Goal: Task Accomplishment & Management: Manage account settings

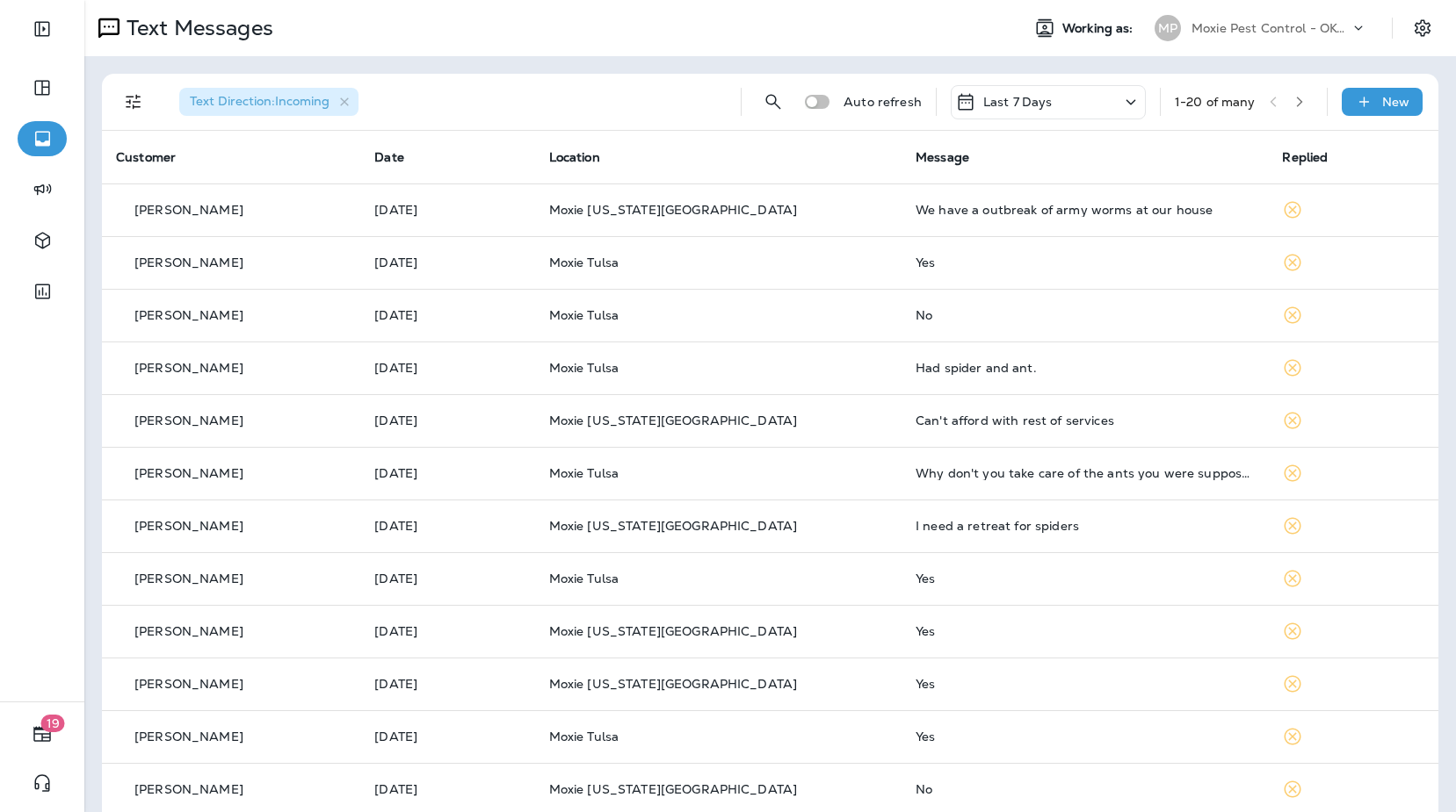
click at [1189, 32] on div "MP" at bounding box center [1167, 28] width 48 height 26
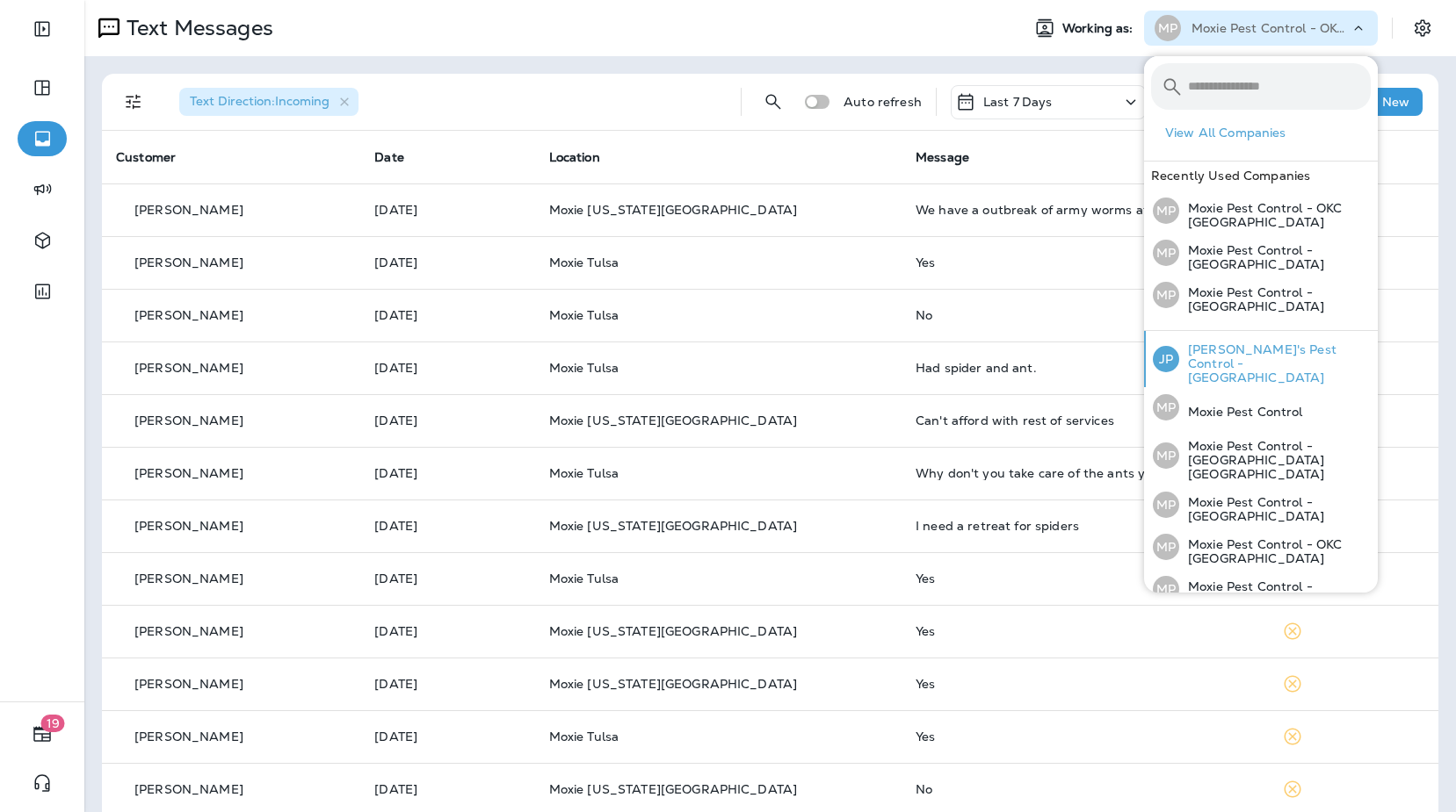
click at [1316, 346] on p "[PERSON_NAME]'s Pest Control - [GEOGRAPHIC_DATA]" at bounding box center [1275, 363] width 192 height 42
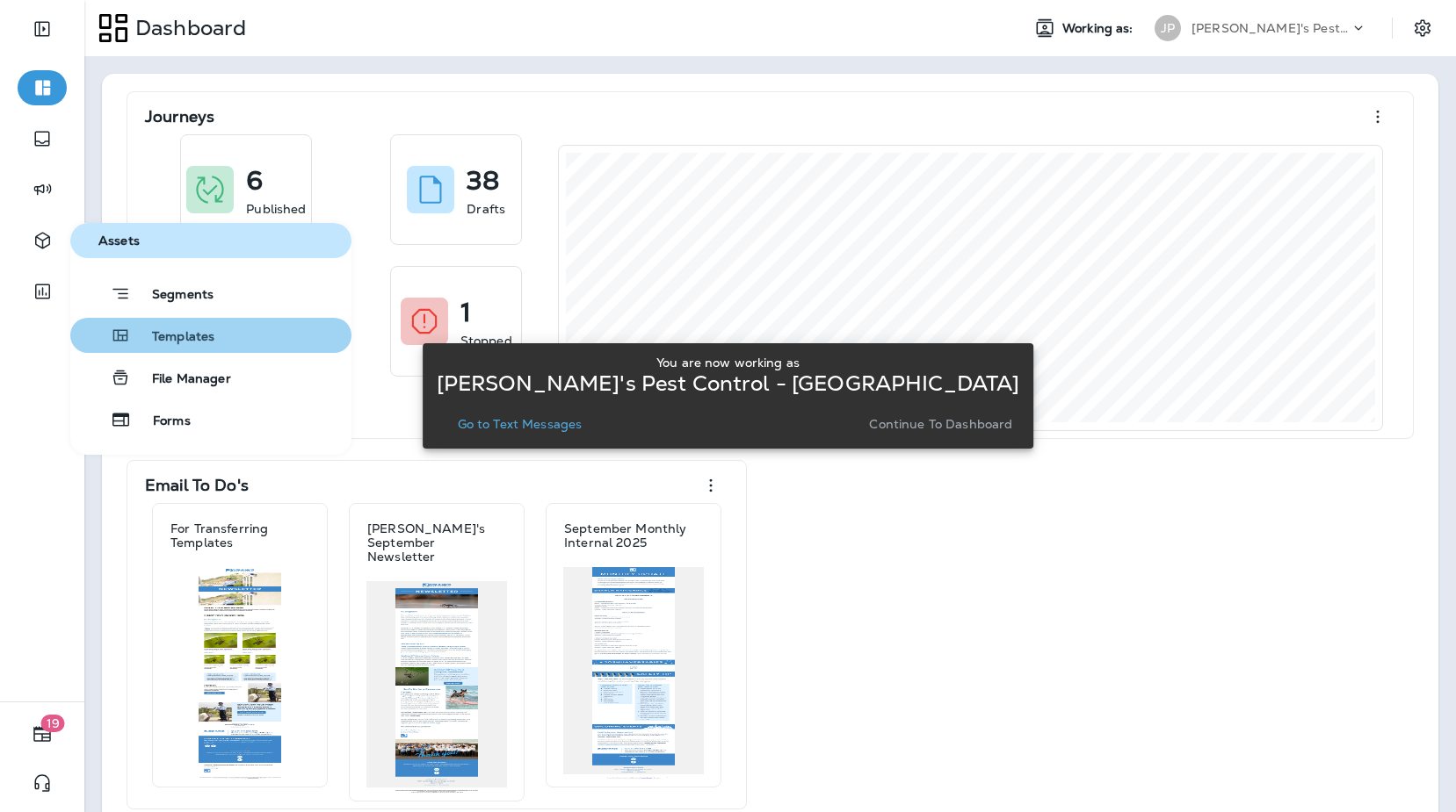
click at [166, 340] on span "Templates" at bounding box center [173, 338] width 84 height 17
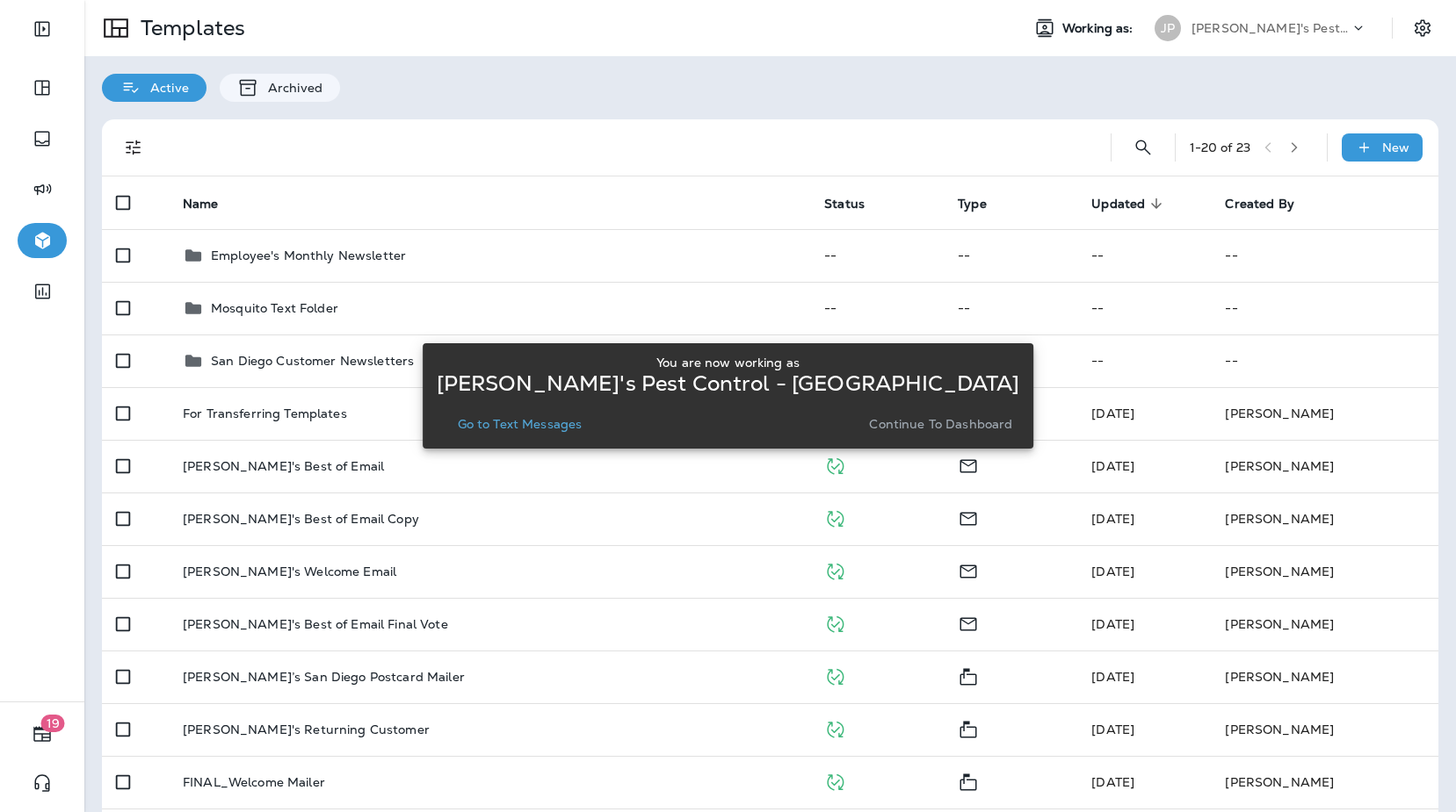
click at [573, 420] on p "Go to Text Messages" at bounding box center [520, 424] width 125 height 14
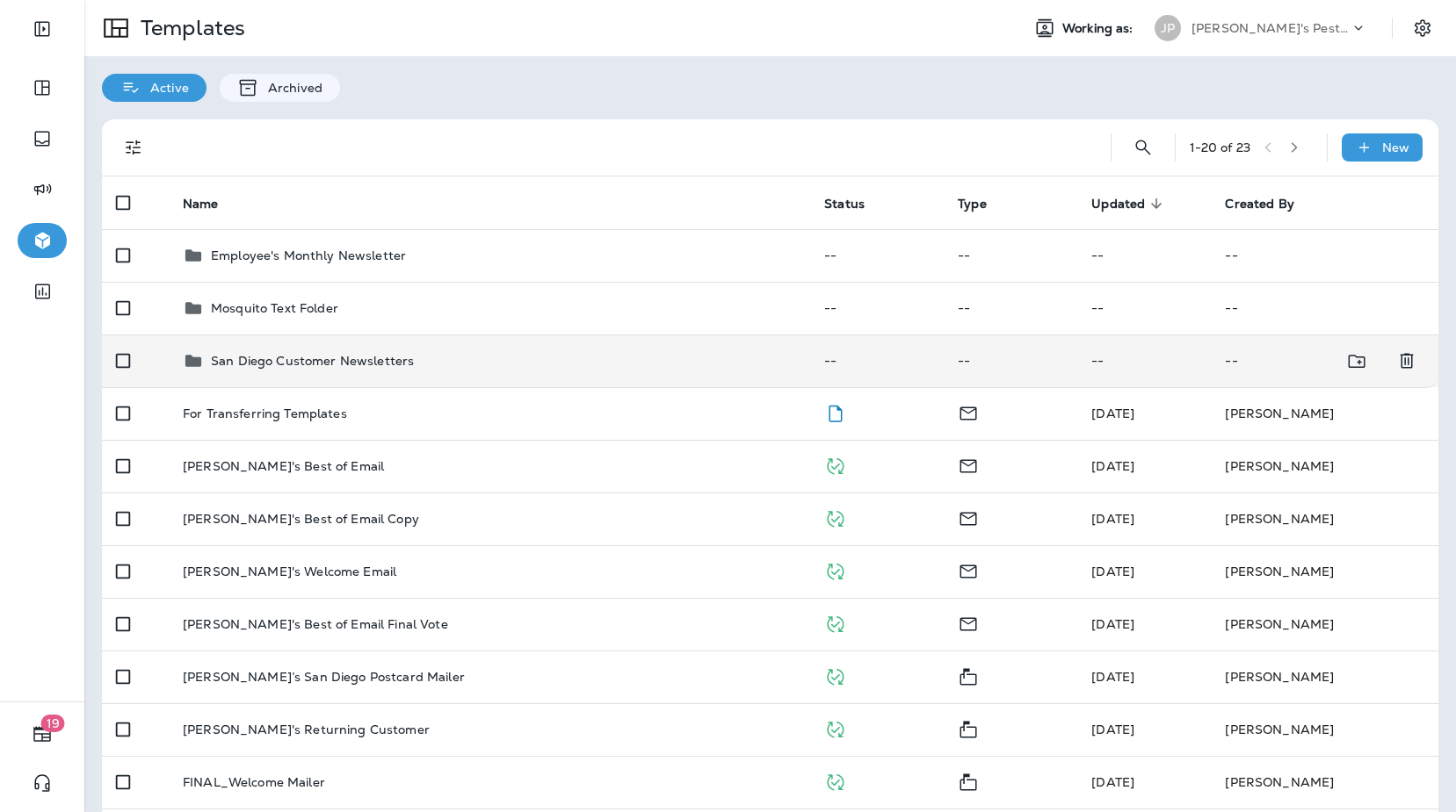
click at [456, 355] on div "San Diego Customer Newsletters" at bounding box center [489, 360] width 613 height 21
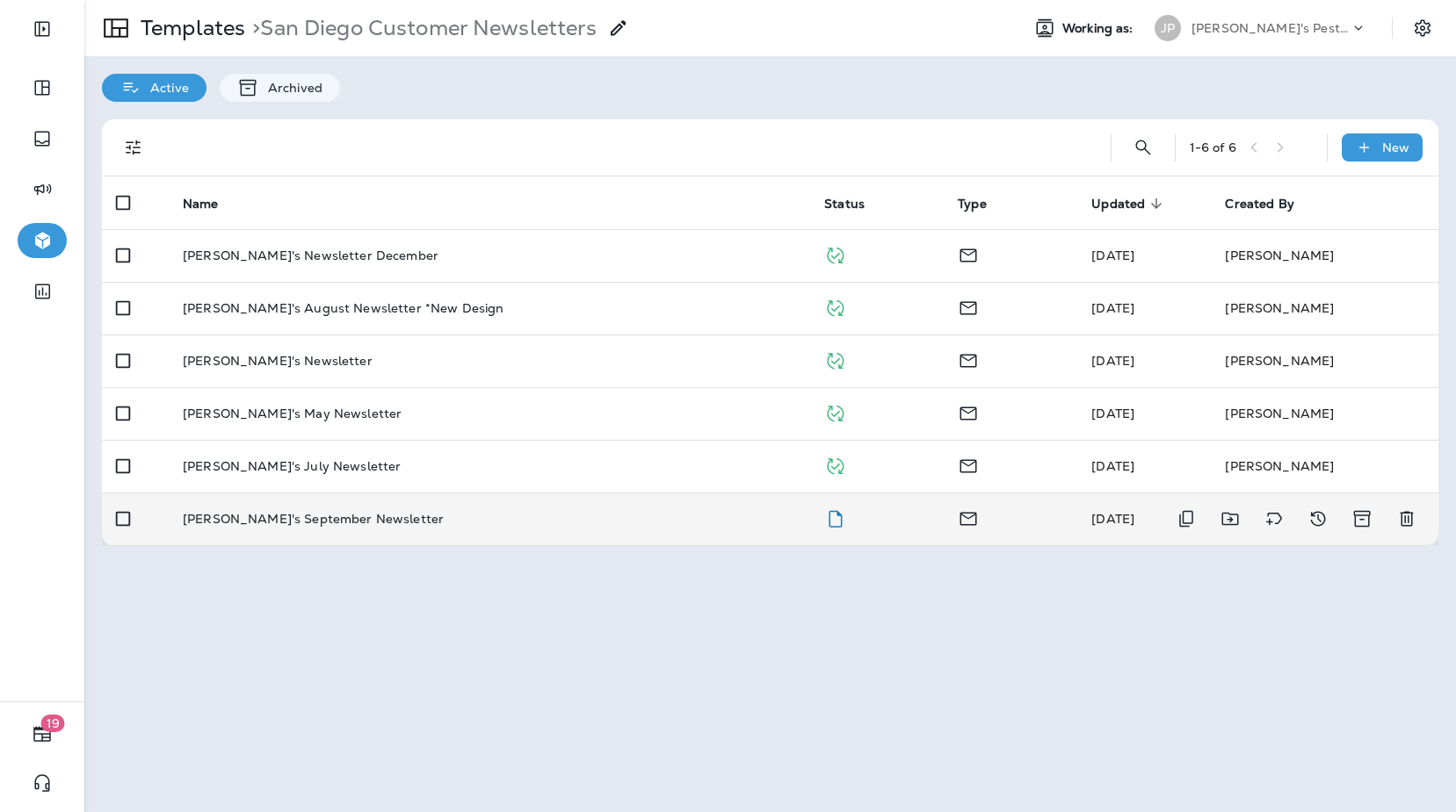
click at [399, 525] on div "[PERSON_NAME]'s September Newsletter" at bounding box center [489, 519] width 613 height 14
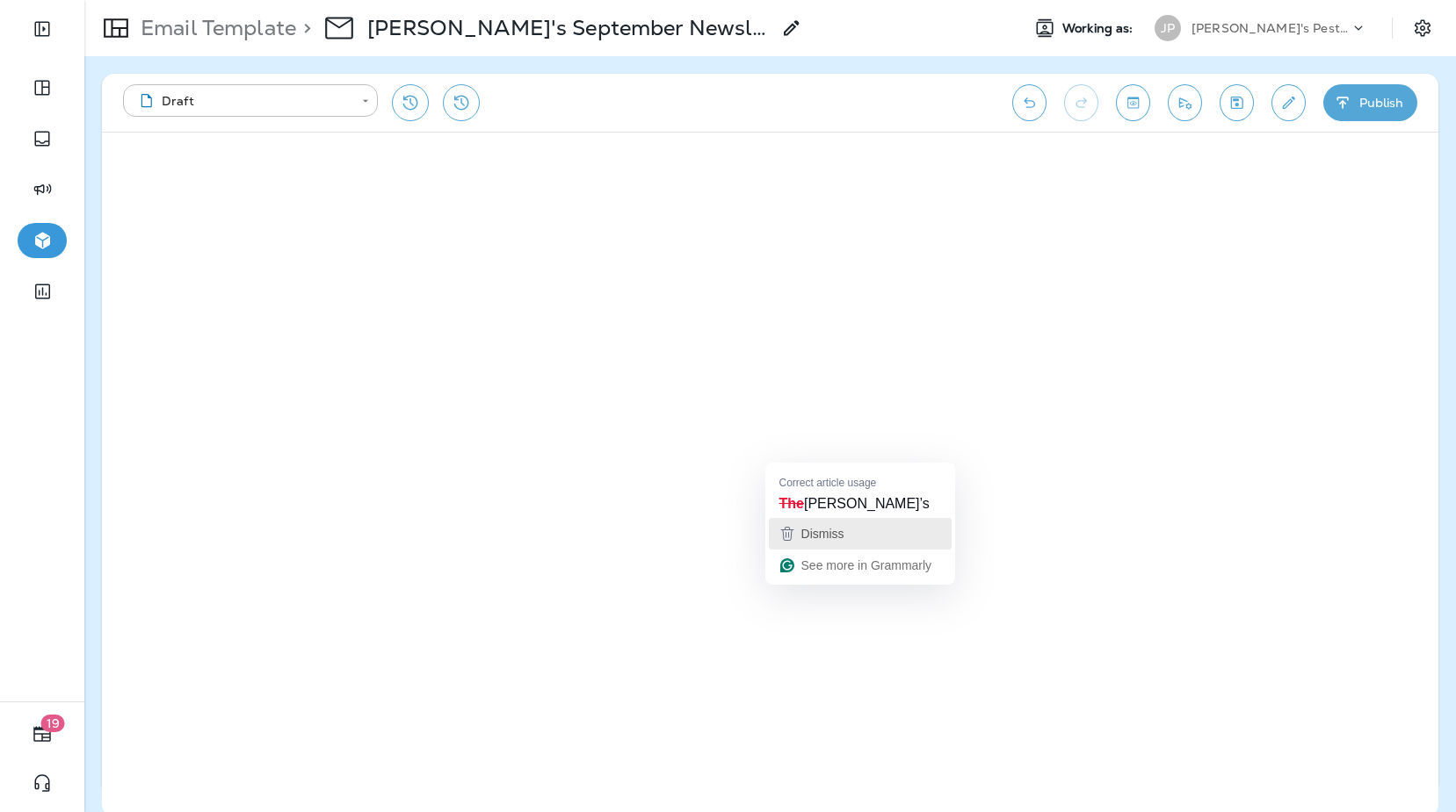
click at [837, 533] on span "Dismiss" at bounding box center [823, 534] width 43 height 14
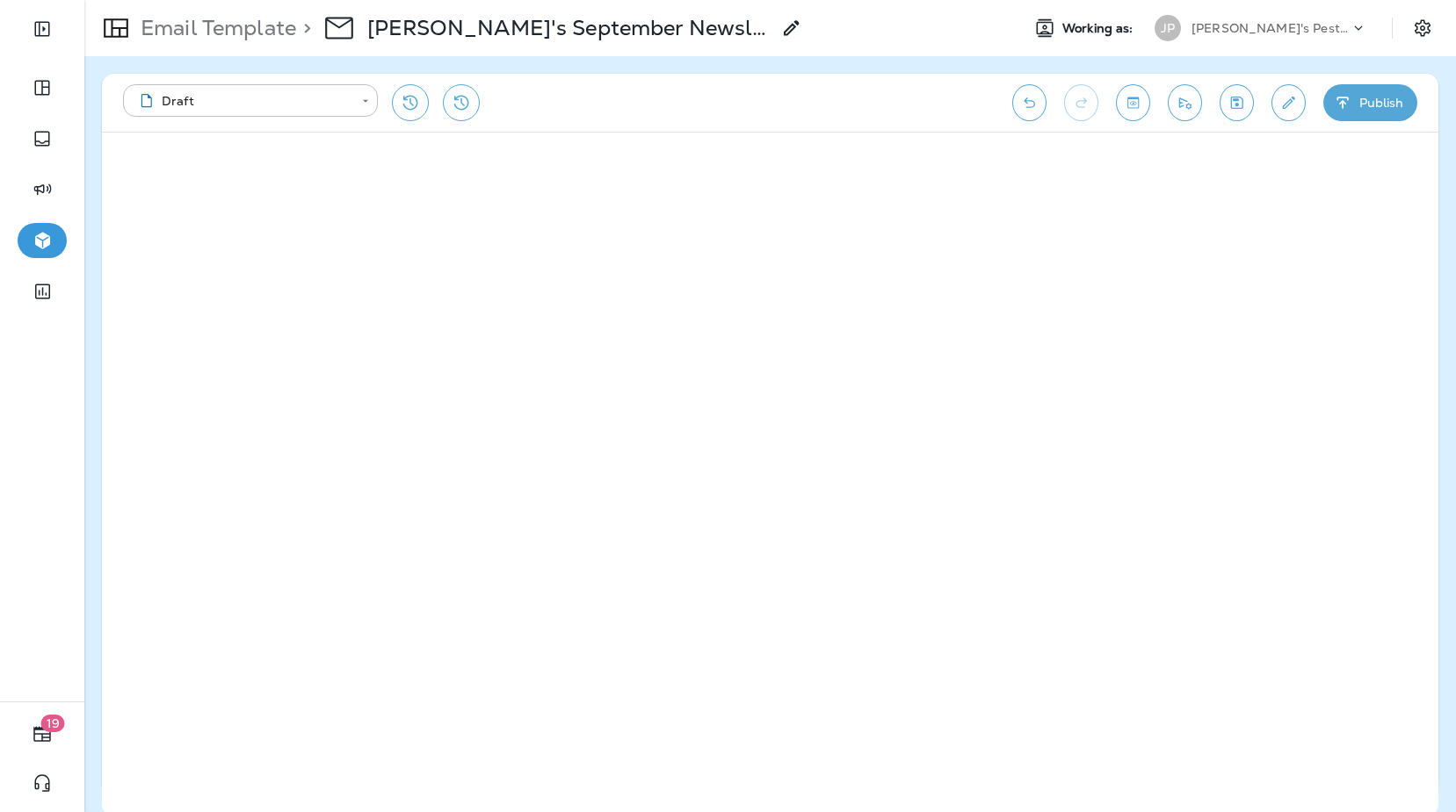
click at [1137, 101] on icon "Toggle preview" at bounding box center [1133, 102] width 11 height 11
click at [163, 161] on button "Exit Preview" at bounding box center [173, 160] width 122 height 34
click at [1130, 96] on icon "Toggle preview" at bounding box center [1133, 102] width 19 height 18
click at [209, 164] on button "Exit Preview" at bounding box center [173, 160] width 122 height 34
click at [1142, 103] on button "Toggle preview" at bounding box center [1133, 103] width 34 height 37
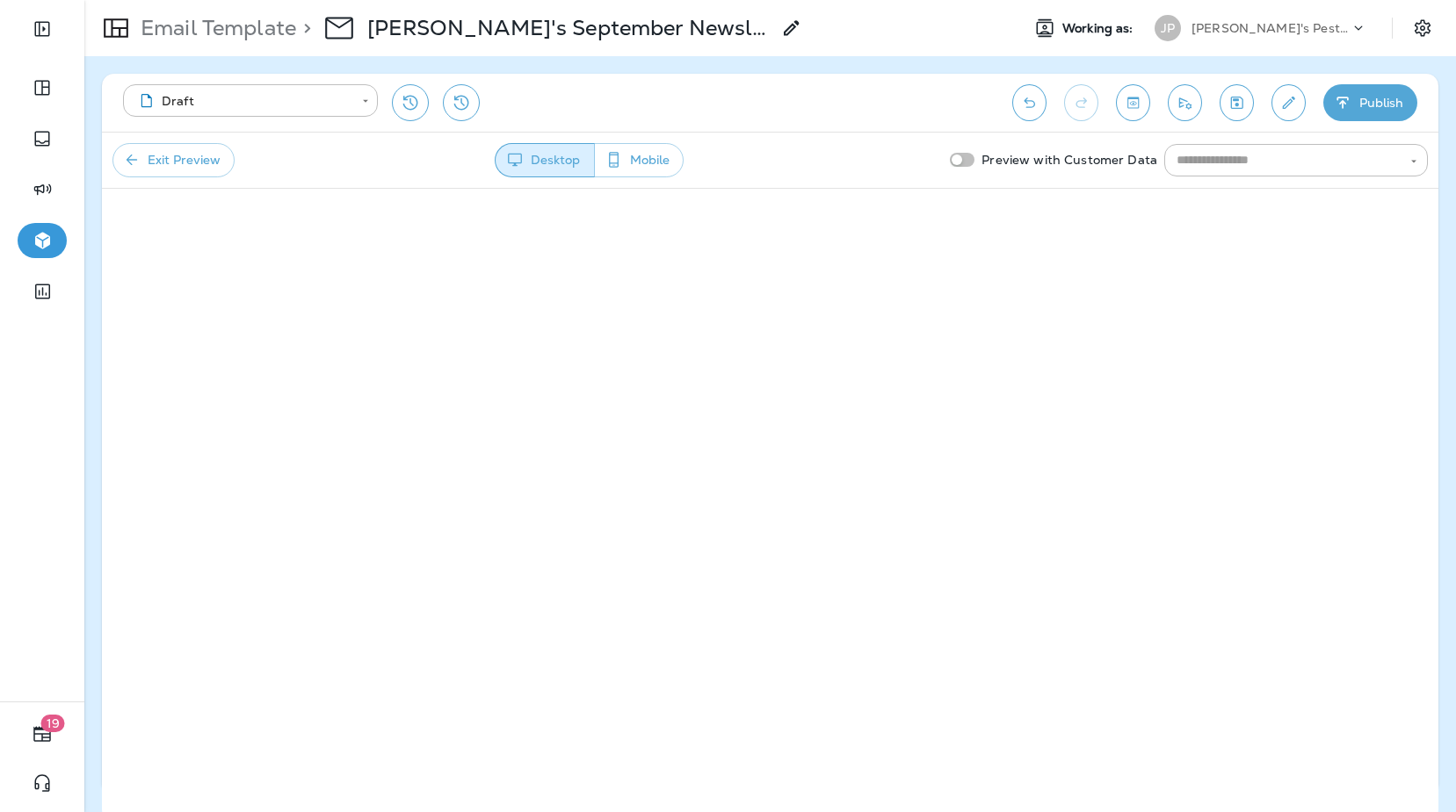
click at [660, 163] on button "Mobile" at bounding box center [639, 160] width 89 height 34
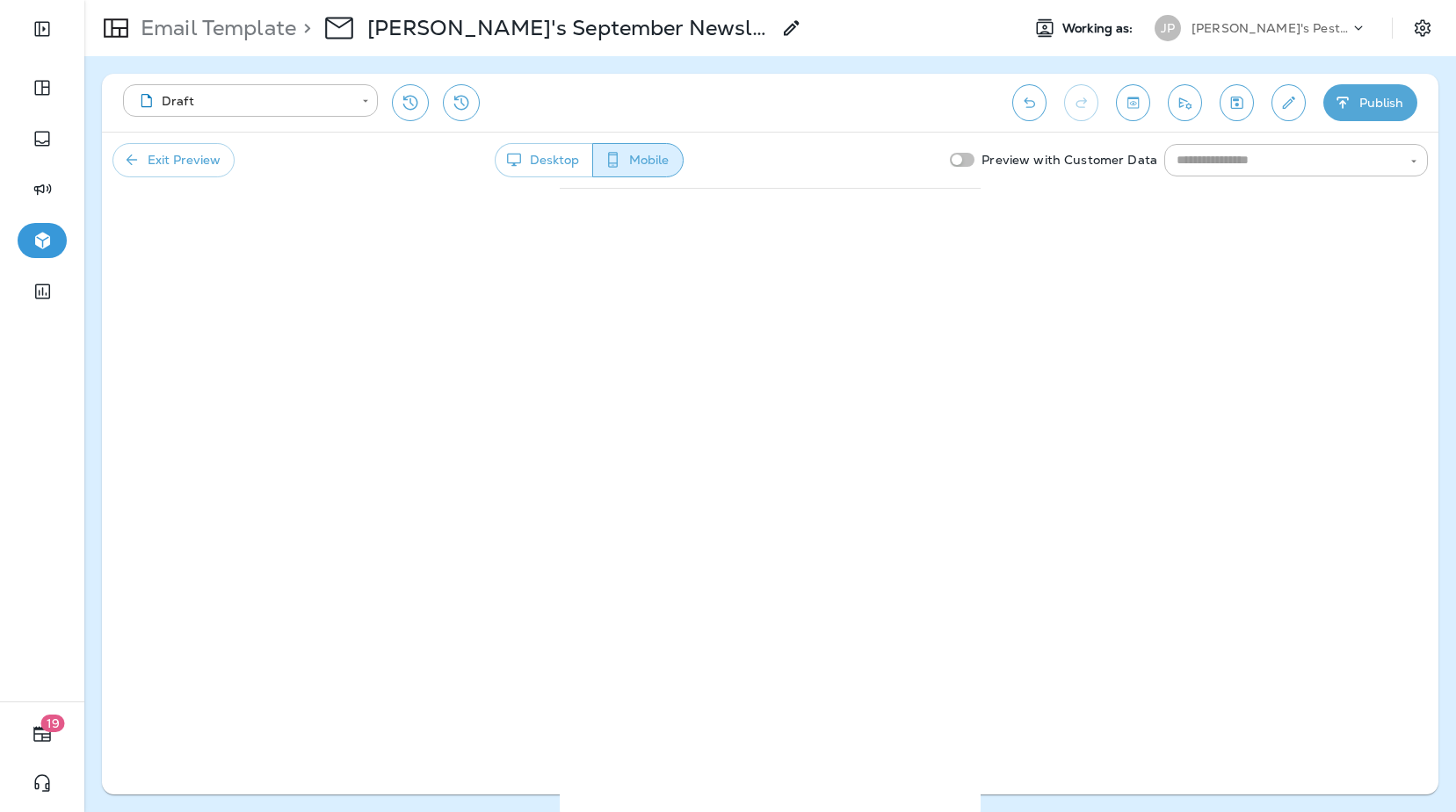
click at [170, 168] on button "Exit Preview" at bounding box center [173, 160] width 122 height 34
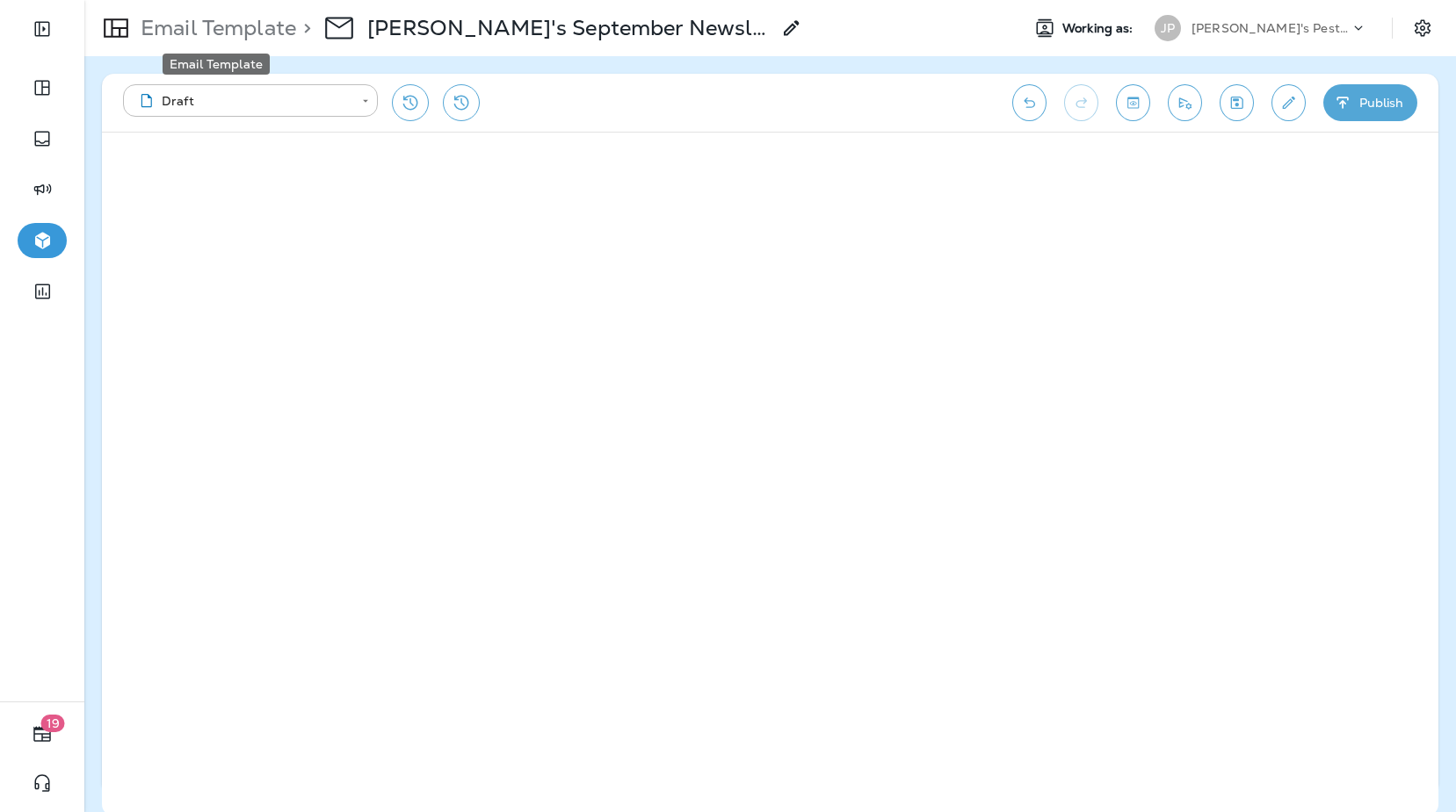
click at [252, 30] on p "Email Template" at bounding box center [214, 28] width 162 height 26
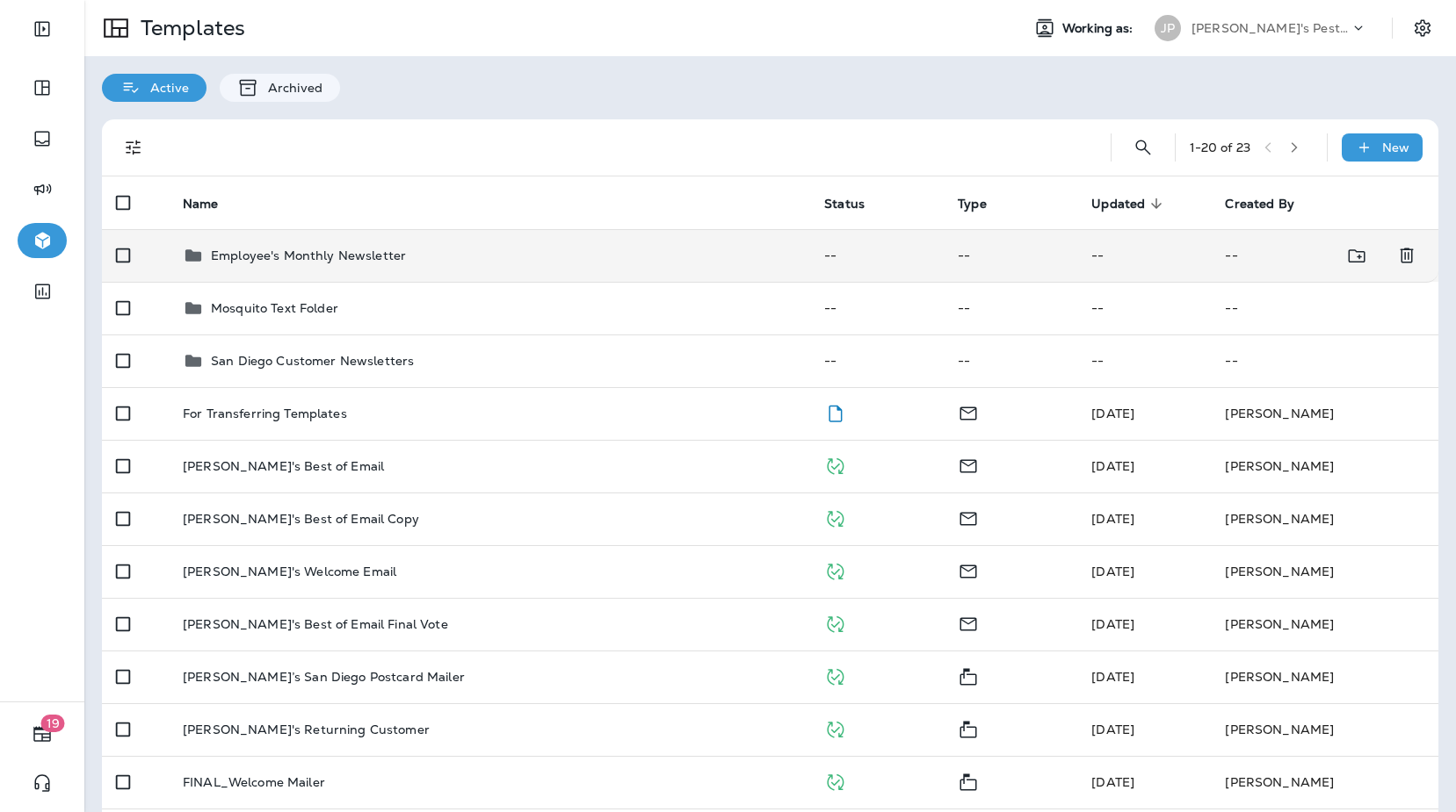
click at [319, 252] on p "Employee's Monthly Newsletter" at bounding box center [307, 255] width 195 height 14
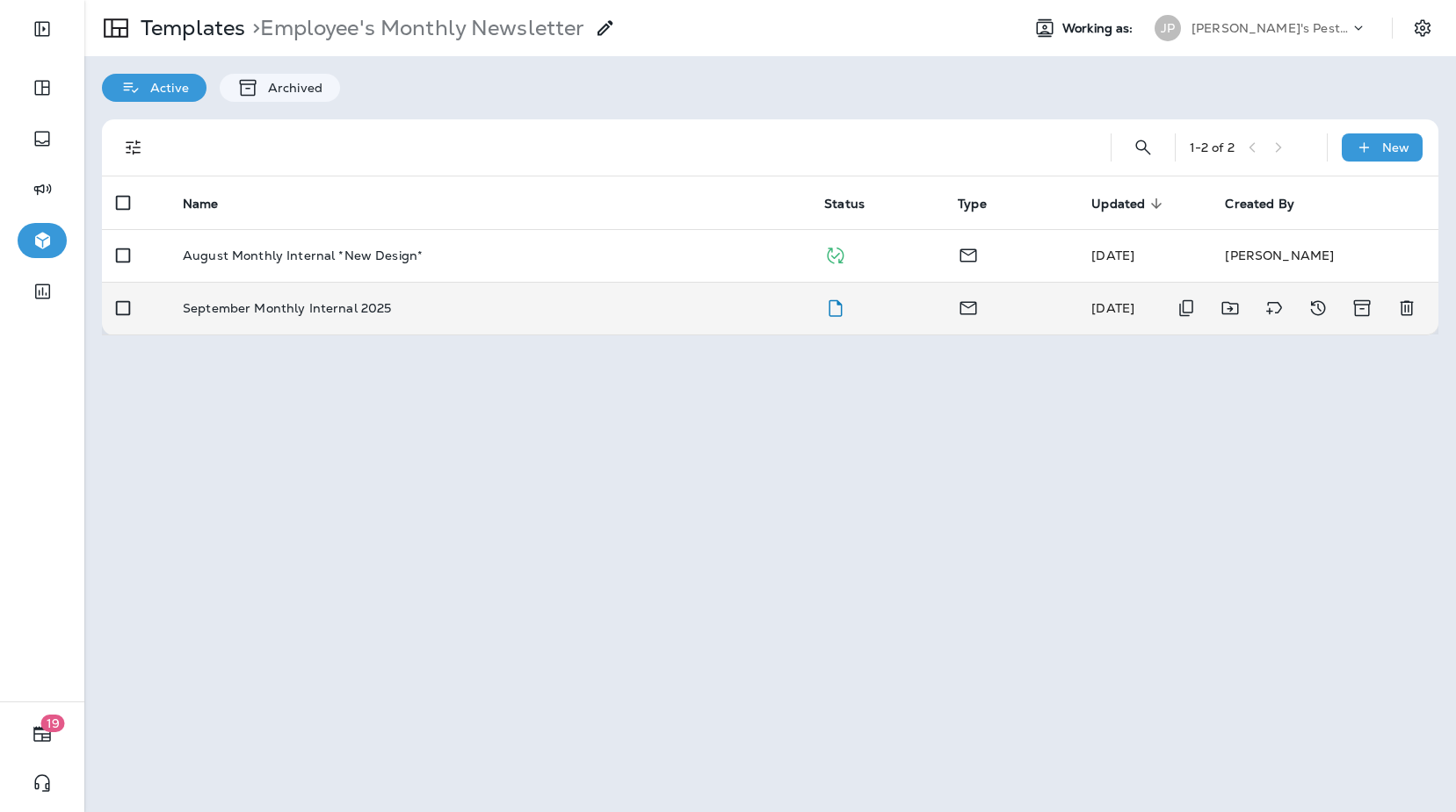
click at [306, 297] on td "September Monthly Internal 2025" at bounding box center [489, 308] width 642 height 53
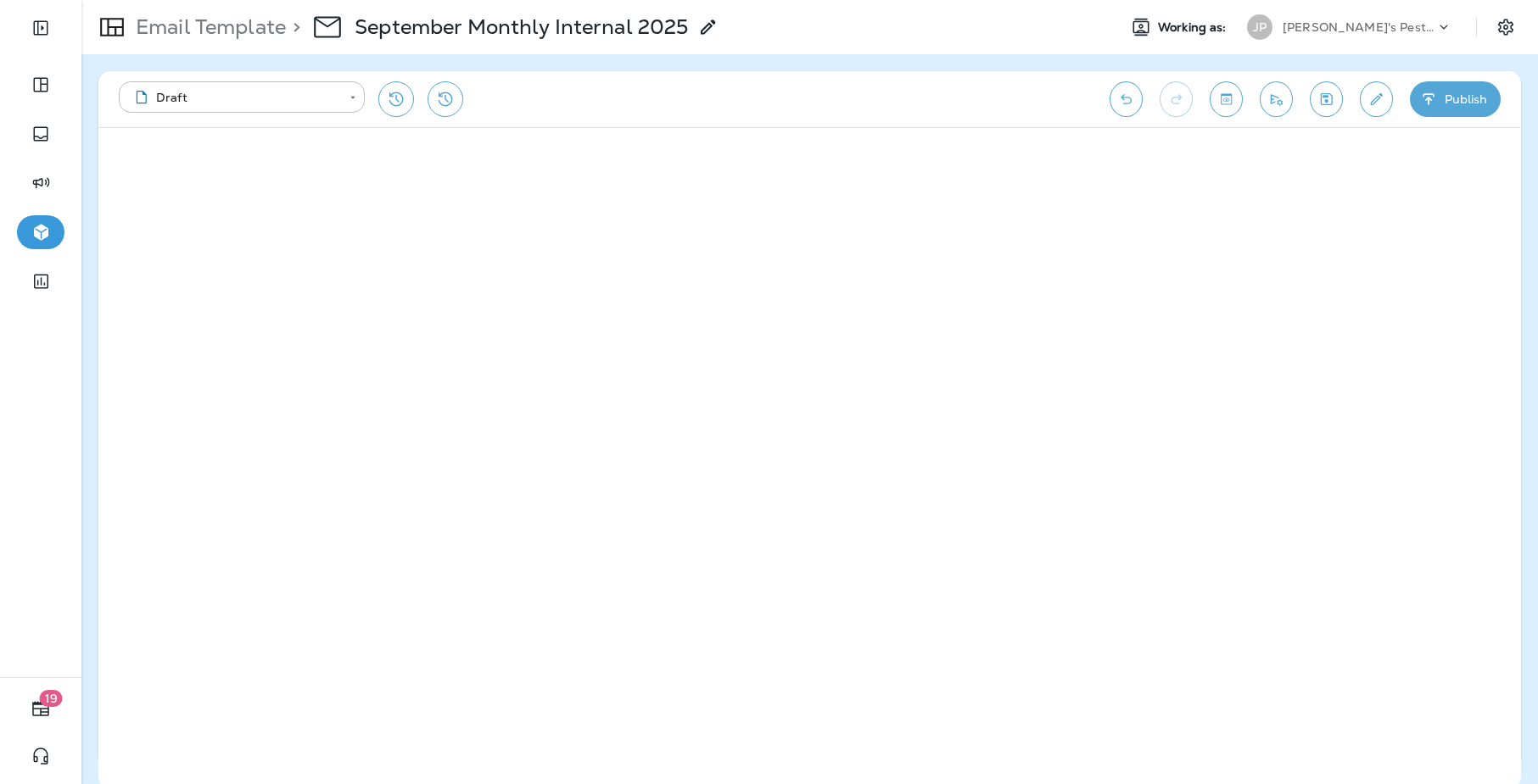
click at [1227, 105] on icon "Toggle preview" at bounding box center [1227, 99] width 18 height 17
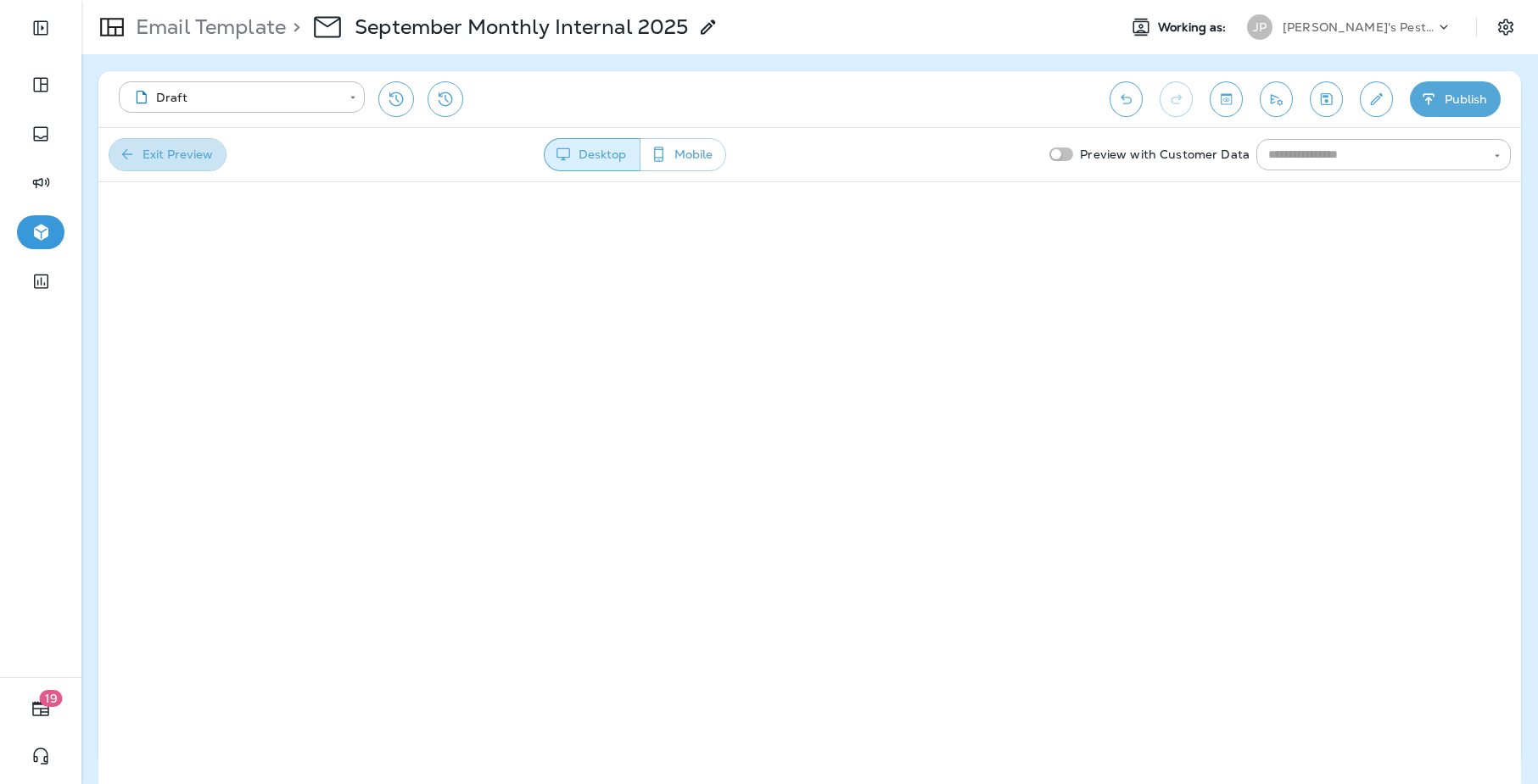
click at [212, 152] on button "Exit Preview" at bounding box center [167, 155] width 118 height 33
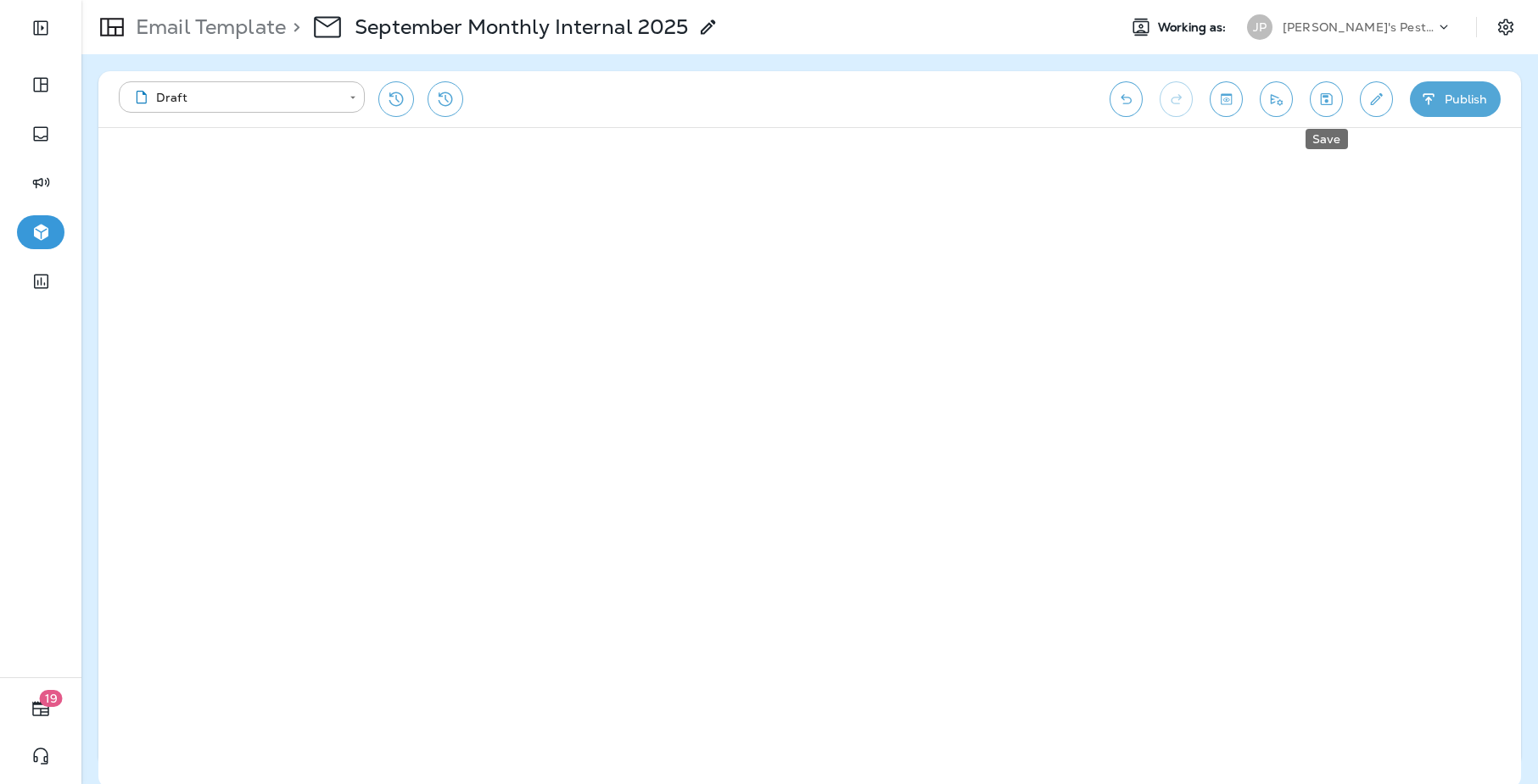
click at [1328, 91] on icon "Save" at bounding box center [1327, 99] width 18 height 17
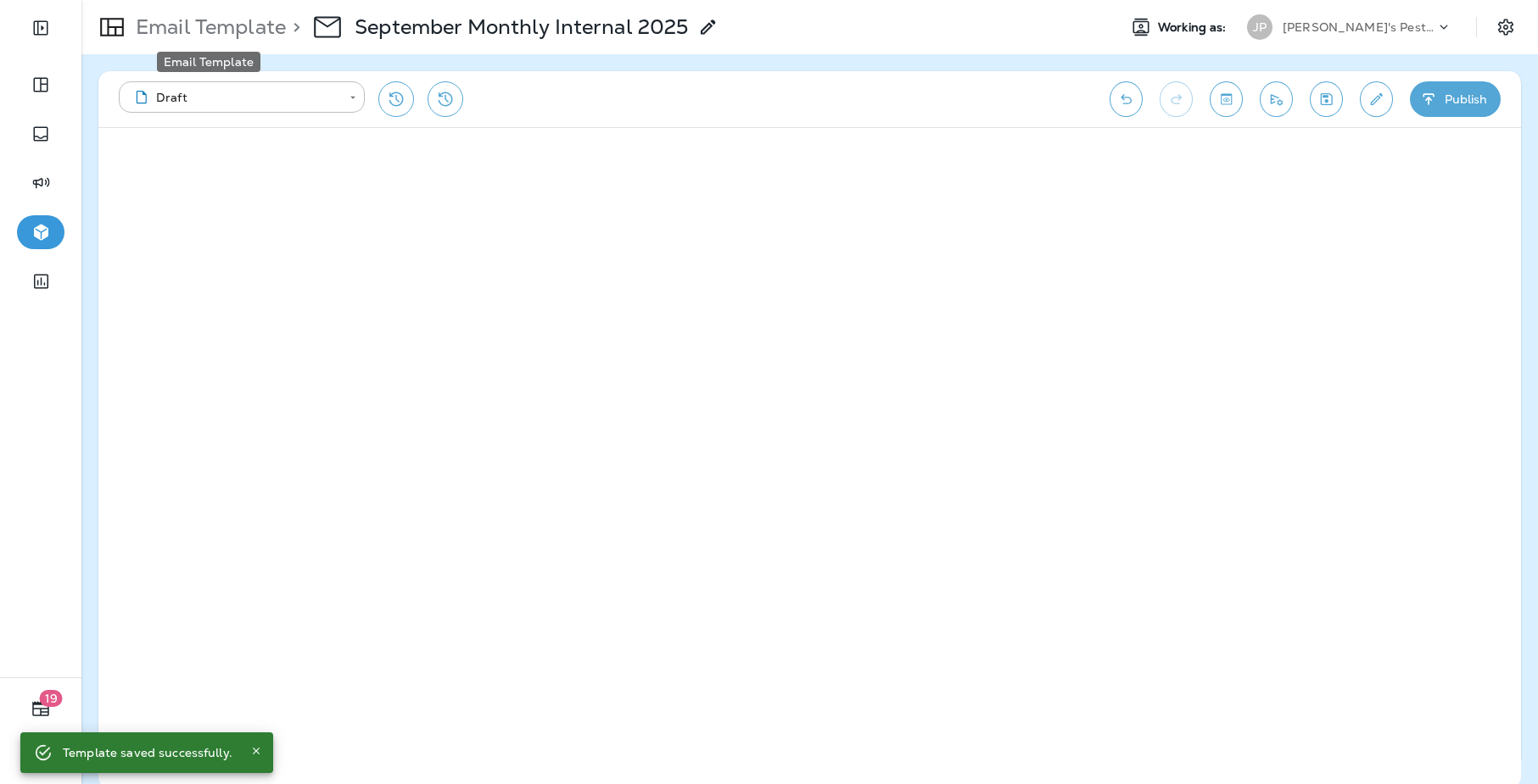
click at [211, 32] on p "Email Template" at bounding box center [207, 27] width 156 height 25
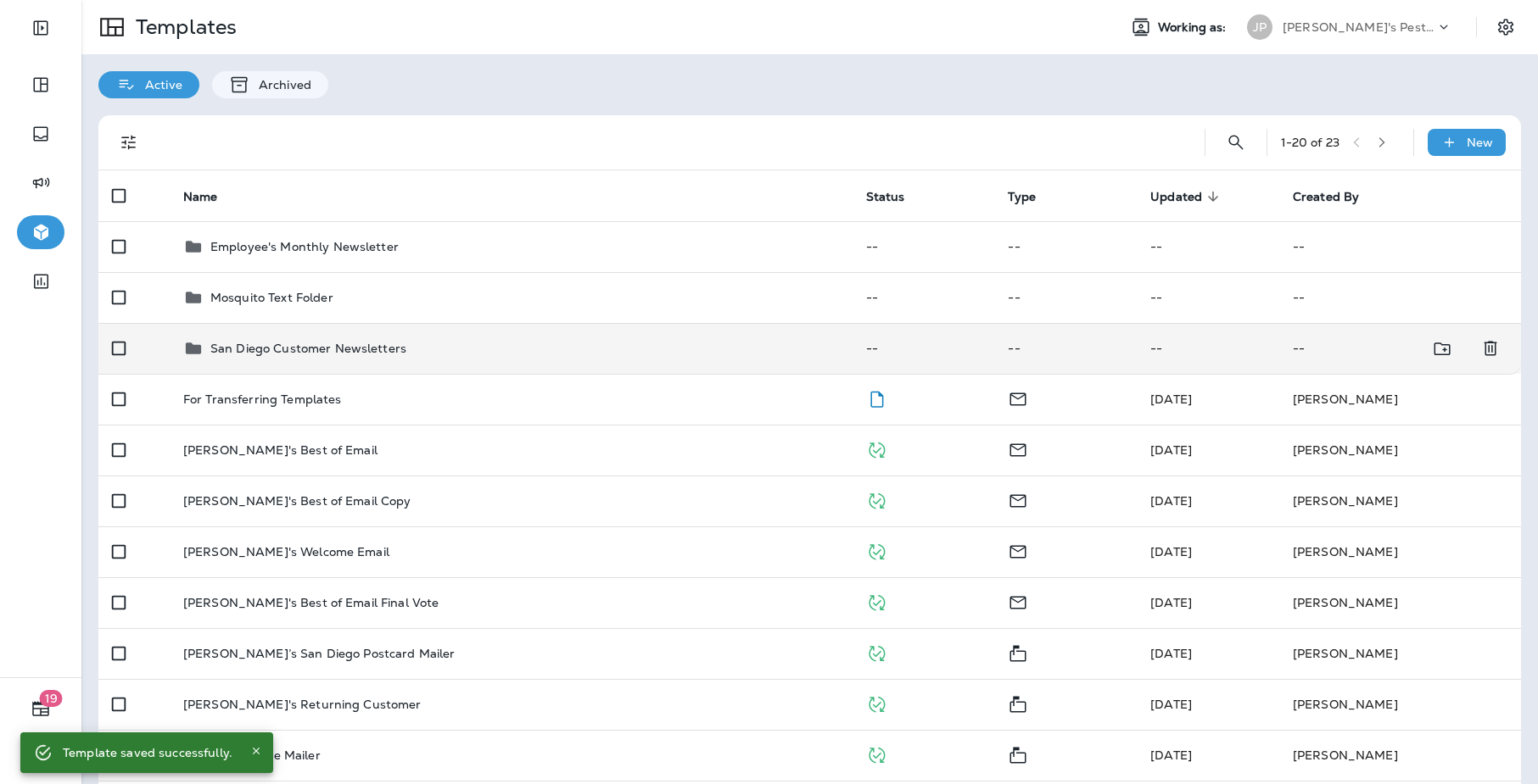
click at [317, 367] on td "San Diego Customer Newsletters" at bounding box center [511, 348] width 683 height 51
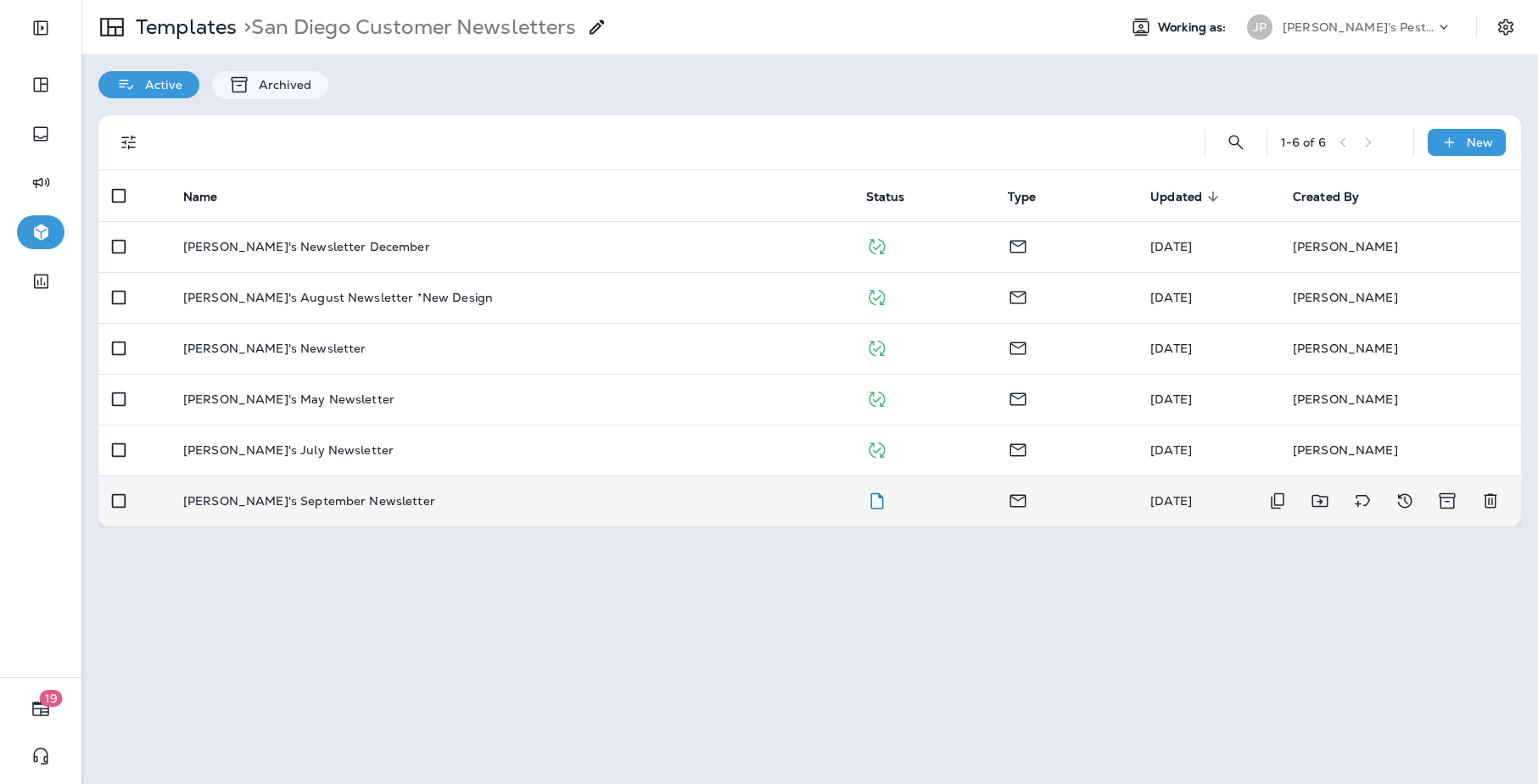
click at [300, 500] on p "[PERSON_NAME]'s September Newsletter" at bounding box center [309, 501] width 252 height 13
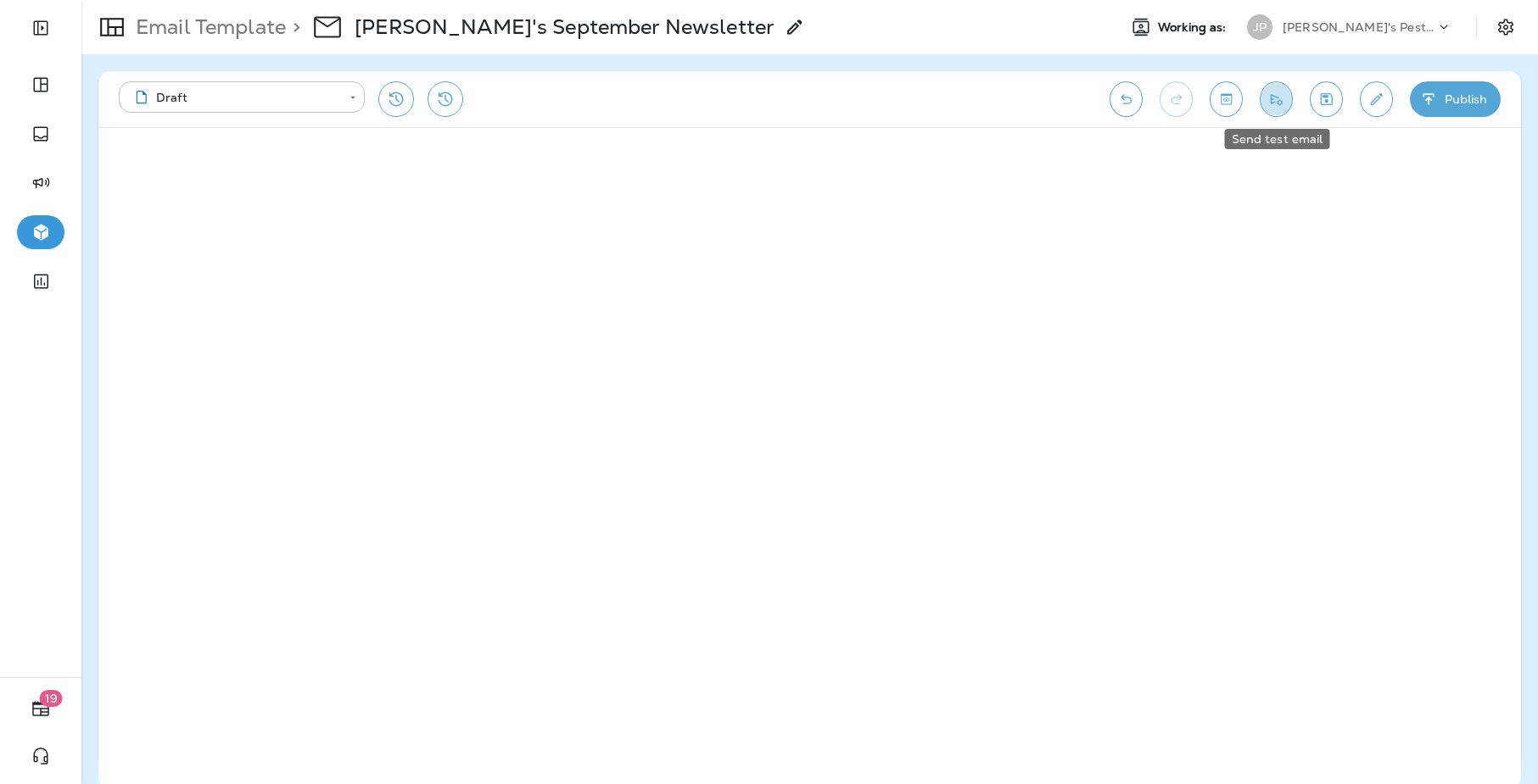
click at [1287, 103] on button "Send test email" at bounding box center [1276, 100] width 33 height 36
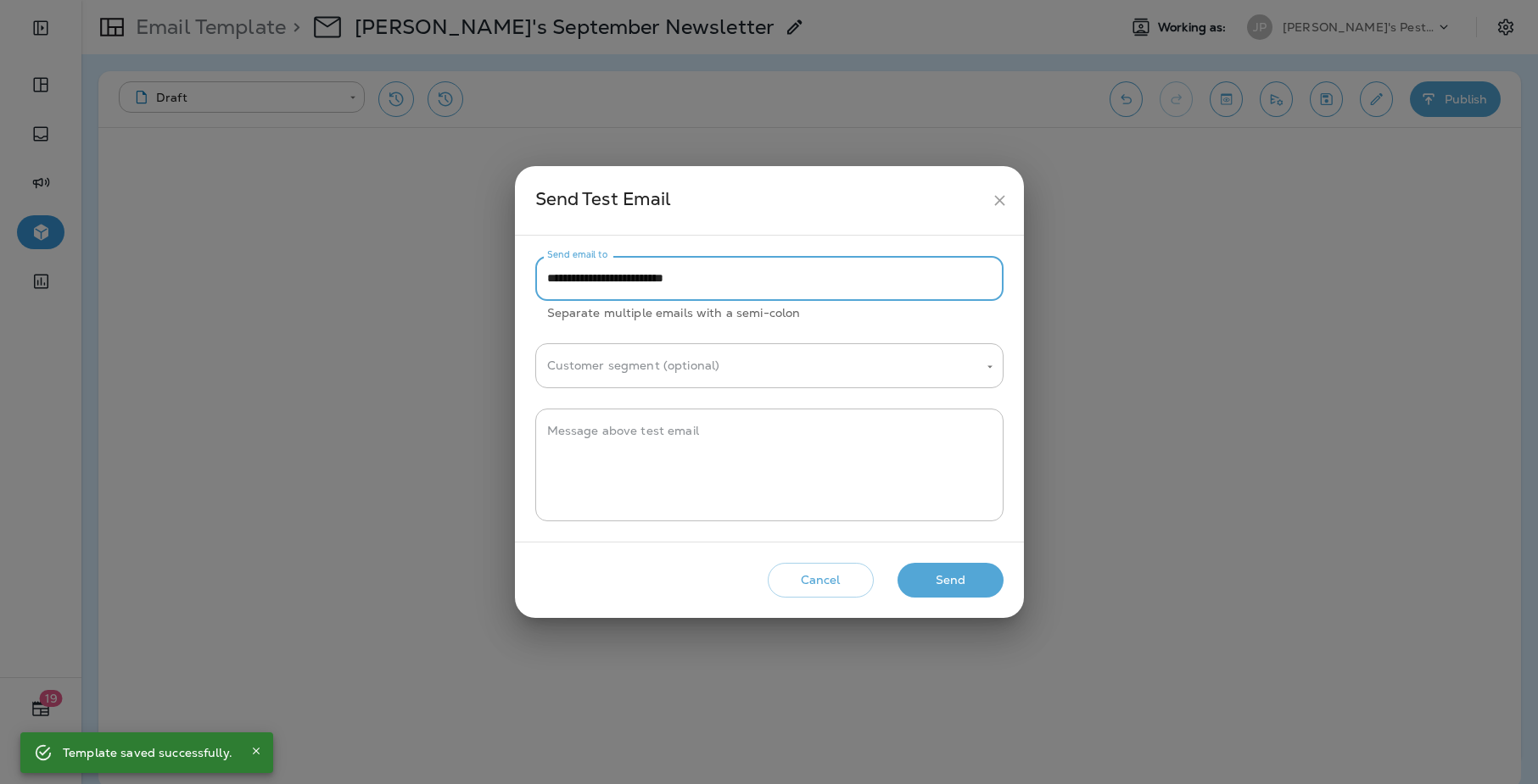
drag, startPoint x: 582, startPoint y: 283, endPoint x: 549, endPoint y: 282, distance: 33.0
click at [549, 282] on input "**********" at bounding box center [769, 279] width 469 height 45
type input "**********"
click at [917, 586] on button "Send" at bounding box center [951, 580] width 106 height 35
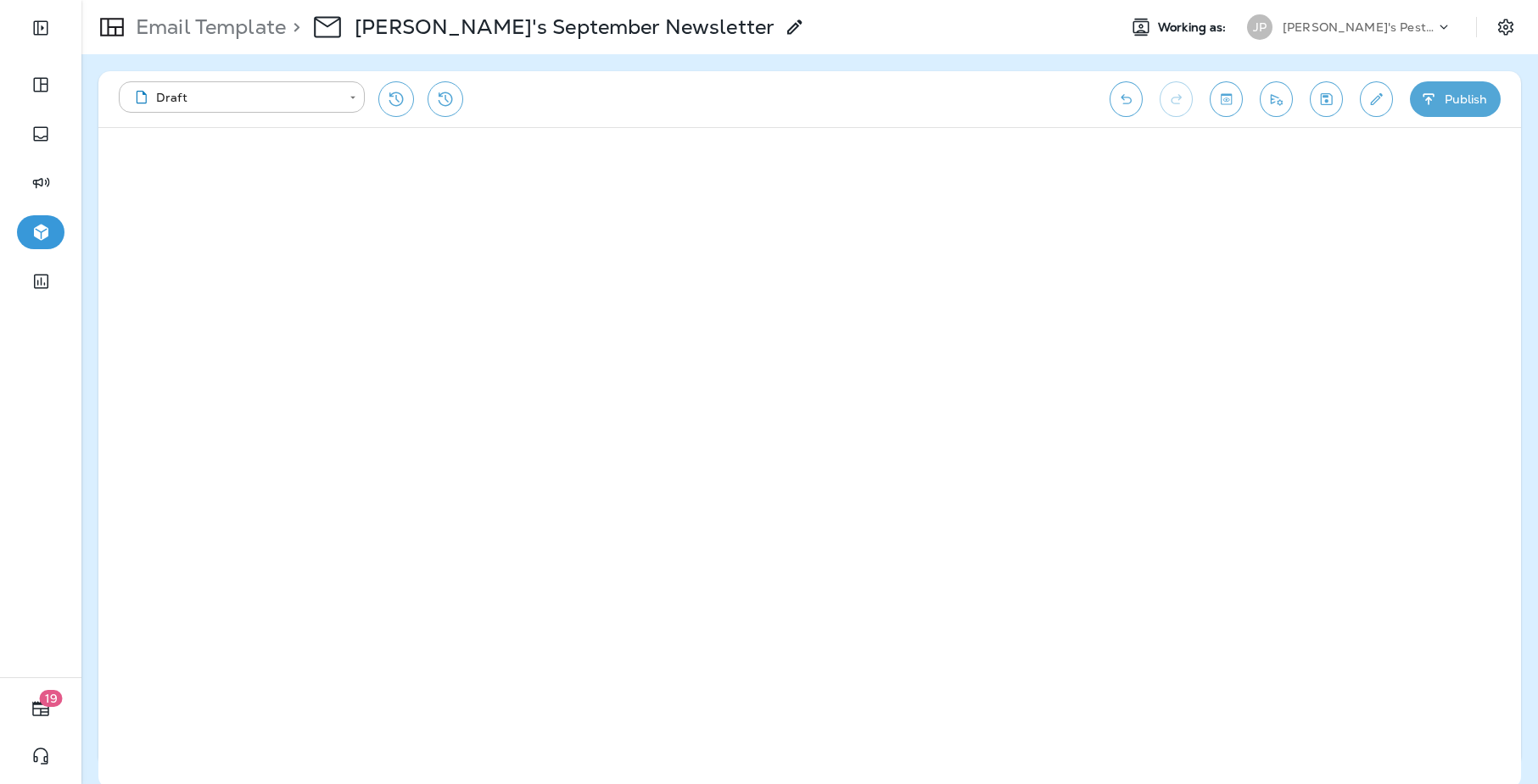
click at [1328, 96] on icon "Save" at bounding box center [1327, 99] width 18 height 17
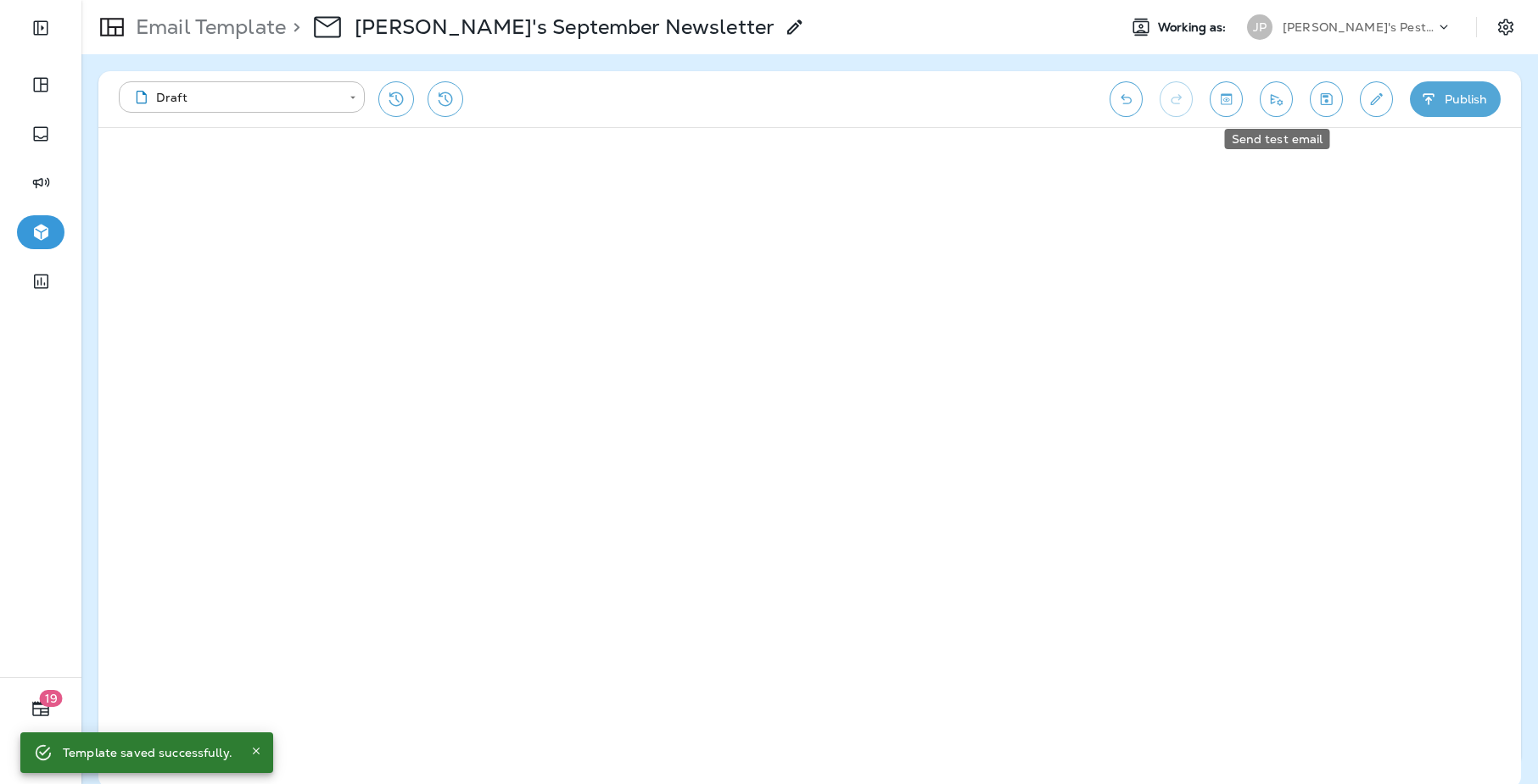
click at [1274, 111] on button "Send test email" at bounding box center [1276, 100] width 33 height 36
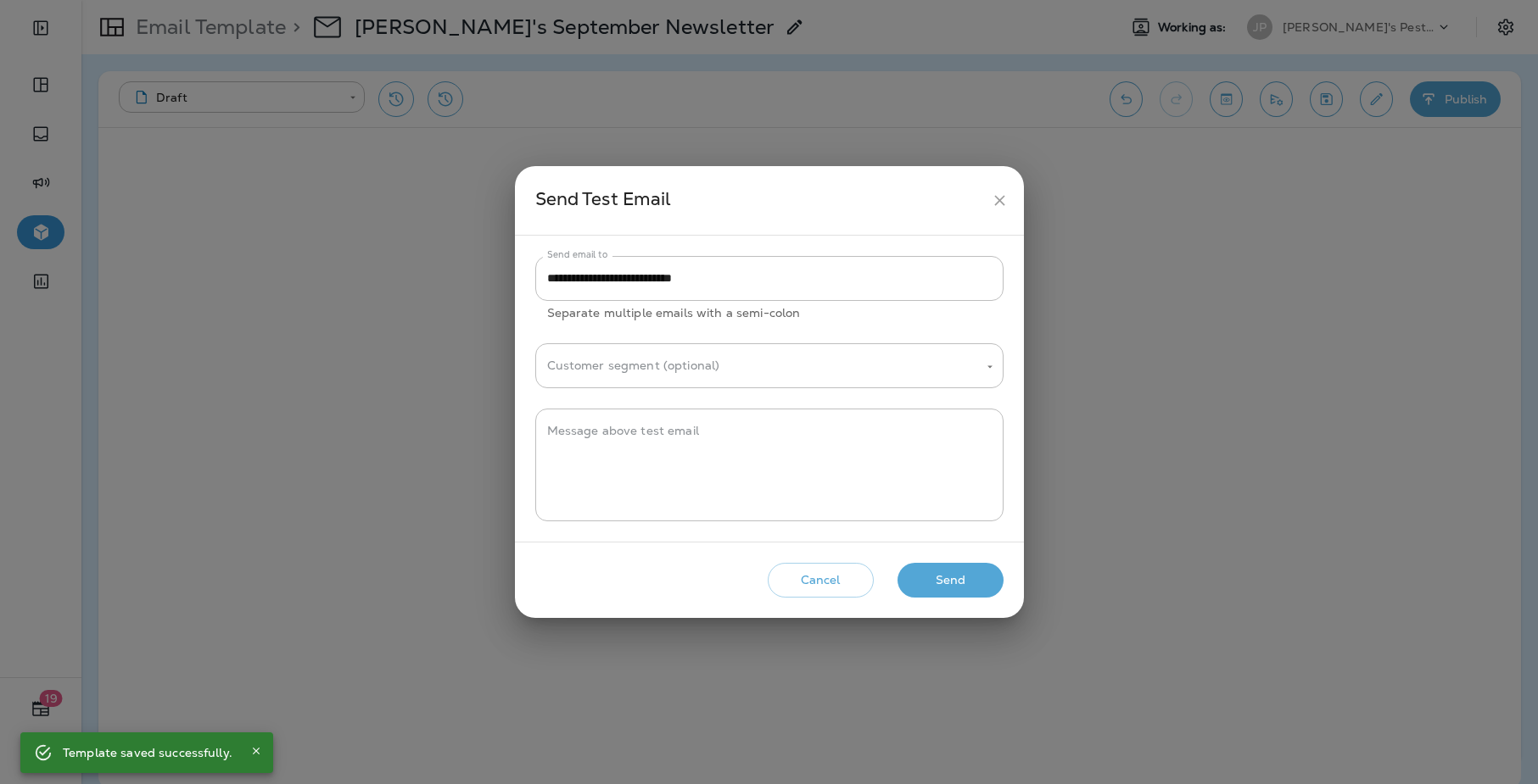
click at [957, 593] on button "Send" at bounding box center [951, 580] width 106 height 35
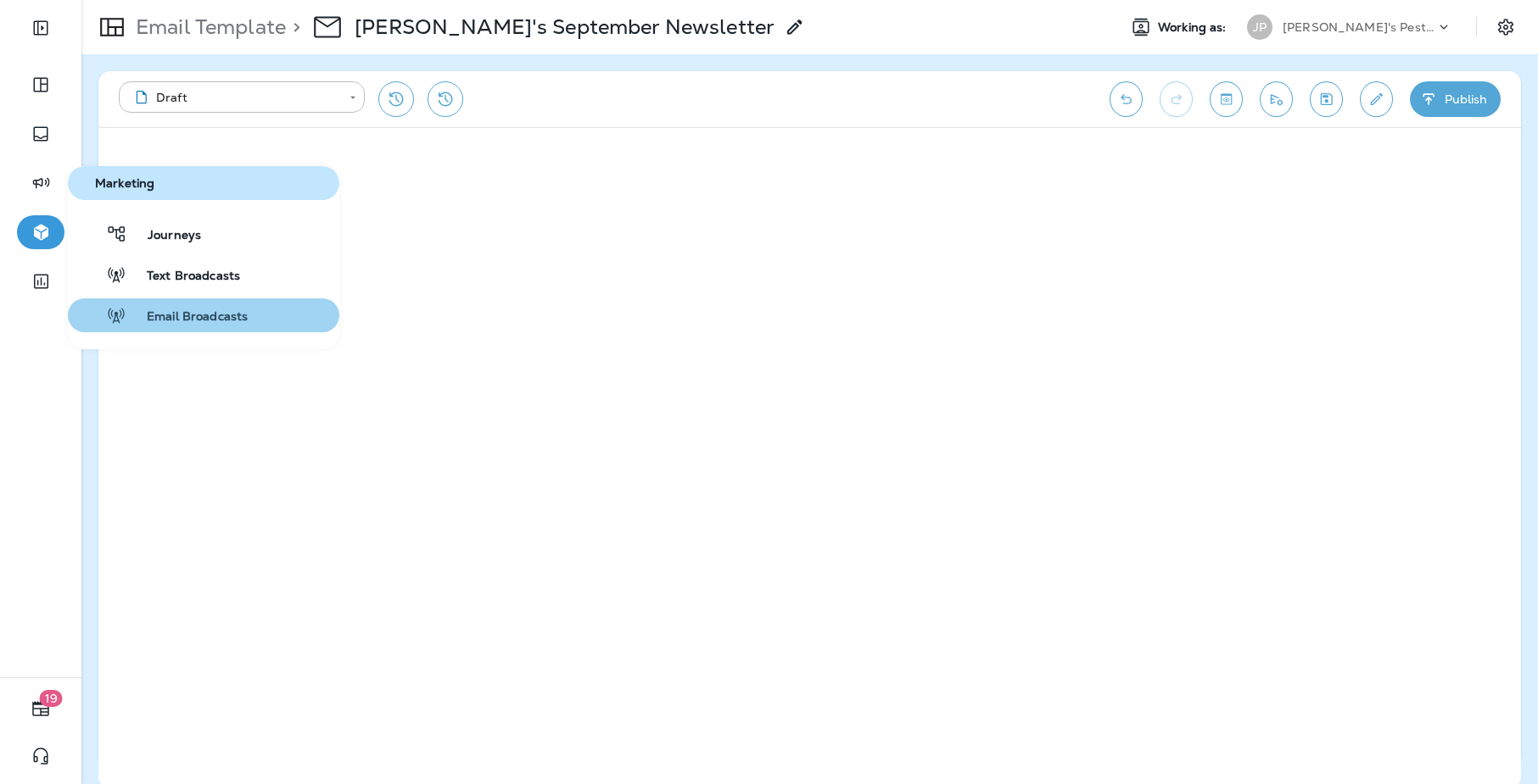
click at [172, 325] on button "Email Broadcasts" at bounding box center [203, 316] width 272 height 34
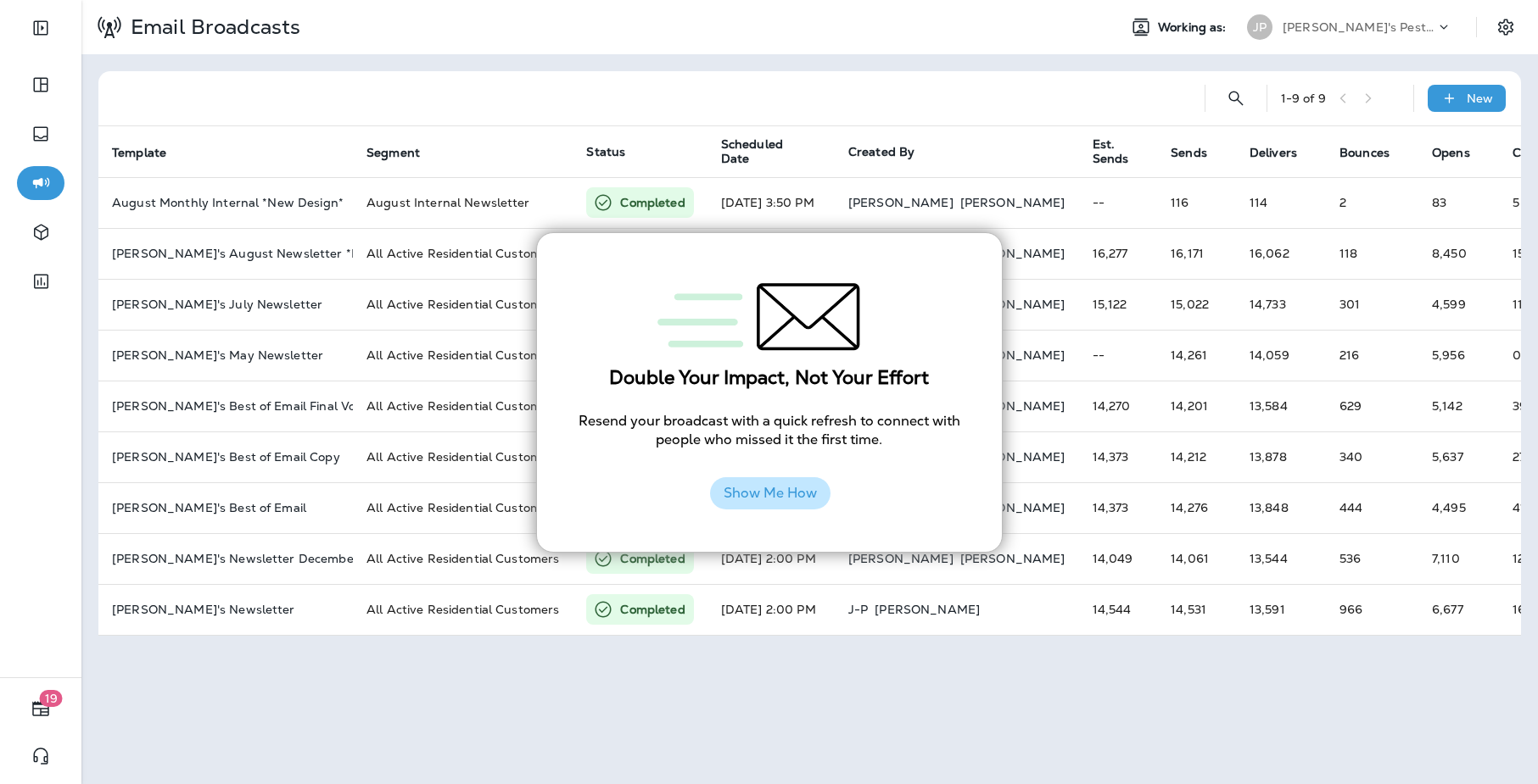
click at [782, 488] on button "Show Me How" at bounding box center [770, 494] width 121 height 32
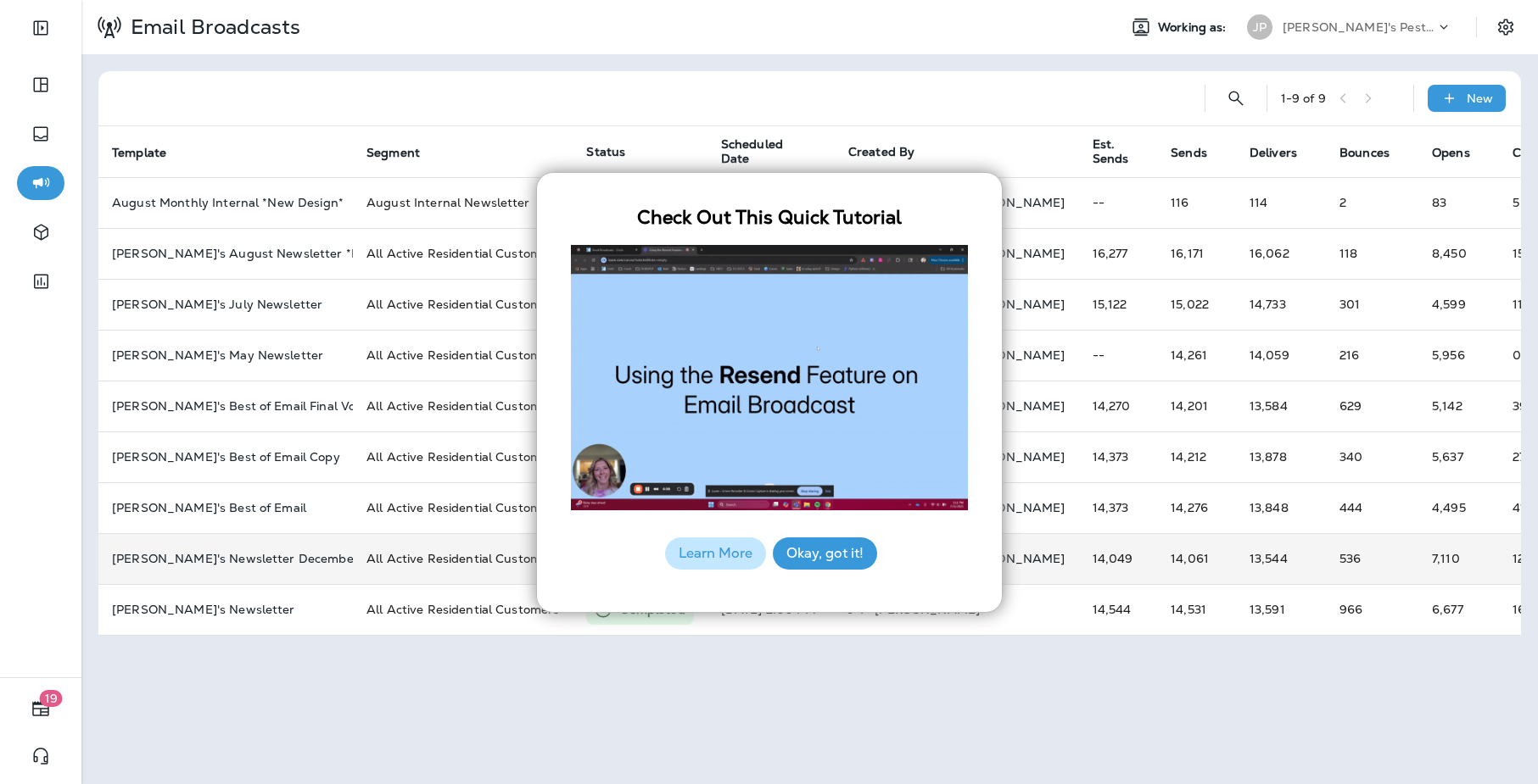
click at [829, 560] on button "Okay, got it!" at bounding box center [825, 554] width 104 height 32
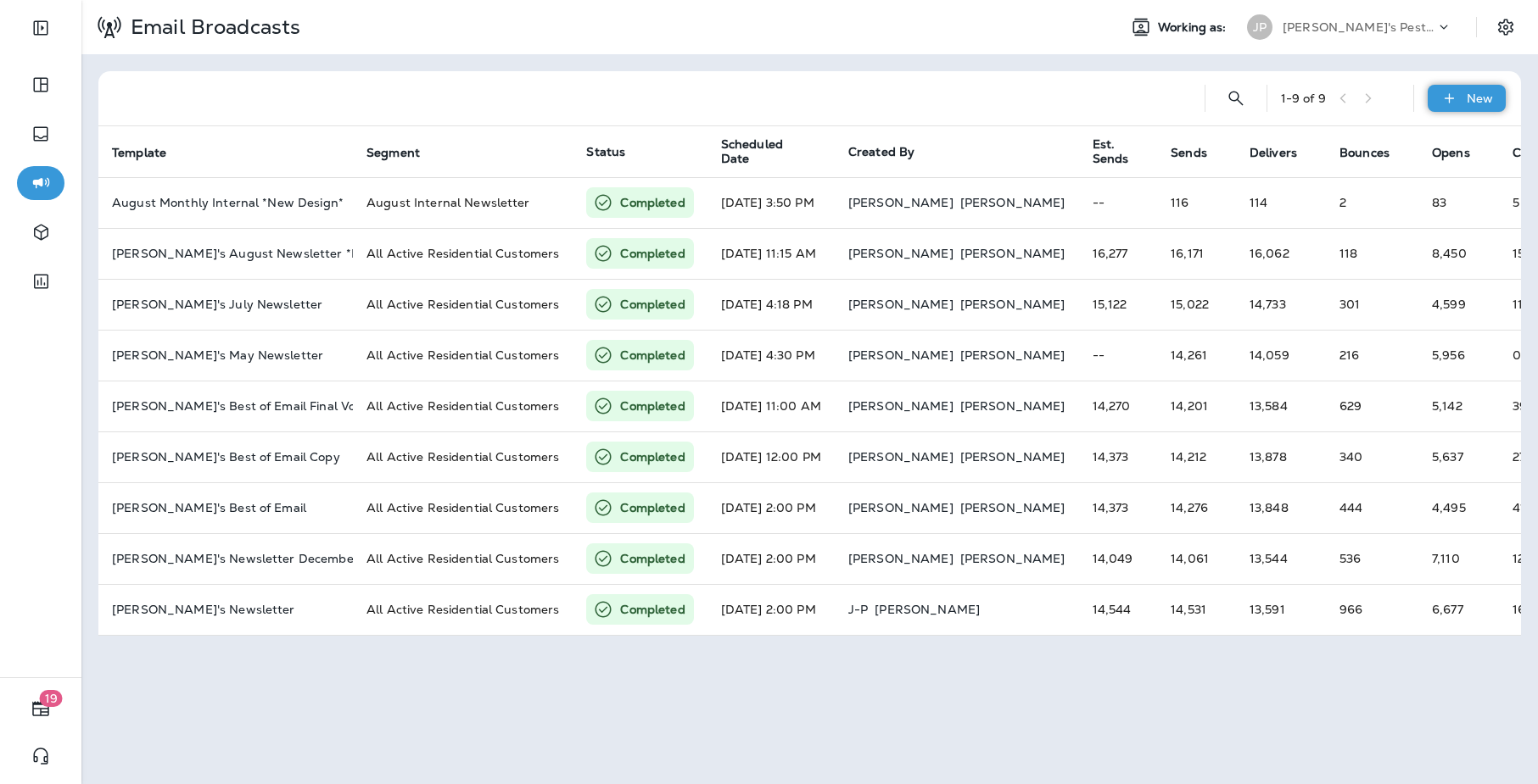
click at [1405, 97] on icon at bounding box center [1450, 98] width 18 height 17
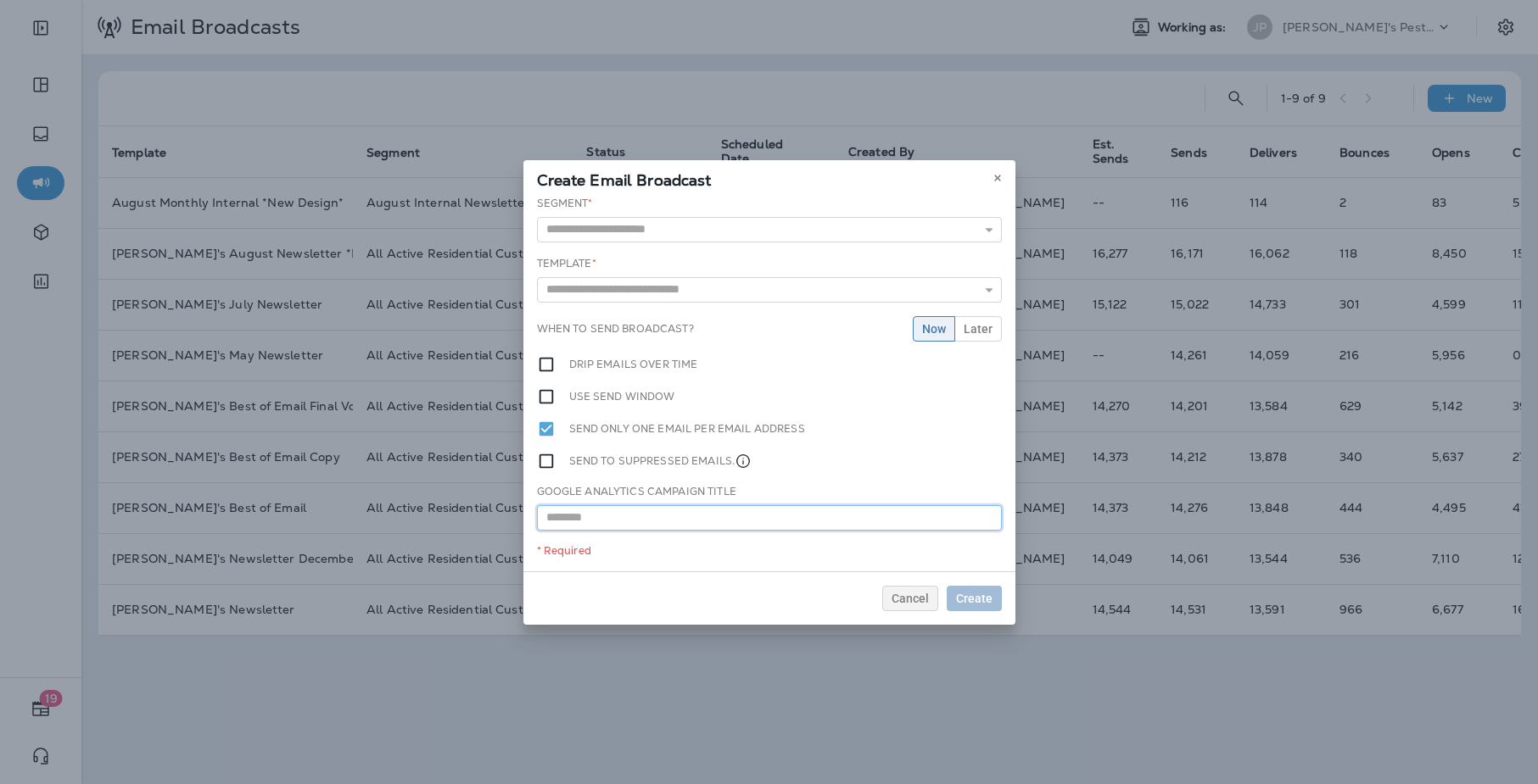
click at [686, 522] on input "text" at bounding box center [769, 518] width 465 height 25
click at [674, 523] on input "text" at bounding box center [769, 518] width 465 height 25
click at [1002, 177] on button at bounding box center [997, 178] width 19 height 19
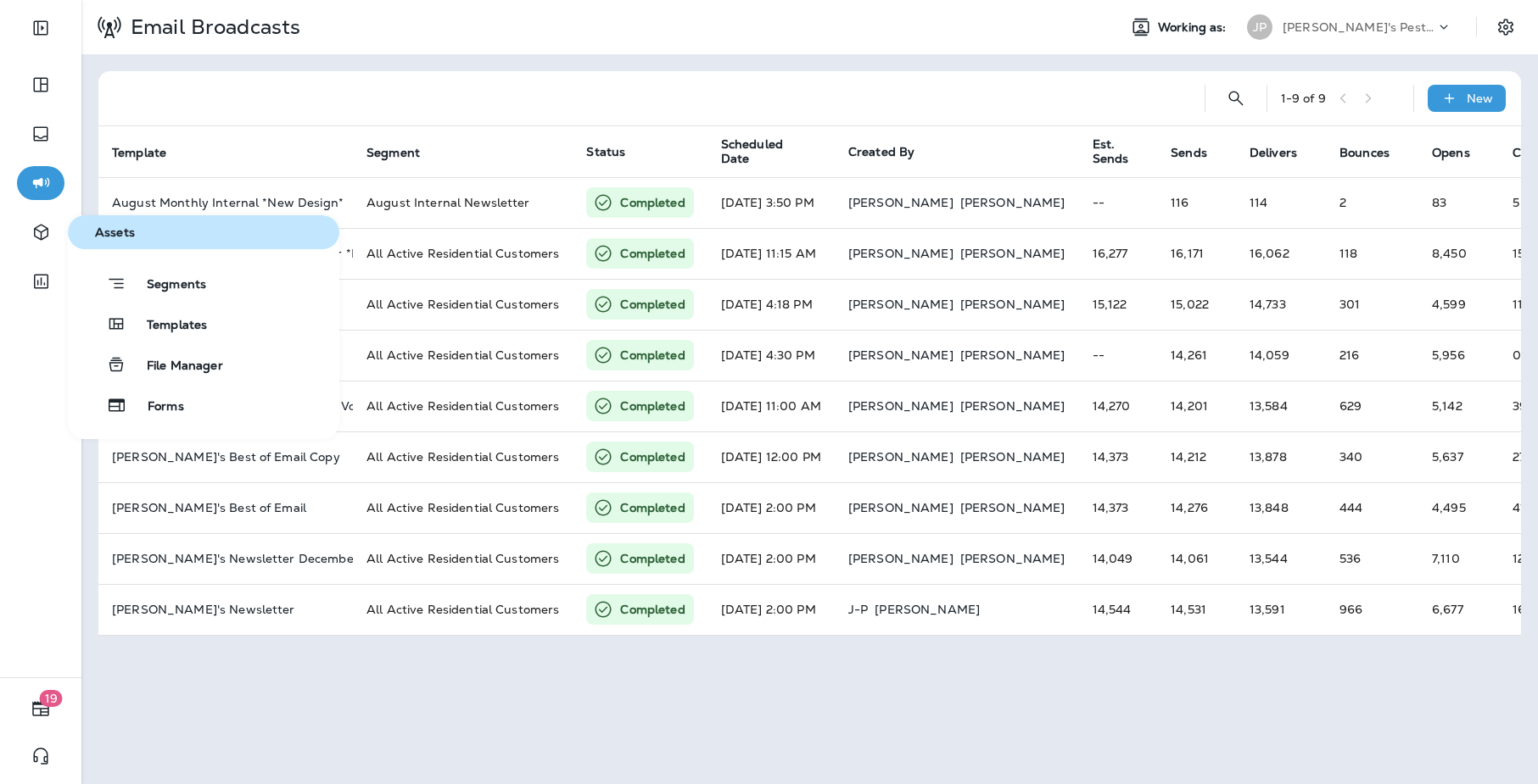
click at [139, 342] on div "Segments Templates File Manager Forms" at bounding box center [203, 344] width 272 height 156
click at [175, 319] on span "Templates" at bounding box center [167, 326] width 81 height 16
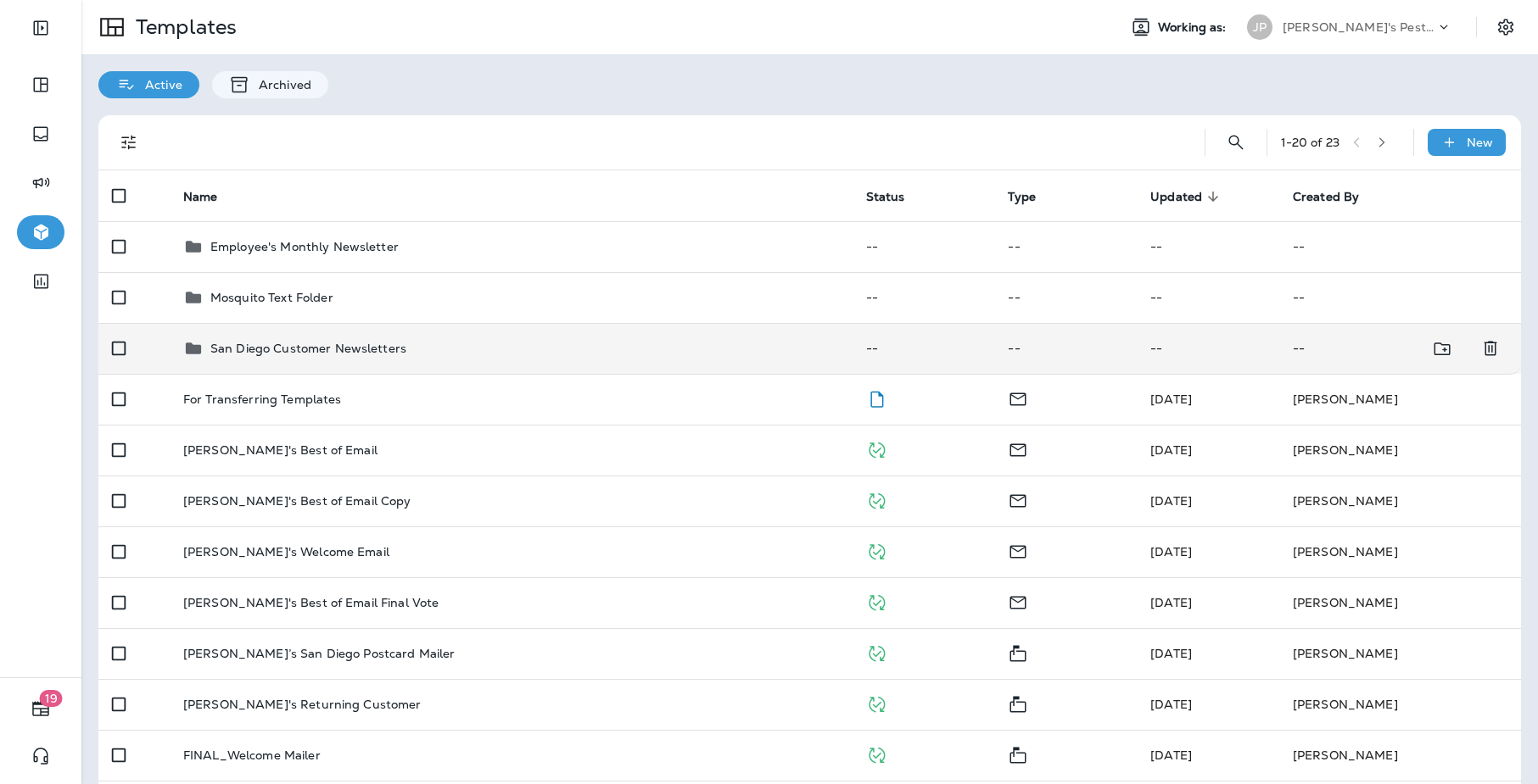
click at [351, 345] on p "San Diego Customer Newsletters" at bounding box center [308, 348] width 196 height 13
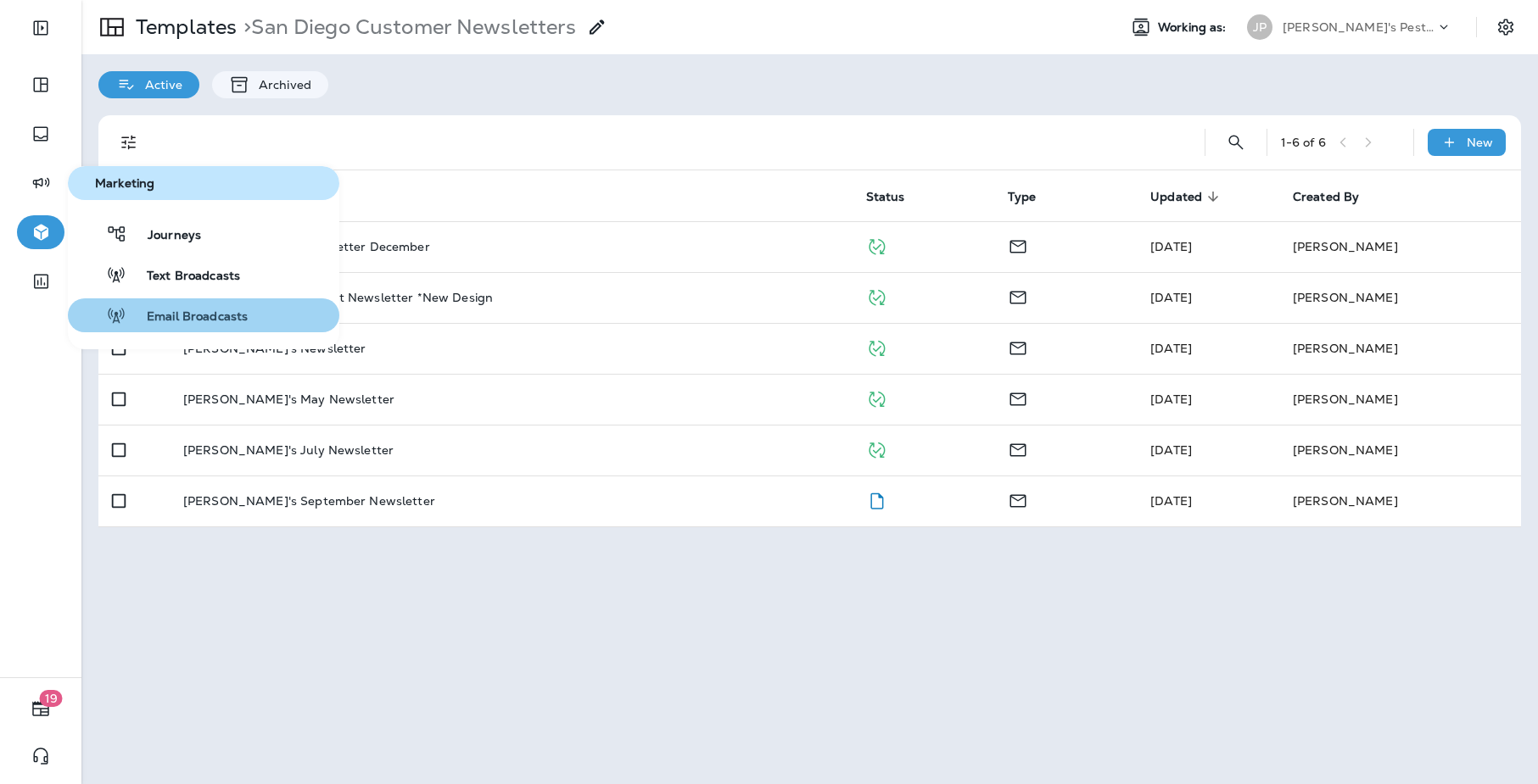
click at [183, 319] on span "Email Broadcasts" at bounding box center [187, 317] width 121 height 16
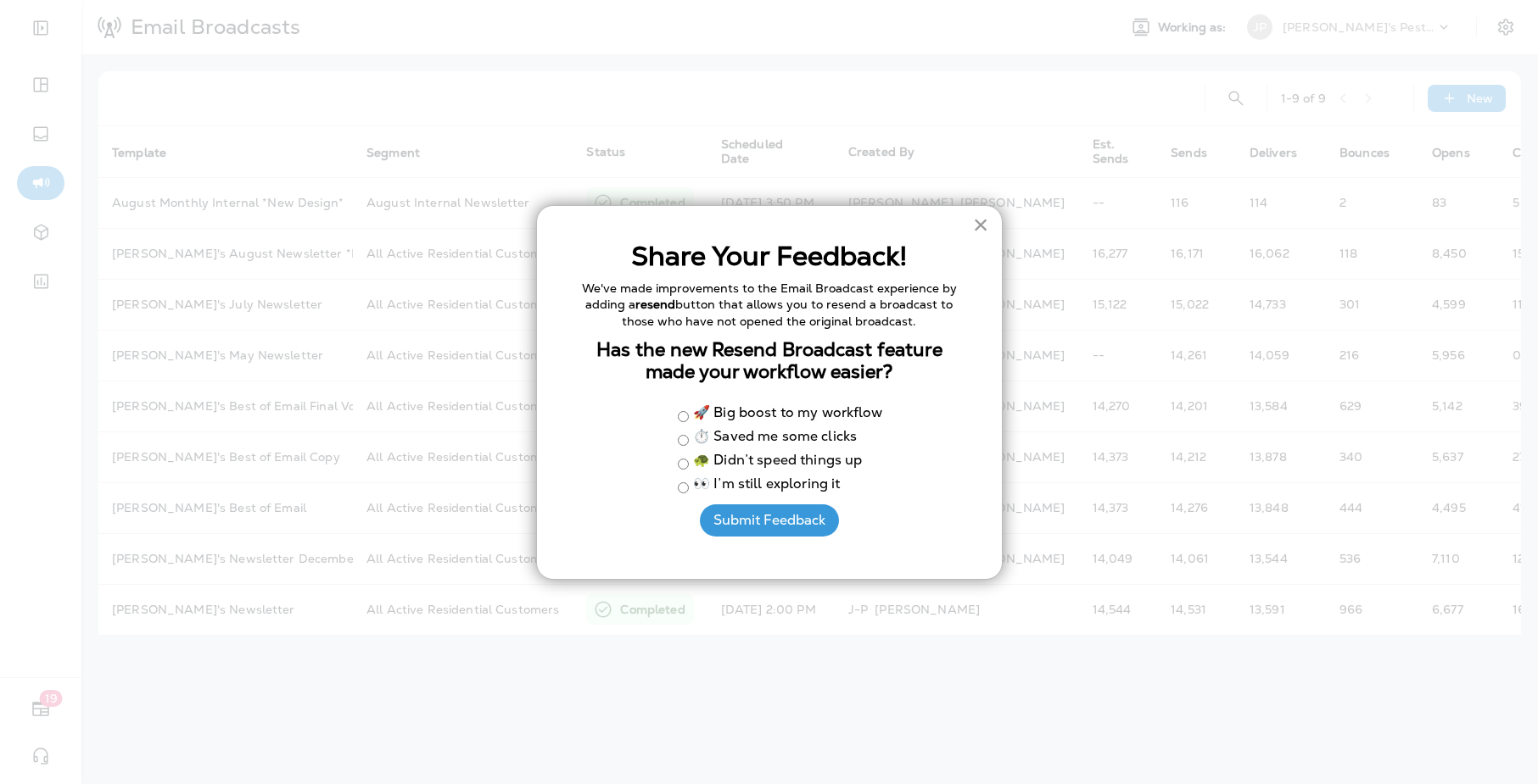
click at [979, 228] on button "×" at bounding box center [981, 225] width 16 height 27
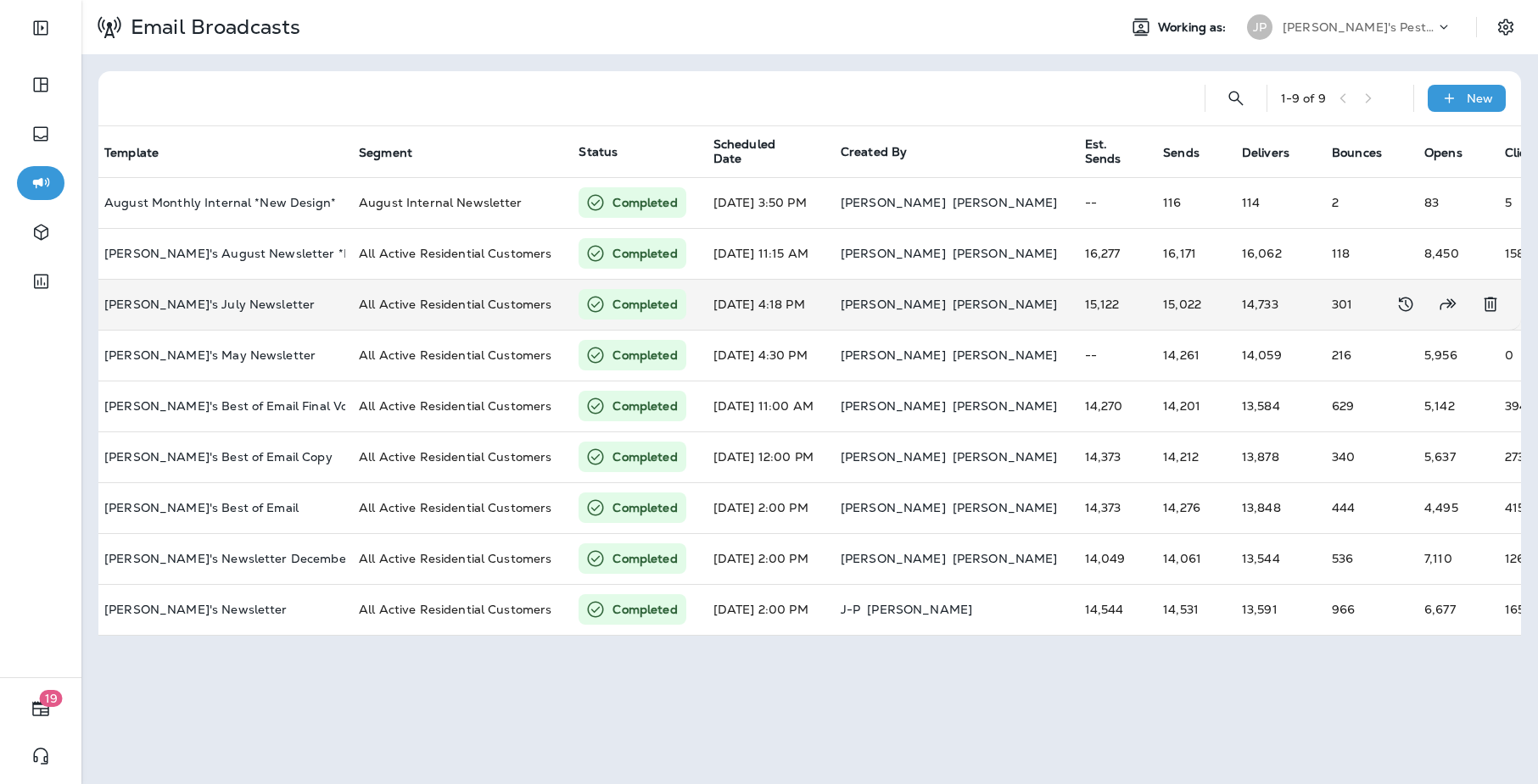
scroll to position [0, 68]
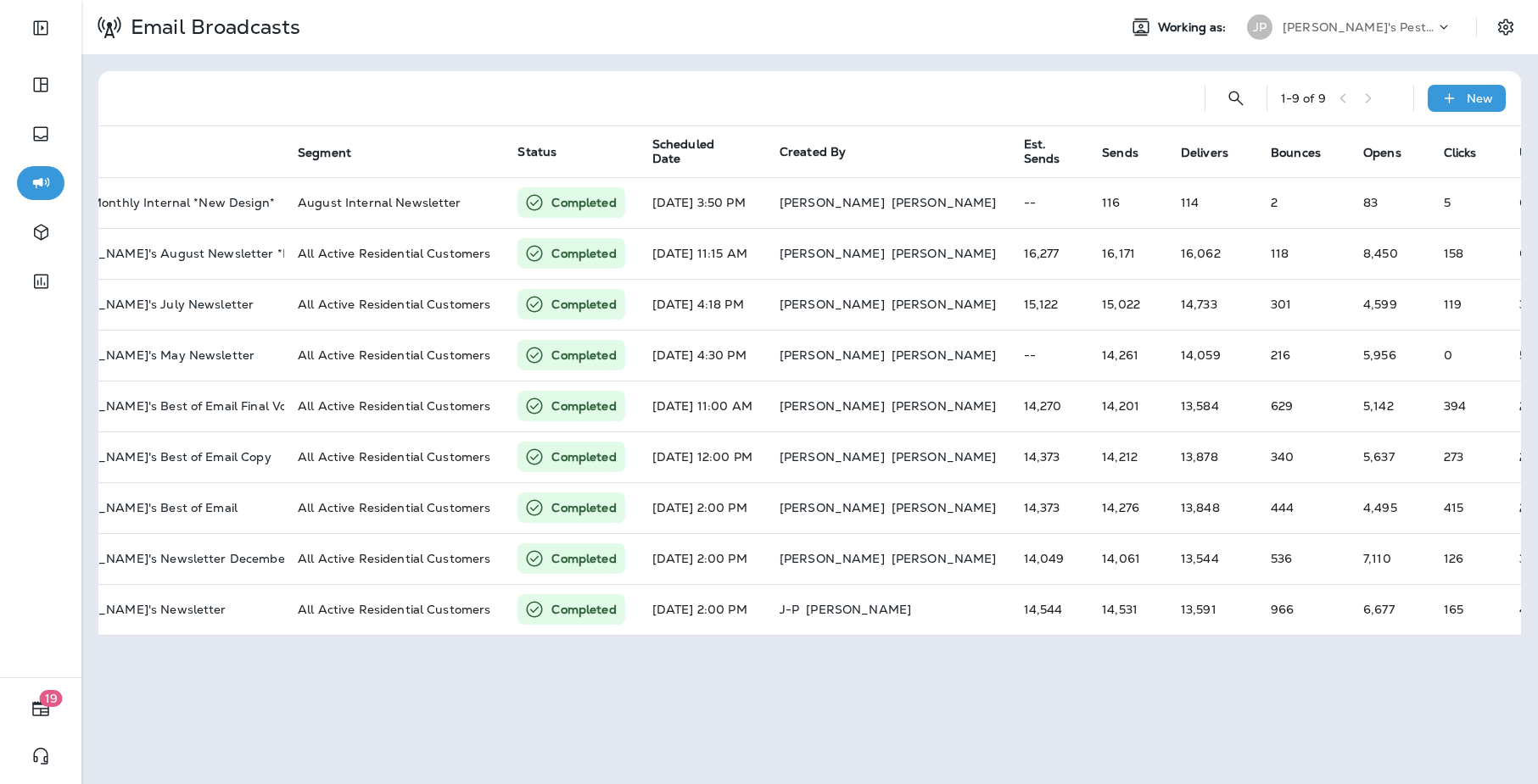
click at [1187, 60] on div "1 - 9 of 9 New Template Segment Status Scheduled Date Created By Est. Sends Sen…" at bounding box center [810, 353] width 1457 height 599
click at [1404, 36] on div "[PERSON_NAME]'s Pest Control - [GEOGRAPHIC_DATA]" at bounding box center [1359, 27] width 153 height 25
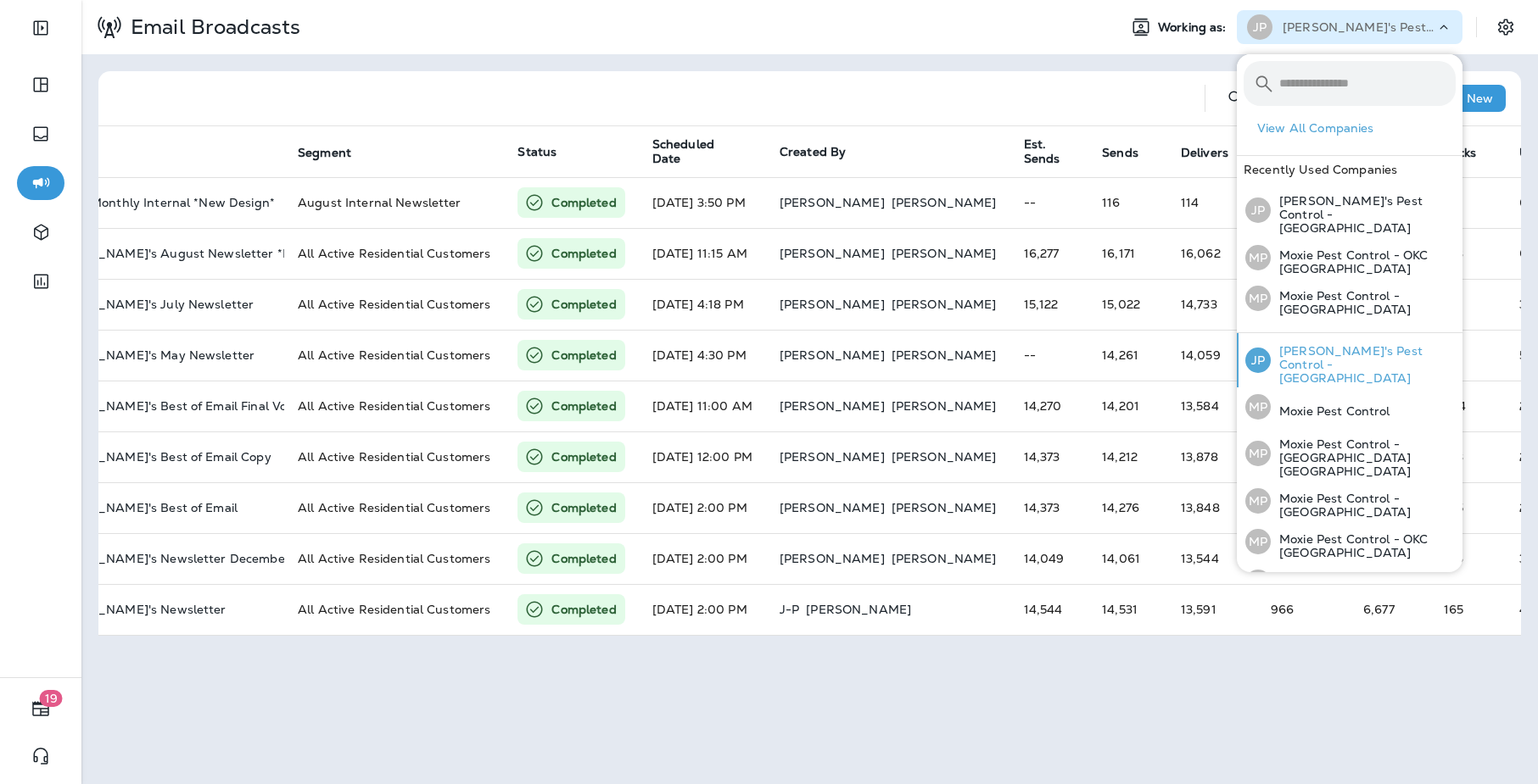
scroll to position [112, 0]
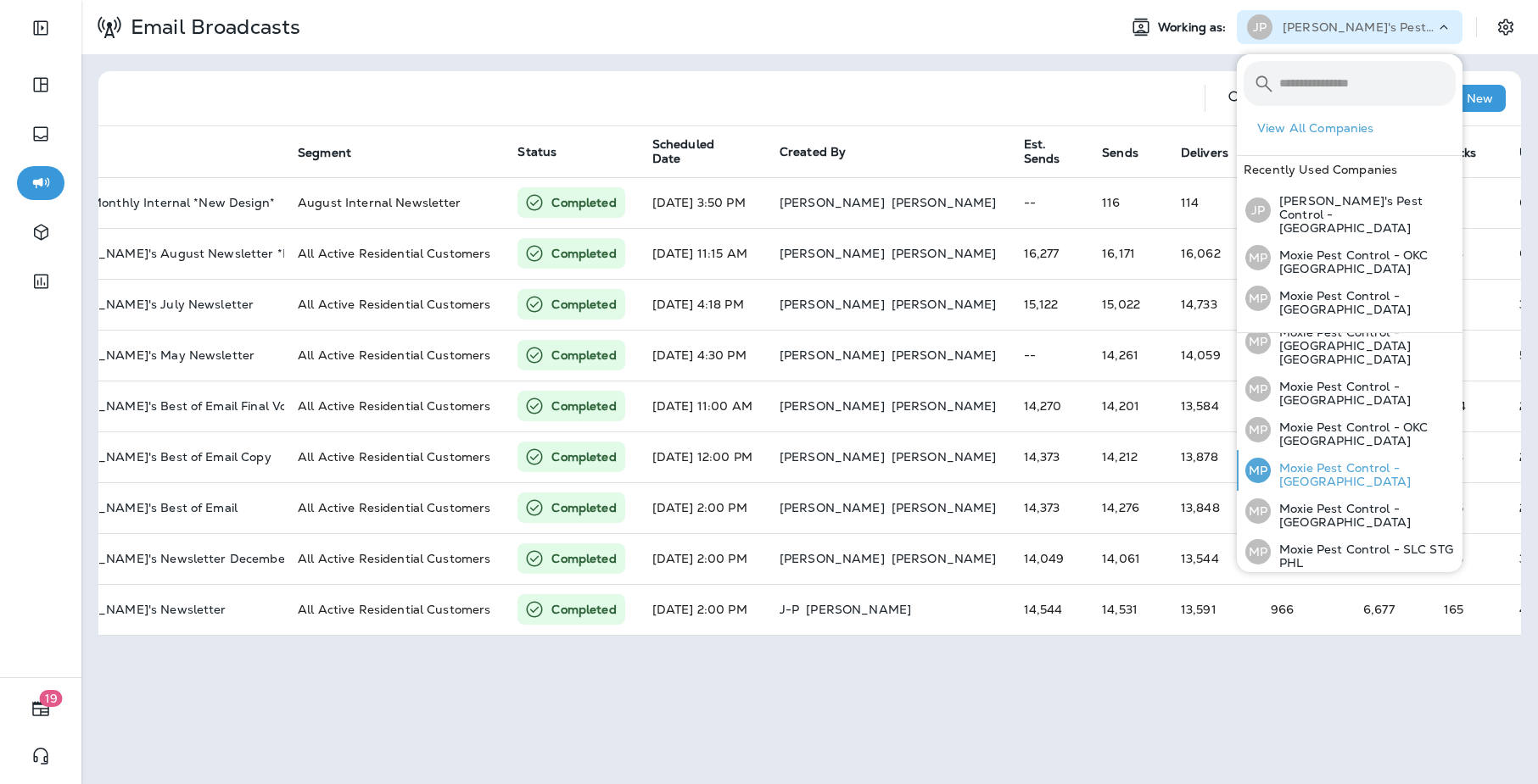
click at [1386, 461] on p "Moxie Pest Control - [GEOGRAPHIC_DATA]" at bounding box center [1364, 475] width 185 height 27
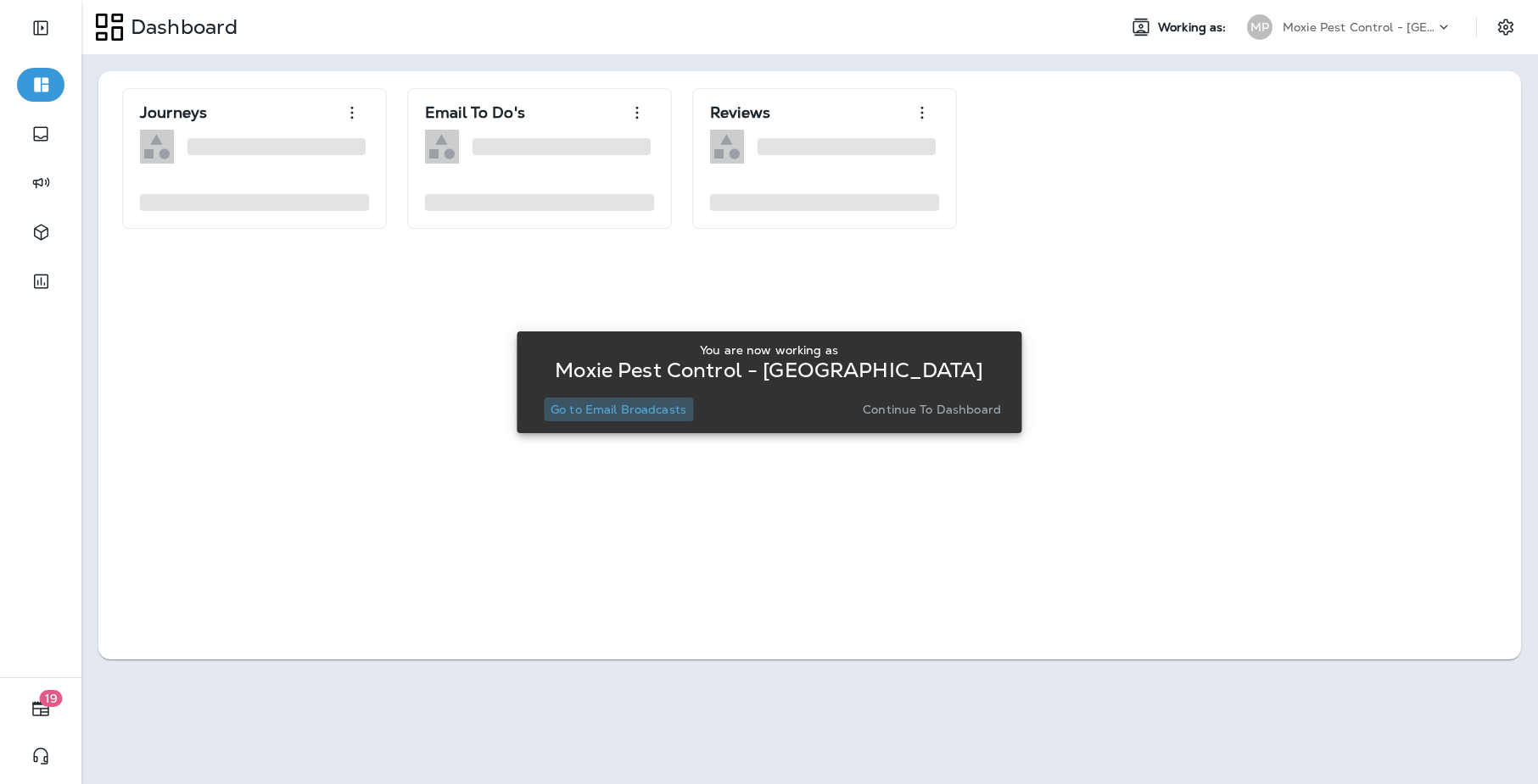
click at [676, 414] on p "Go to Email Broadcasts" at bounding box center [618, 409] width 136 height 13
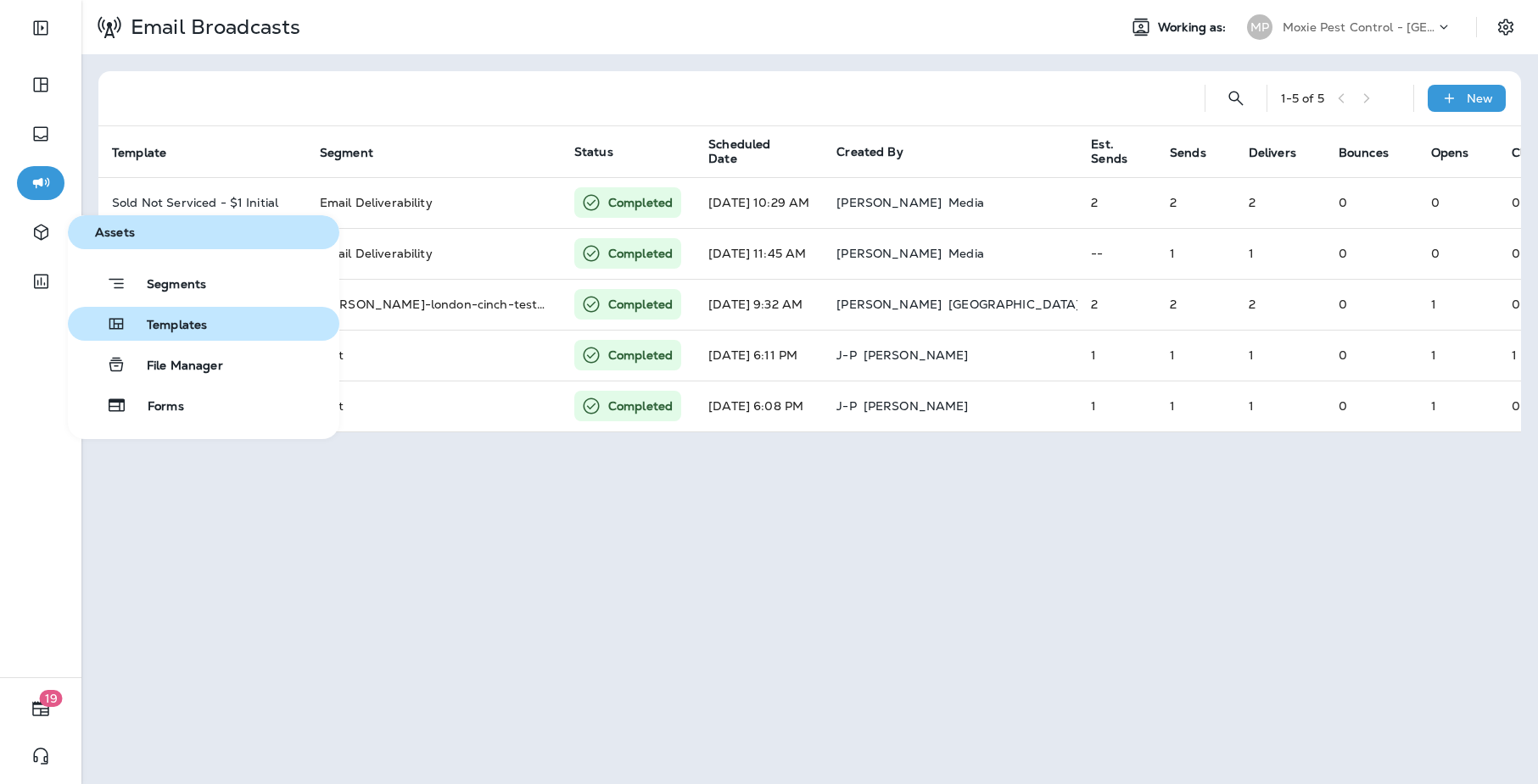
click at [172, 328] on span "Templates" at bounding box center [167, 326] width 81 height 16
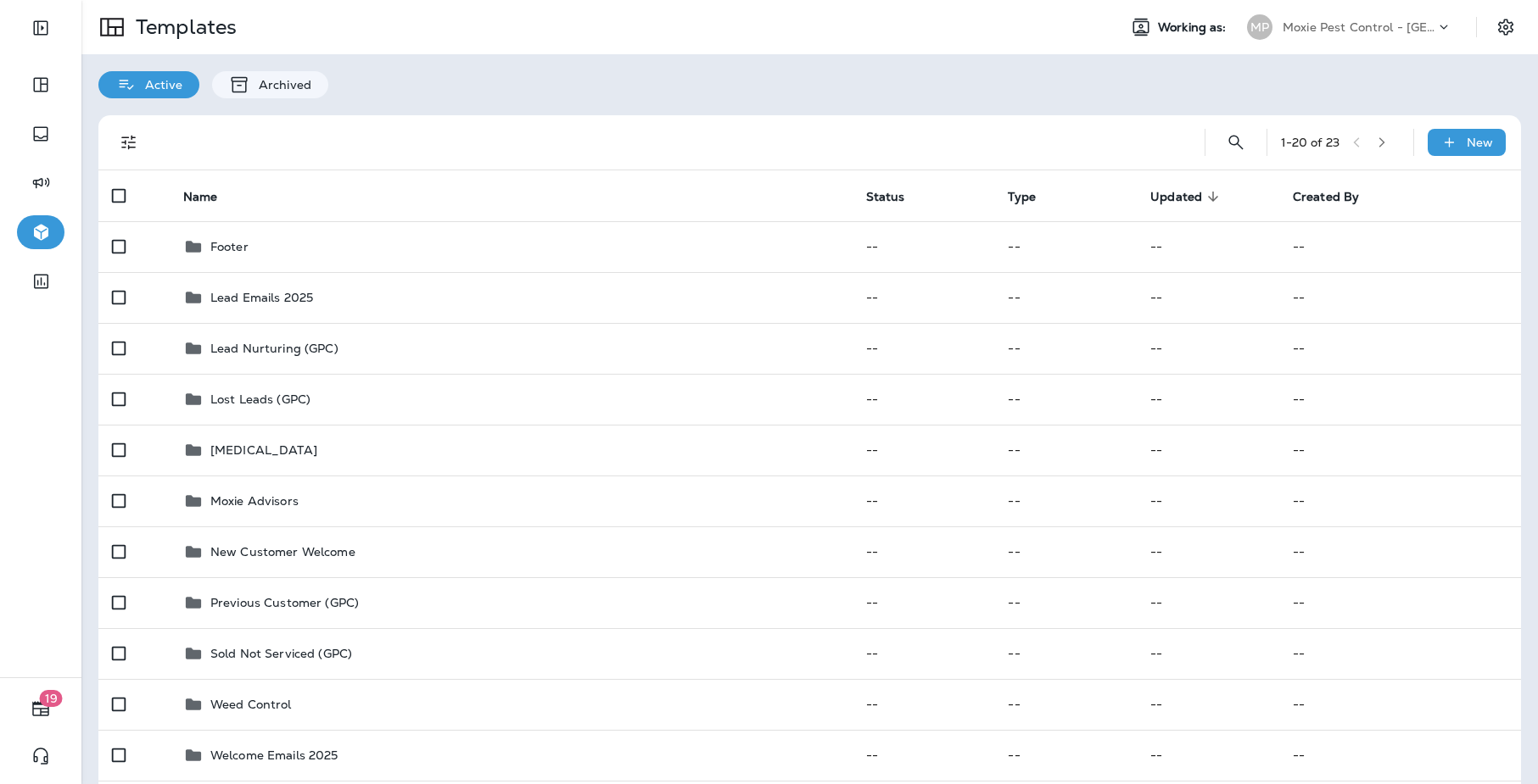
drag, startPoint x: 1405, startPoint y: 29, endPoint x: 1405, endPoint y: 40, distance: 11.0
click at [1405, 29] on p "Moxie Pest Control - [GEOGRAPHIC_DATA]" at bounding box center [1359, 27] width 153 height 13
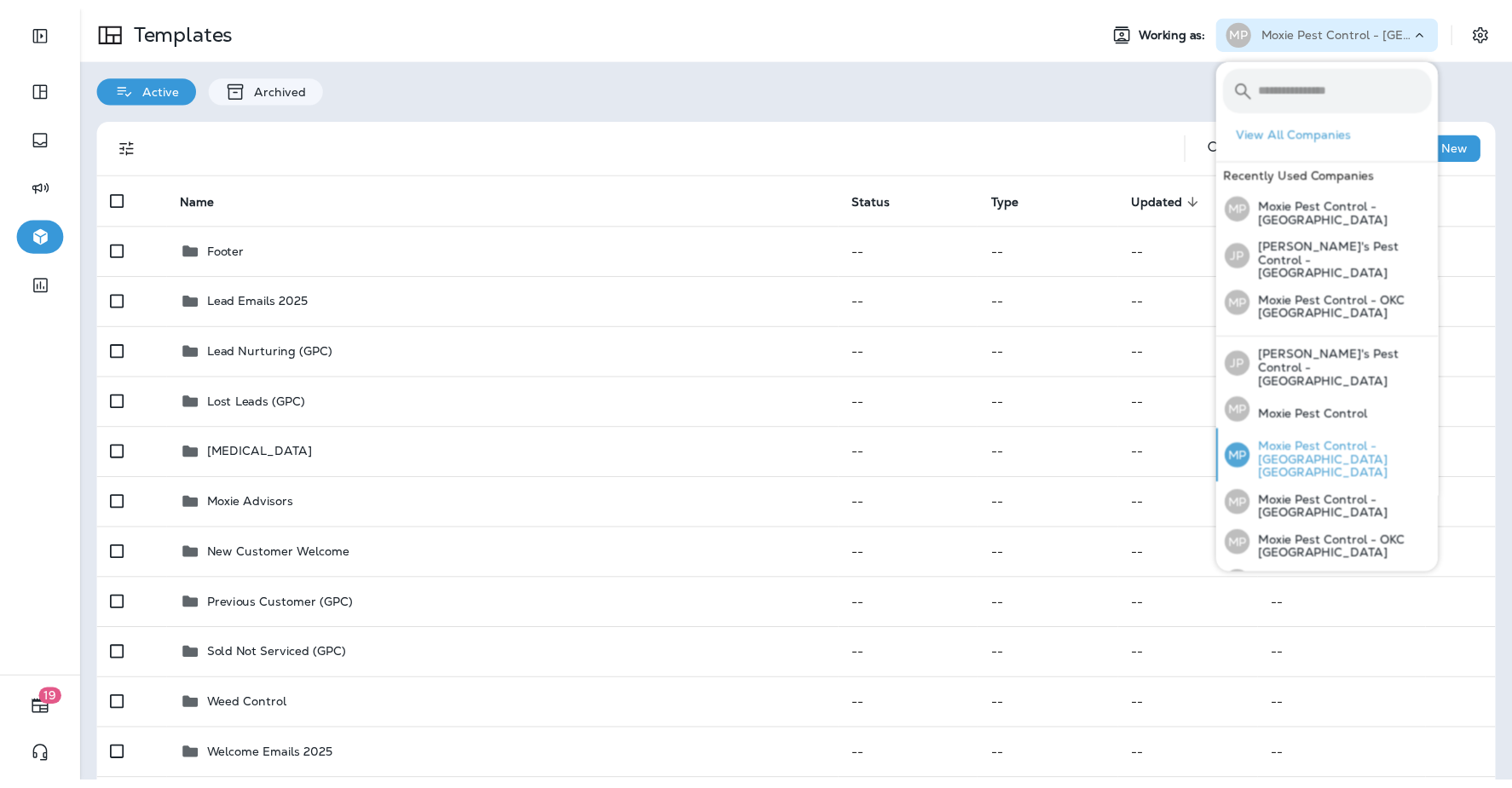
scroll to position [113, 0]
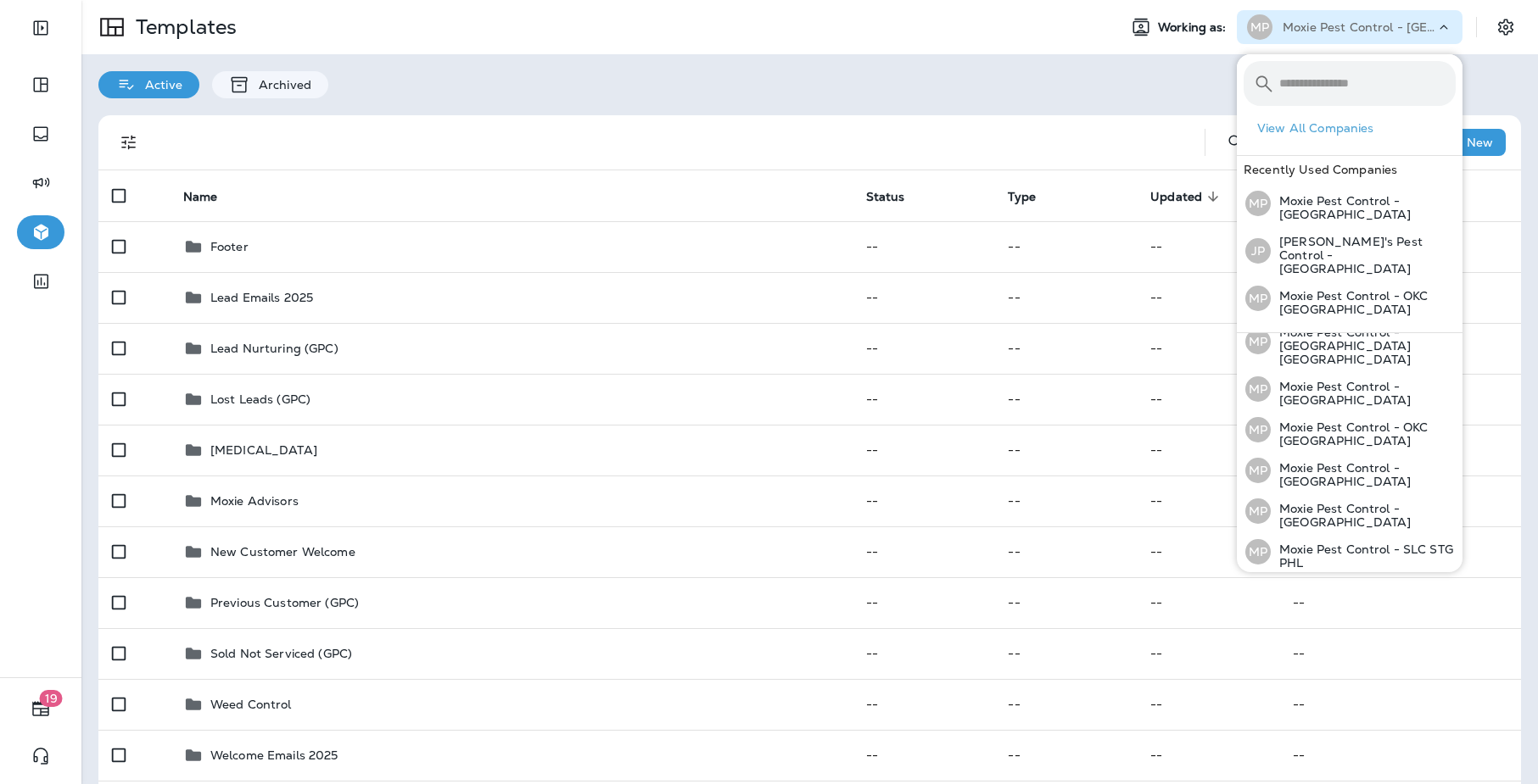
click at [1363, 584] on p "Moxie Pest Control - [GEOGRAPHIC_DATA]" at bounding box center [1364, 597] width 185 height 27
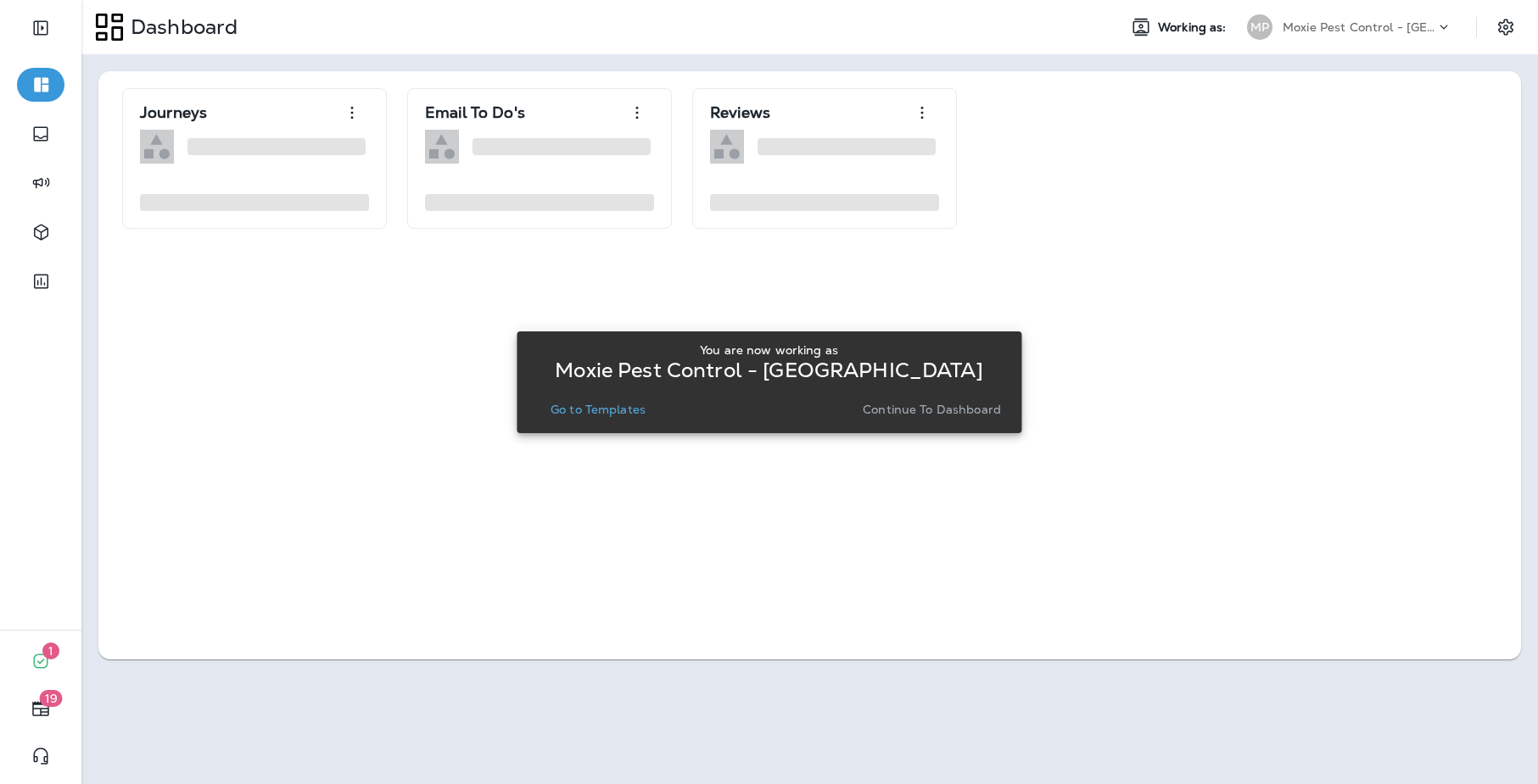
click at [637, 406] on p "Go to Templates" at bounding box center [598, 409] width 95 height 13
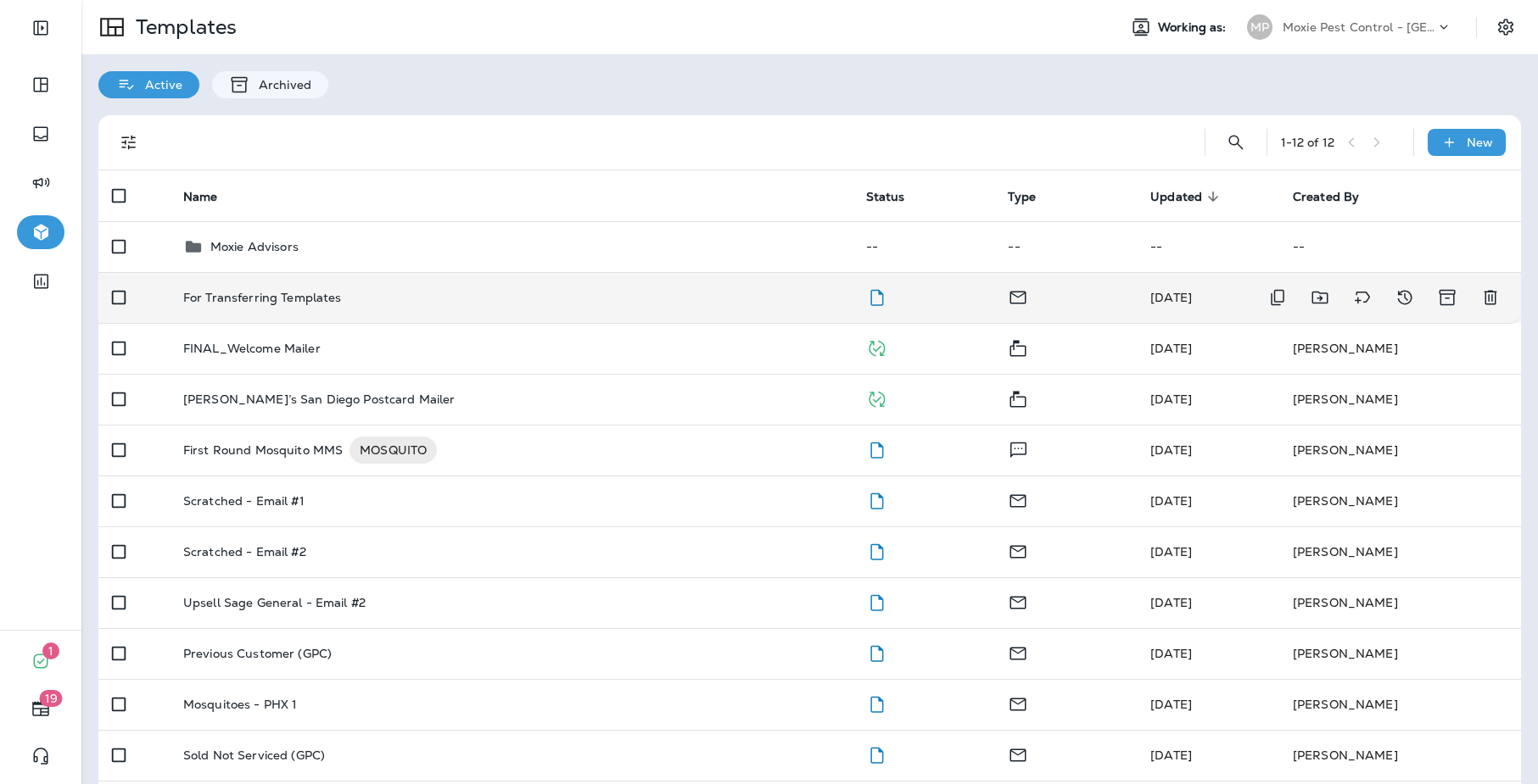
click at [264, 311] on td "For Transferring Templates" at bounding box center [511, 298] width 683 height 51
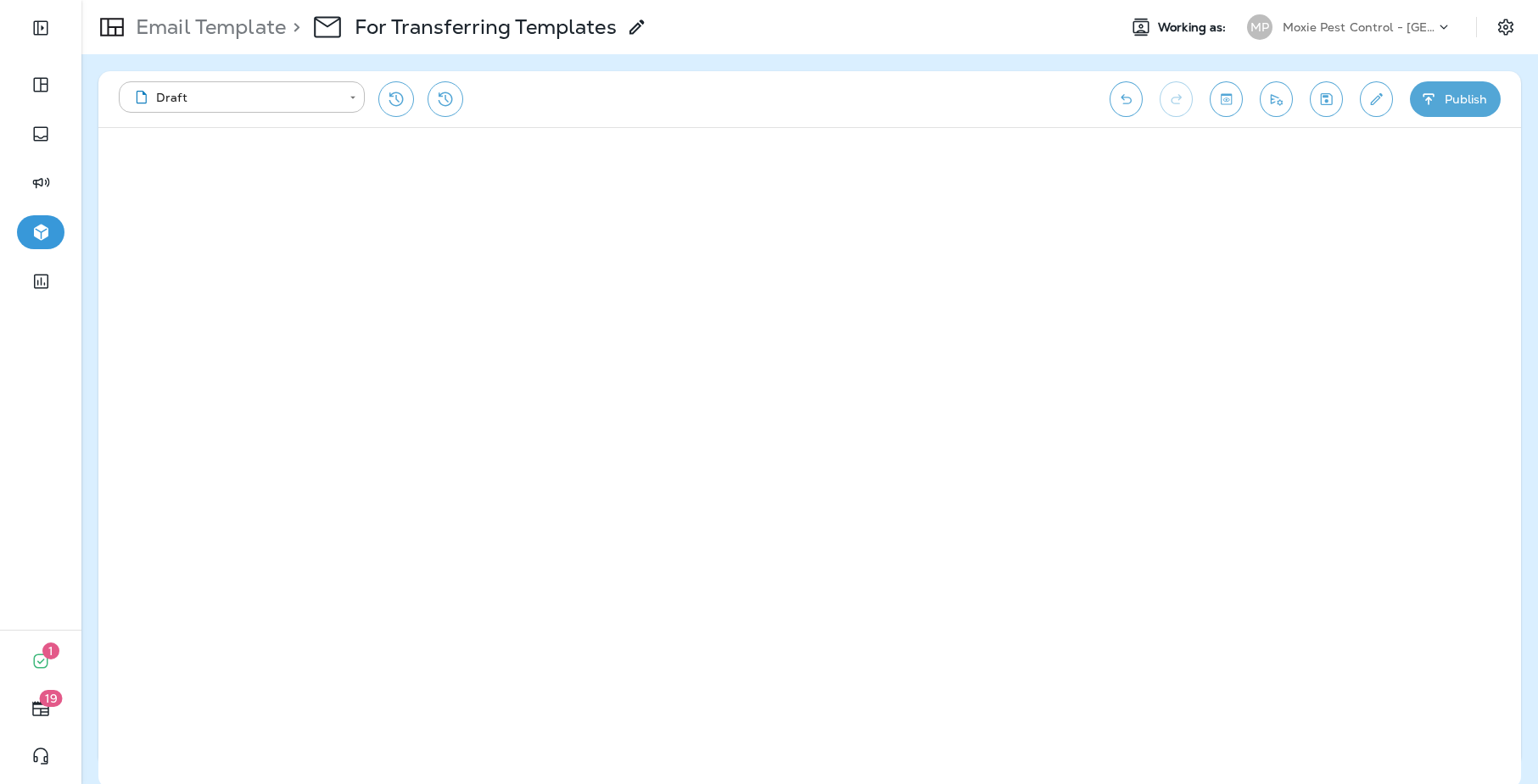
click at [1388, 27] on p "Moxie Pest Control - [GEOGRAPHIC_DATA]" at bounding box center [1359, 27] width 153 height 13
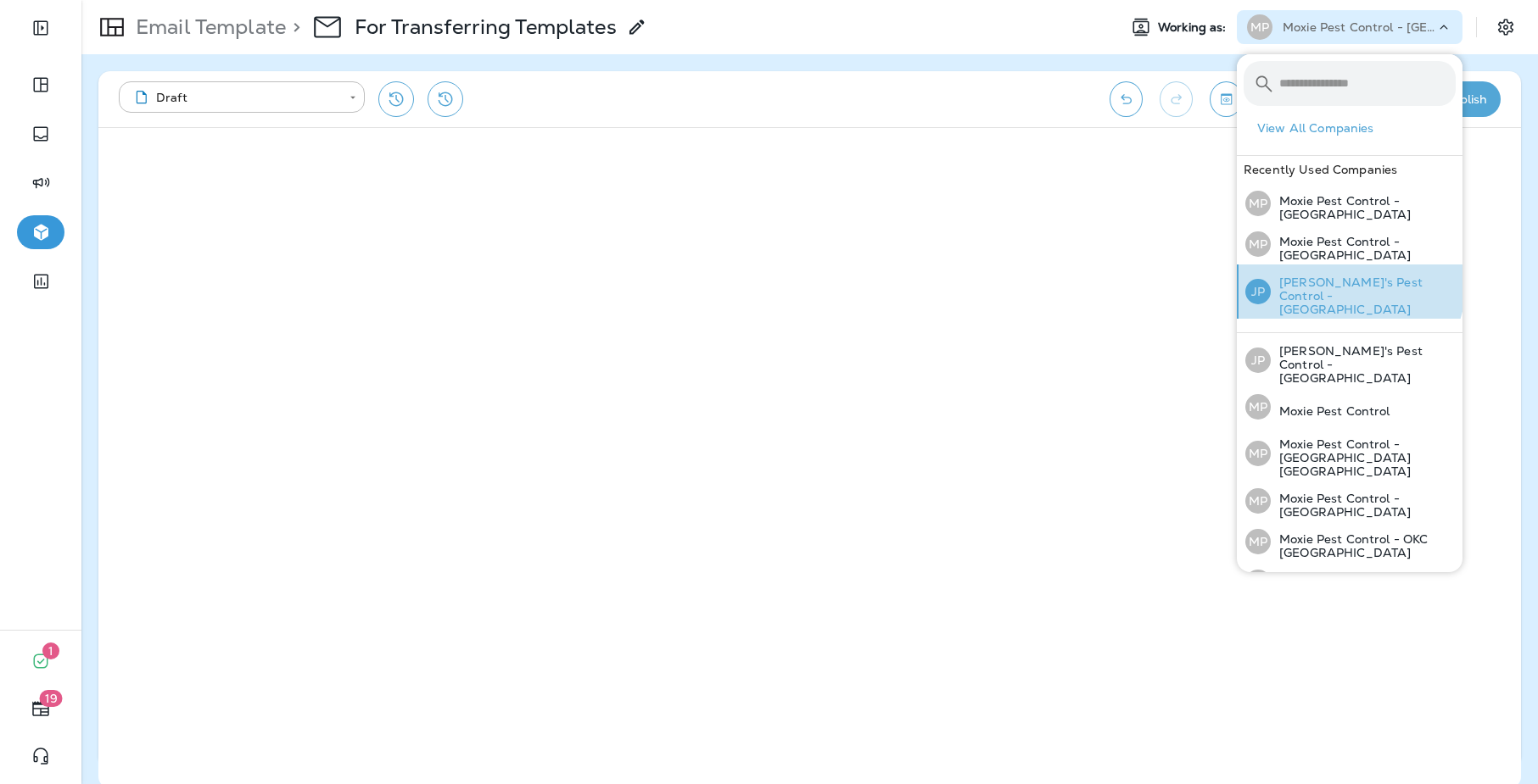
click at [1342, 279] on p "[PERSON_NAME]'s Pest Control - [GEOGRAPHIC_DATA]" at bounding box center [1364, 296] width 185 height 40
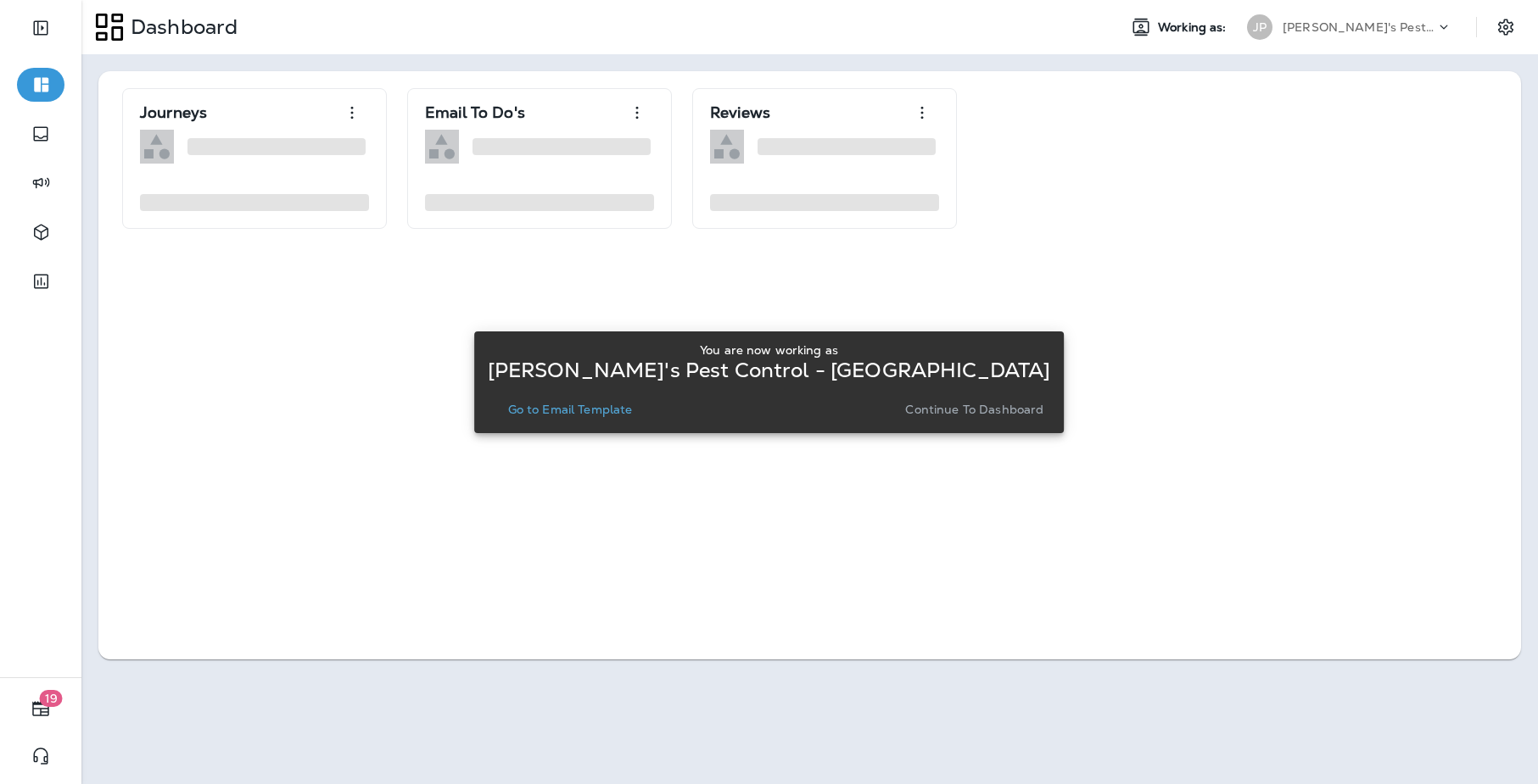
click at [617, 403] on p "Go to Email Template" at bounding box center [570, 409] width 125 height 13
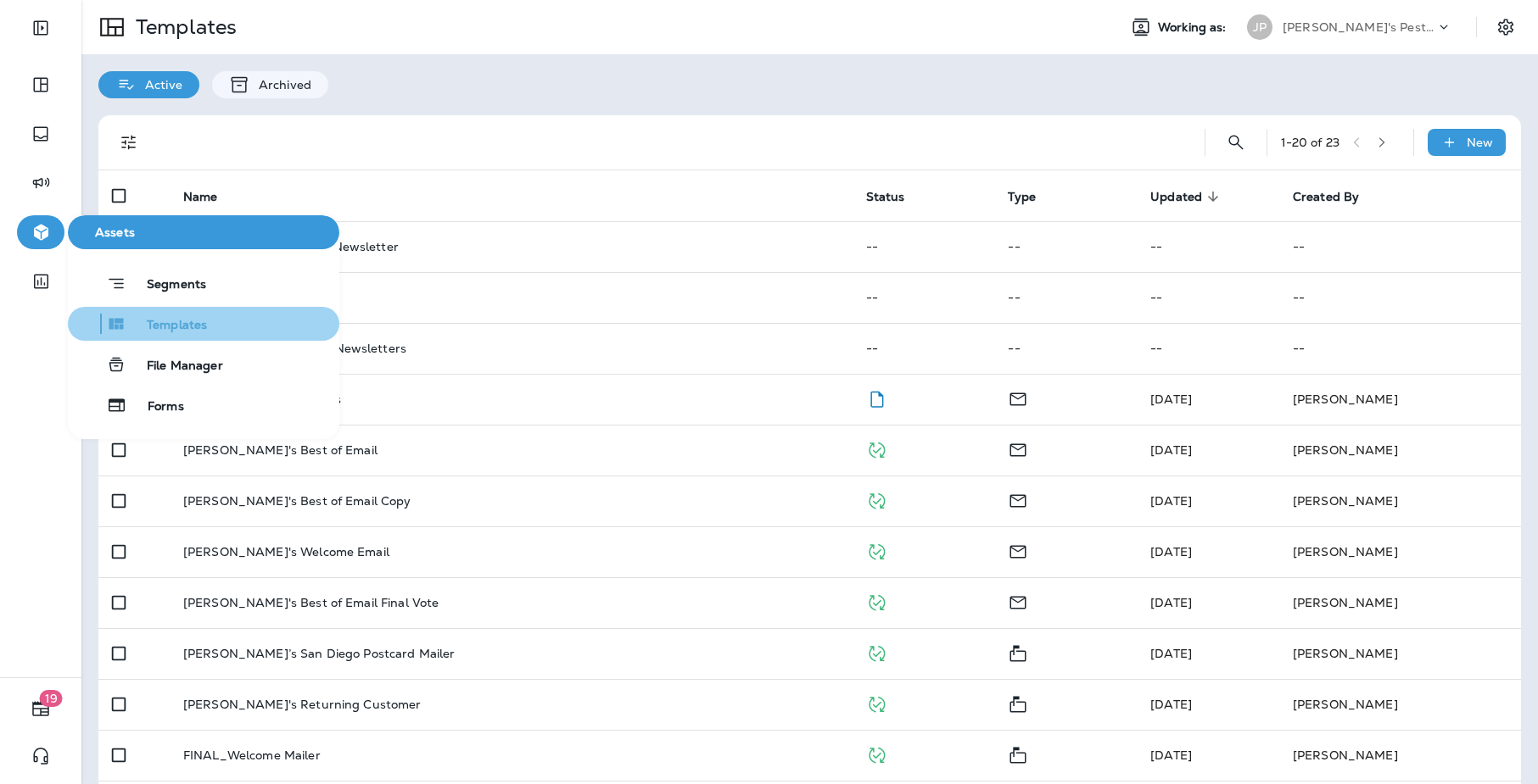
drag, startPoint x: 167, startPoint y: 325, endPoint x: 176, endPoint y: 319, distance: 10.8
click at [167, 325] on span "Templates" at bounding box center [167, 326] width 81 height 16
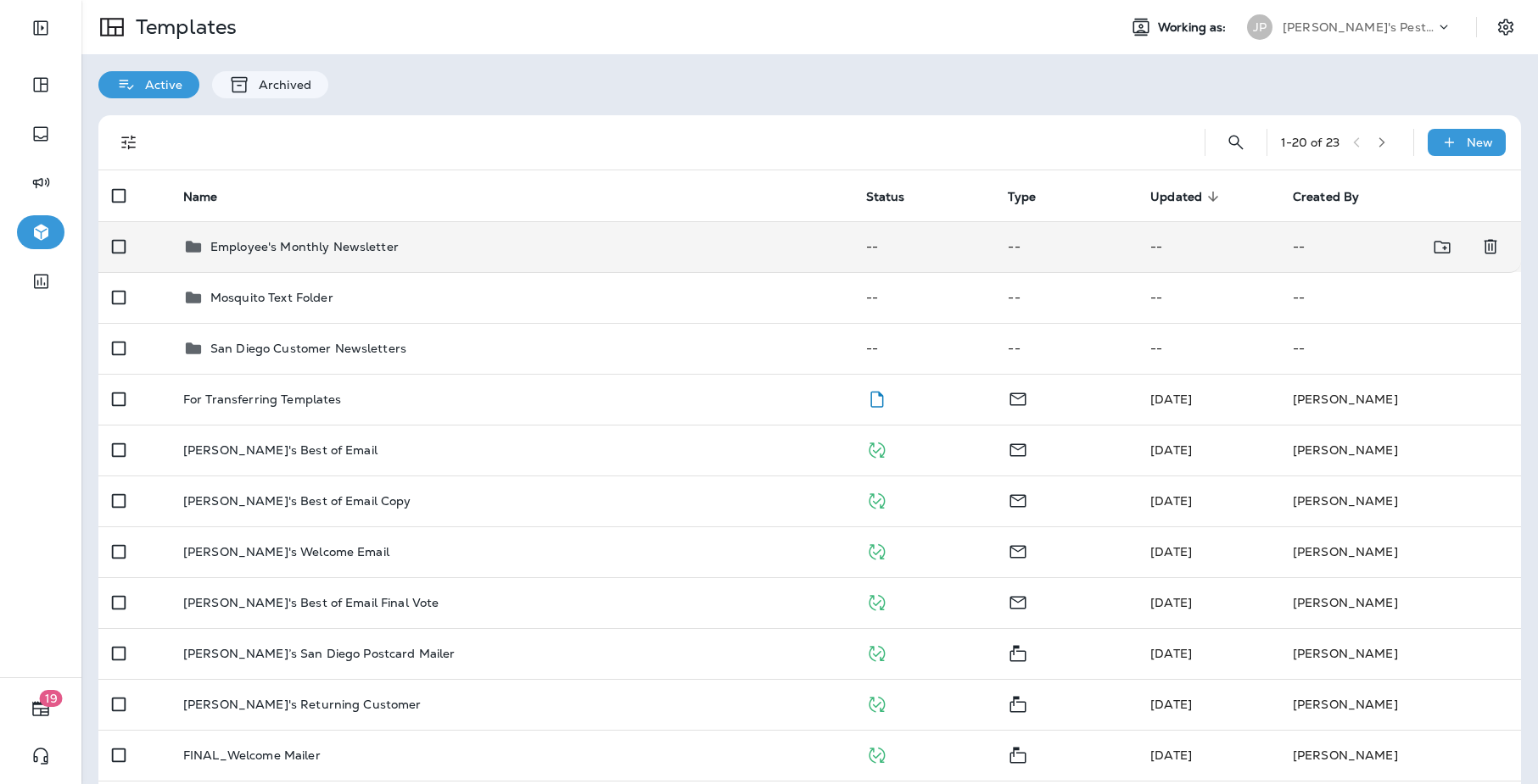
click at [326, 243] on p "Employee's Monthly Newsletter" at bounding box center [304, 246] width 188 height 13
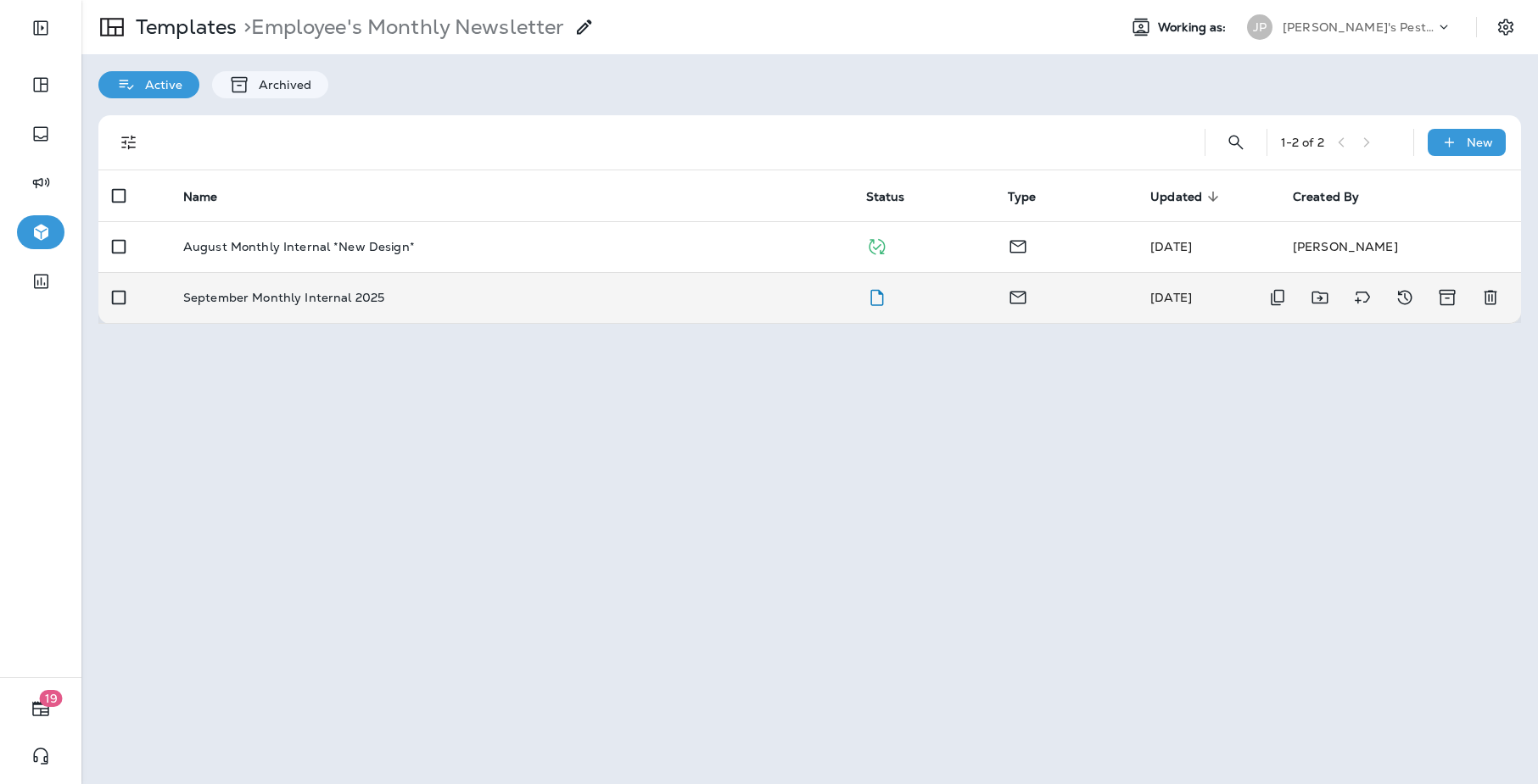
click at [317, 299] on p "September Monthly Internal 2025" at bounding box center [284, 298] width 201 height 13
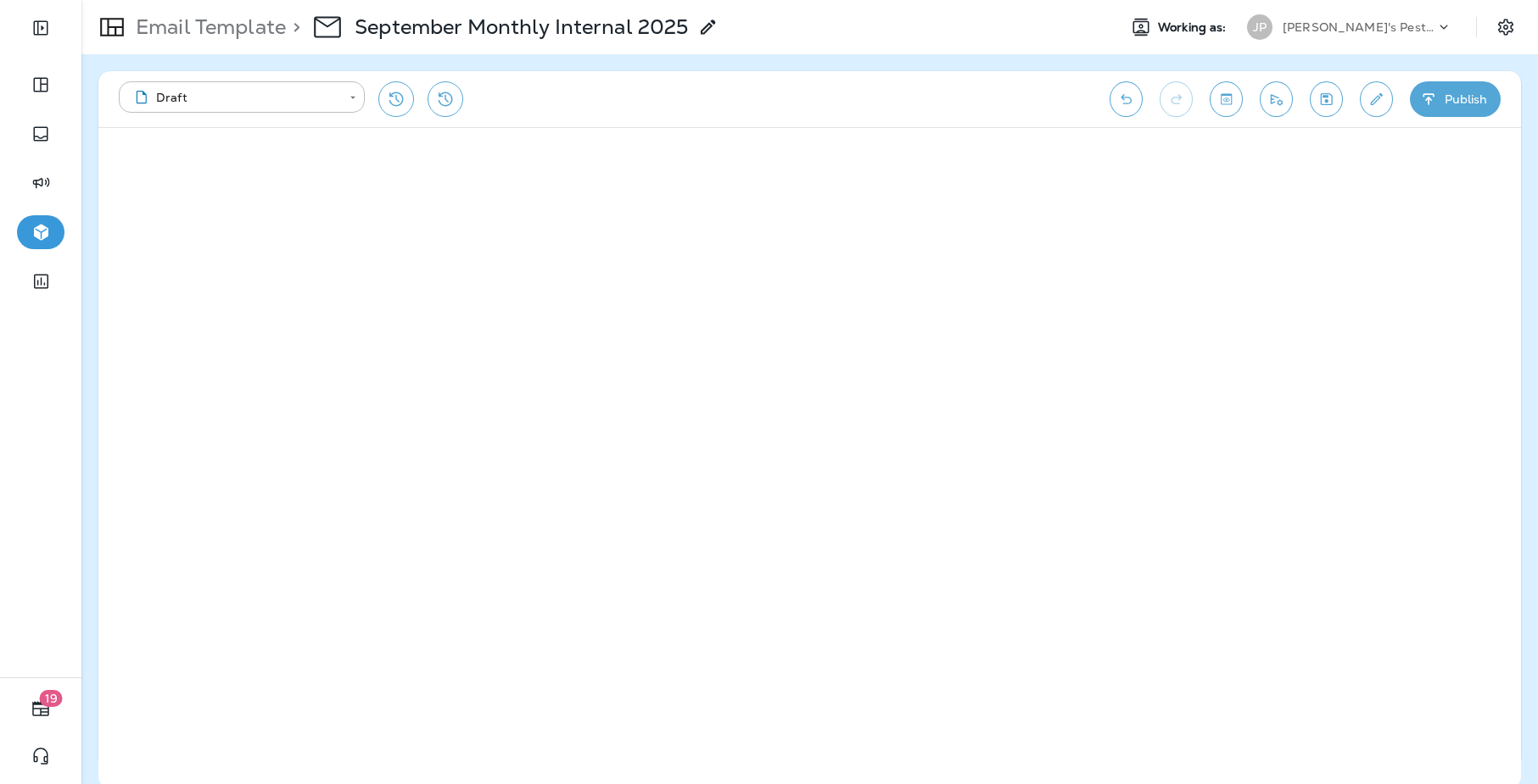
click at [1350, 31] on p "[PERSON_NAME]'s Pest Control - [GEOGRAPHIC_DATA]" at bounding box center [1359, 27] width 153 height 13
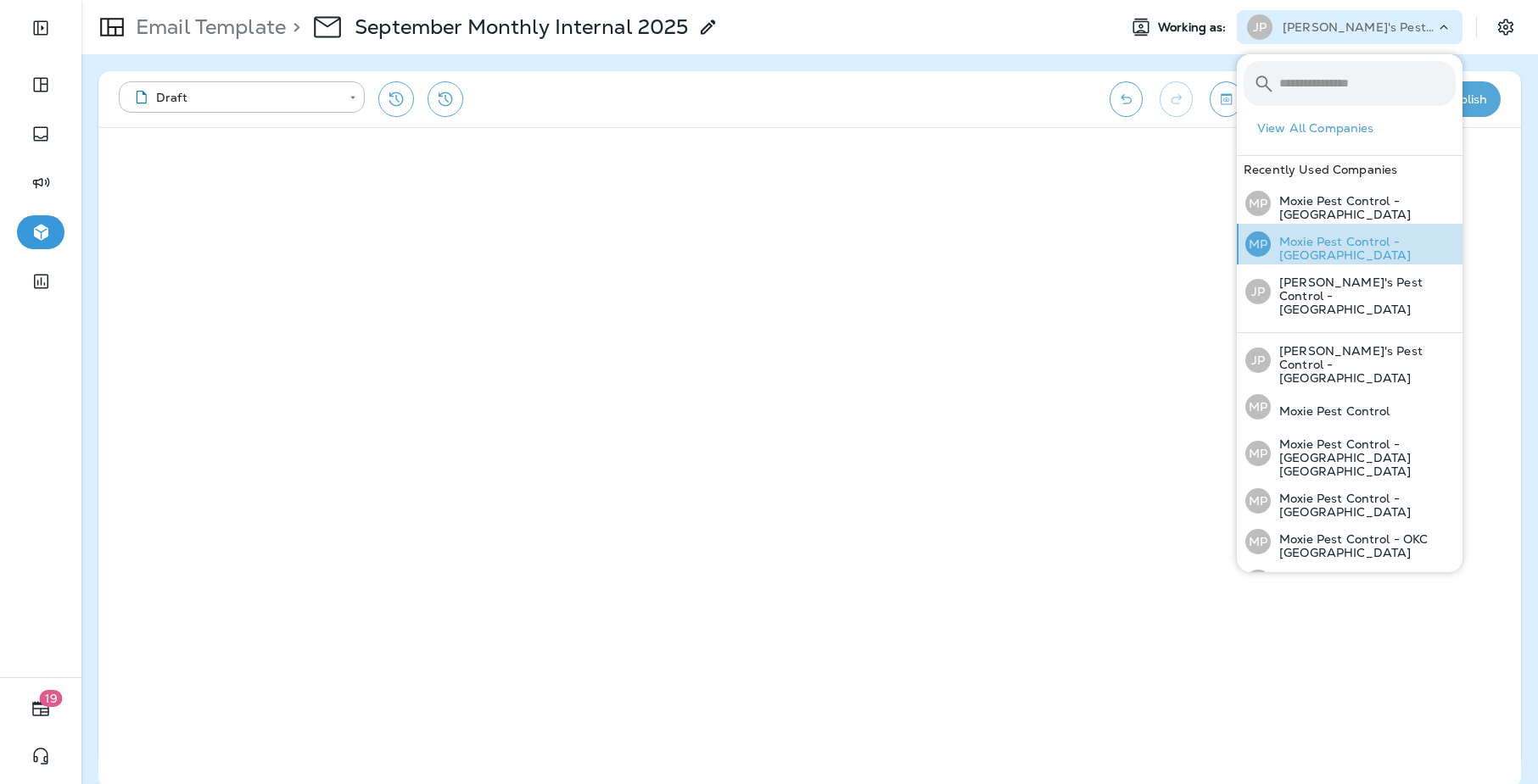
click at [1405, 255] on div "MP Moxie Pest Control - [GEOGRAPHIC_DATA]" at bounding box center [1350, 244] width 224 height 40
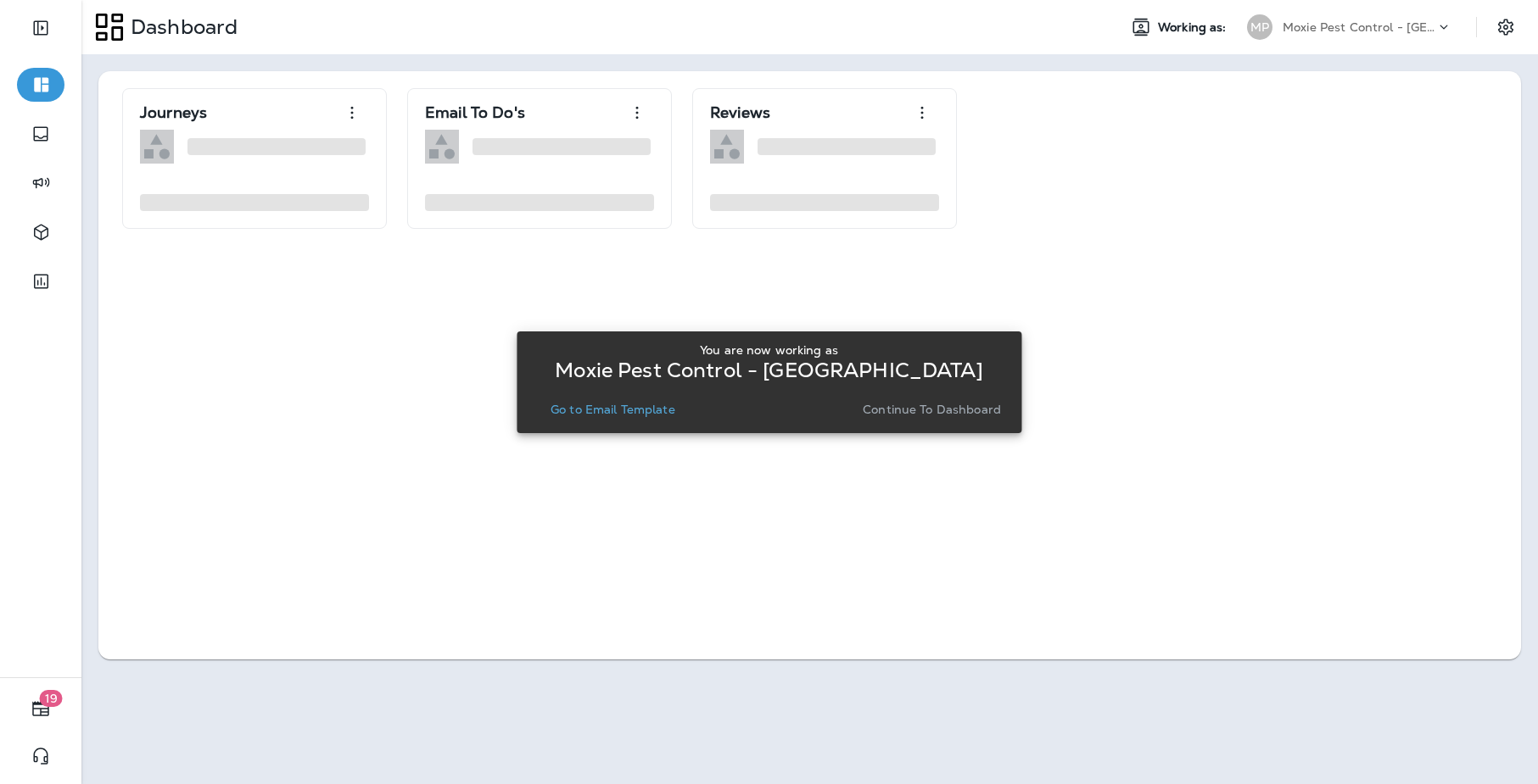
click at [614, 417] on button "Go to Email Template" at bounding box center [613, 409] width 139 height 23
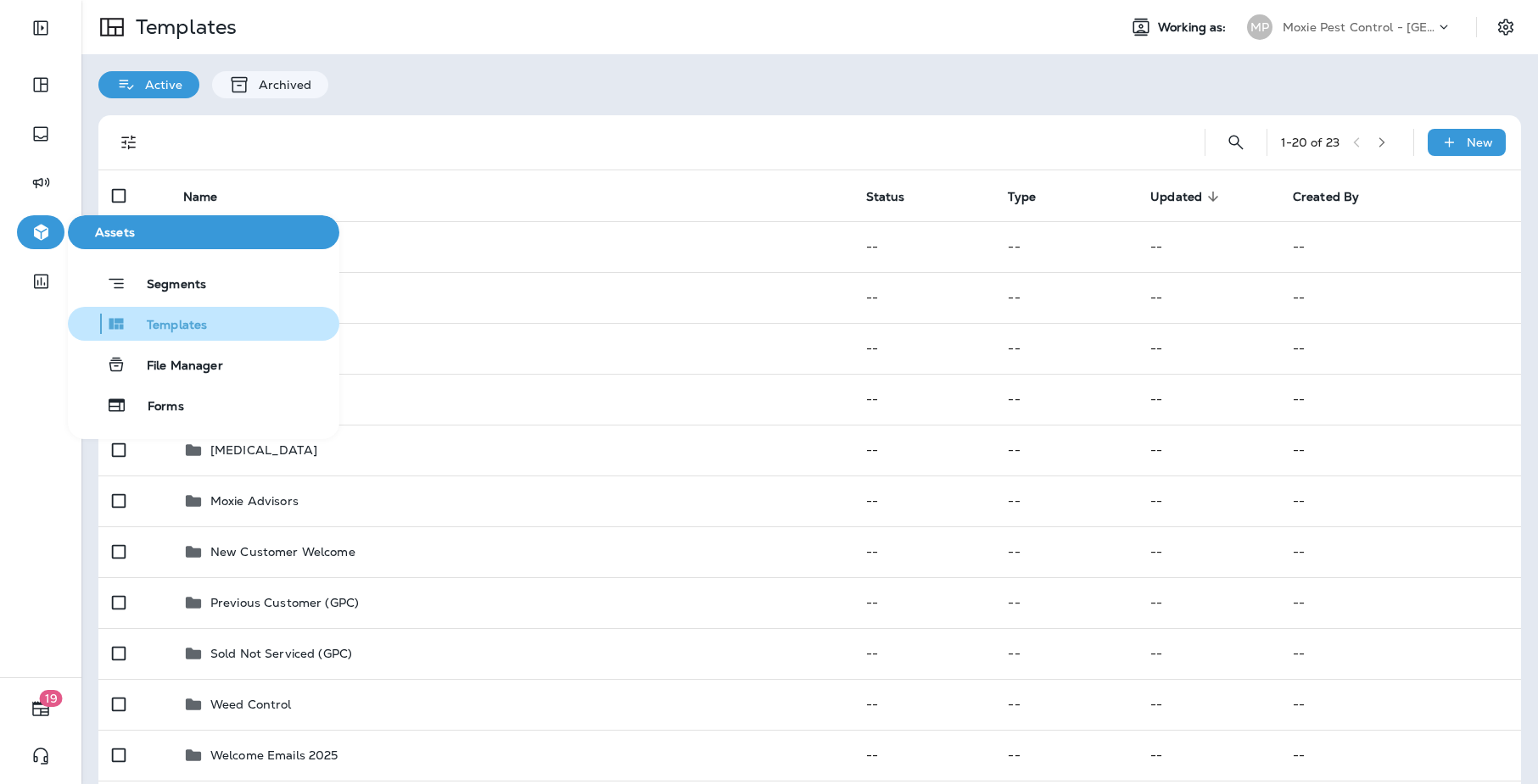
click at [156, 327] on span "Templates" at bounding box center [167, 326] width 81 height 16
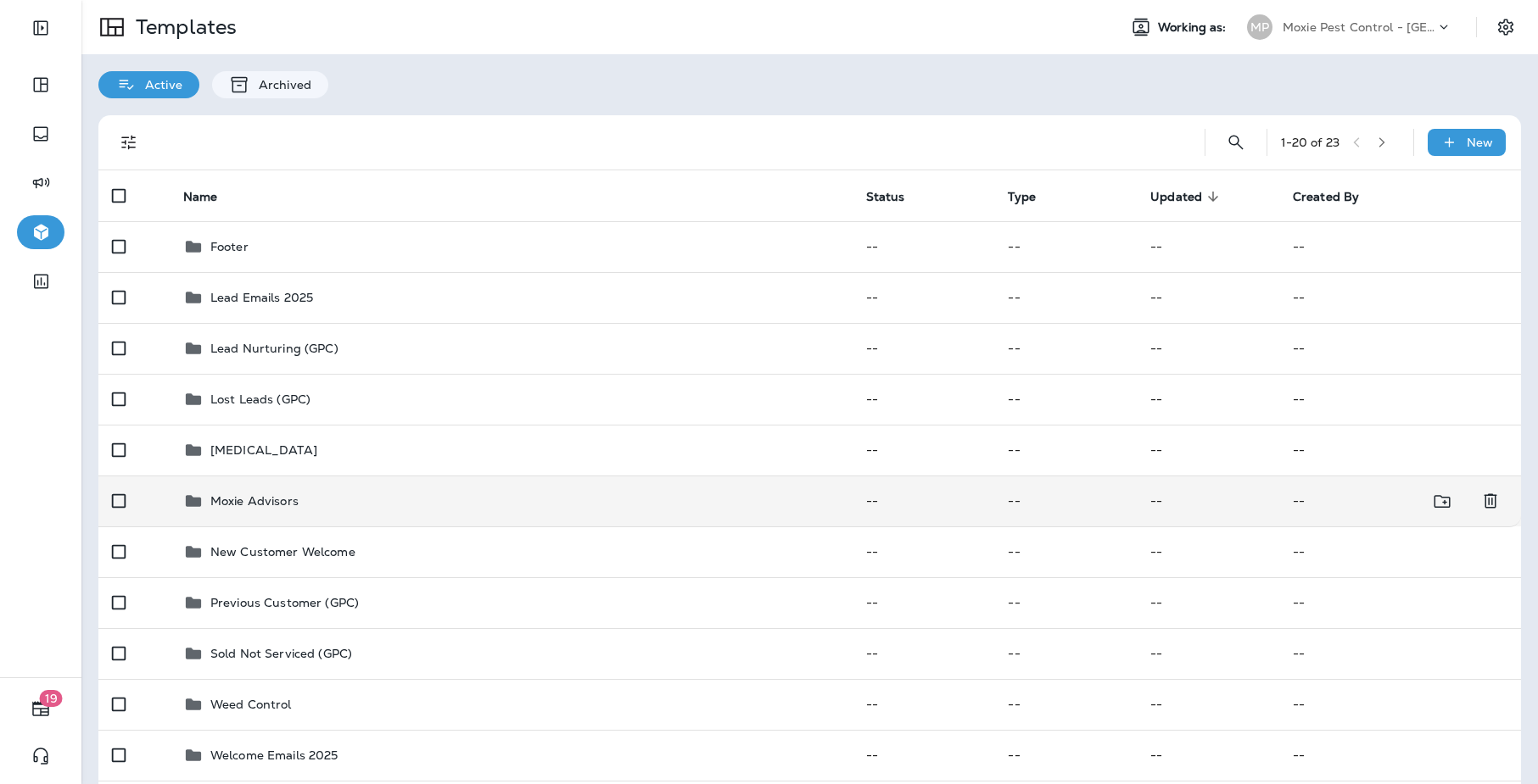
click at [217, 495] on p "Moxie Advisors" at bounding box center [255, 501] width 88 height 13
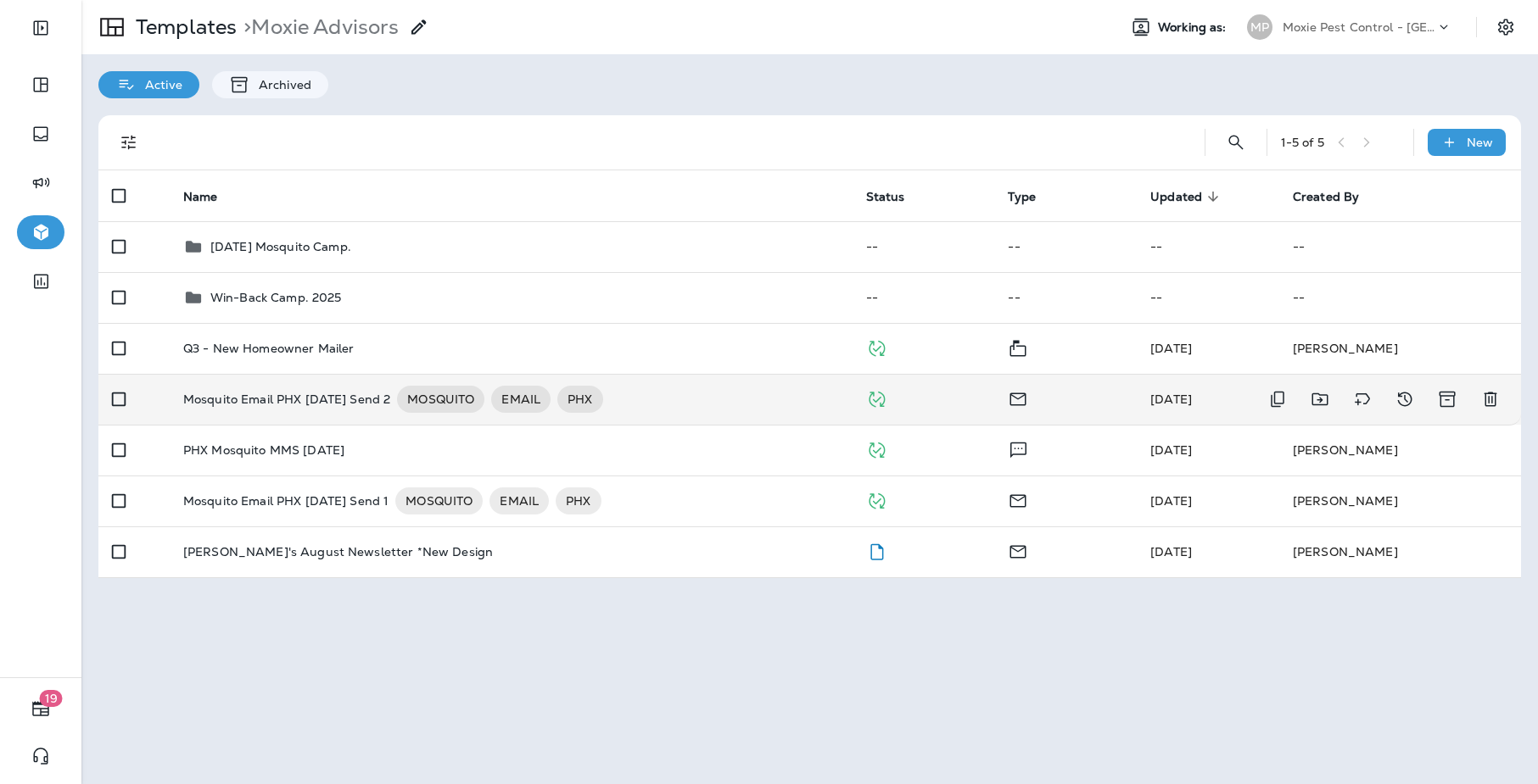
click at [729, 405] on div "Mosquito Email PHX [DATE] Send 2 MOSQUITO EMAIL PHX" at bounding box center [511, 399] width 656 height 27
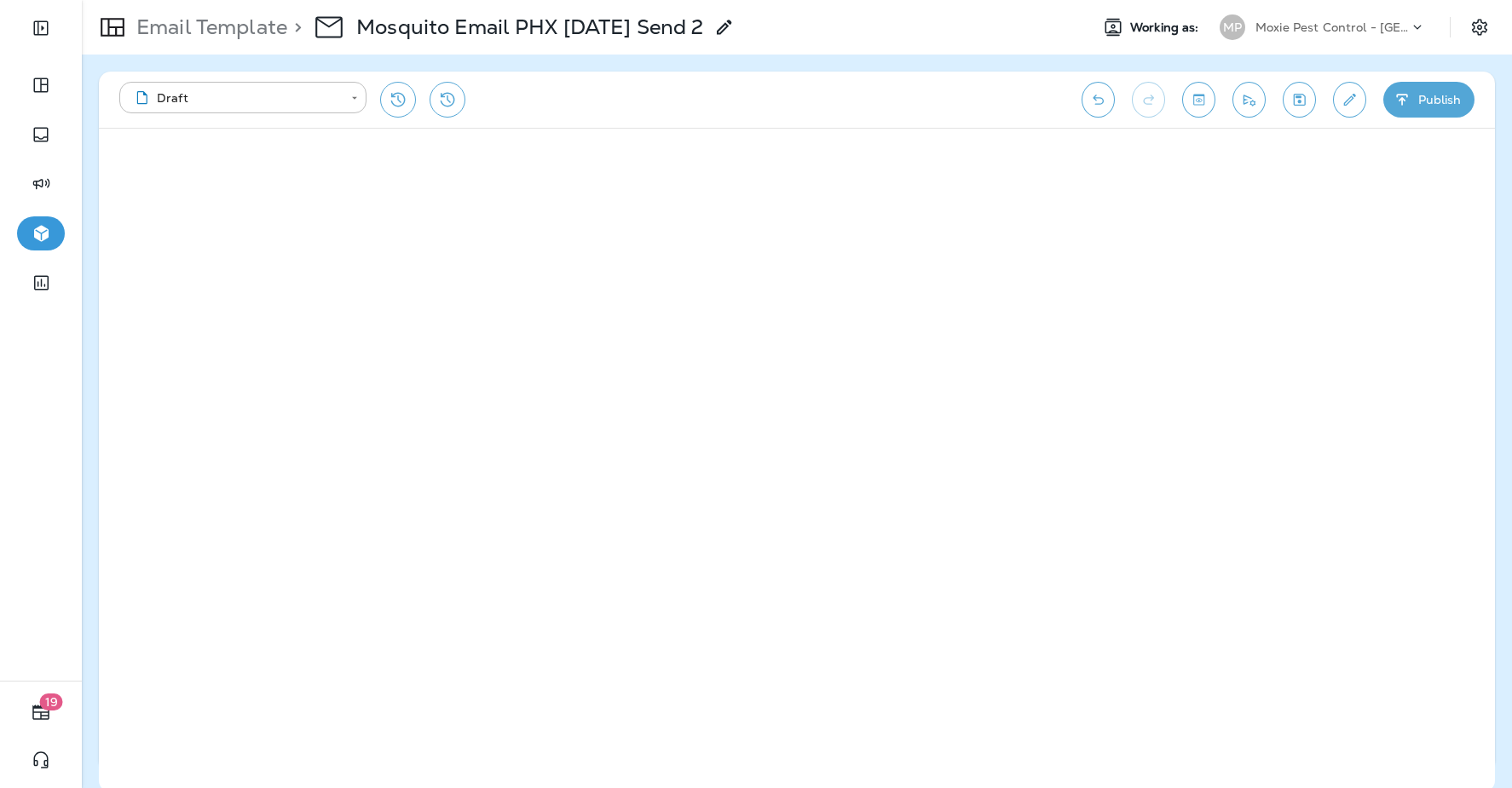
click at [1302, 23] on p "Moxie Pest Control - [GEOGRAPHIC_DATA]" at bounding box center [1332, 27] width 154 height 14
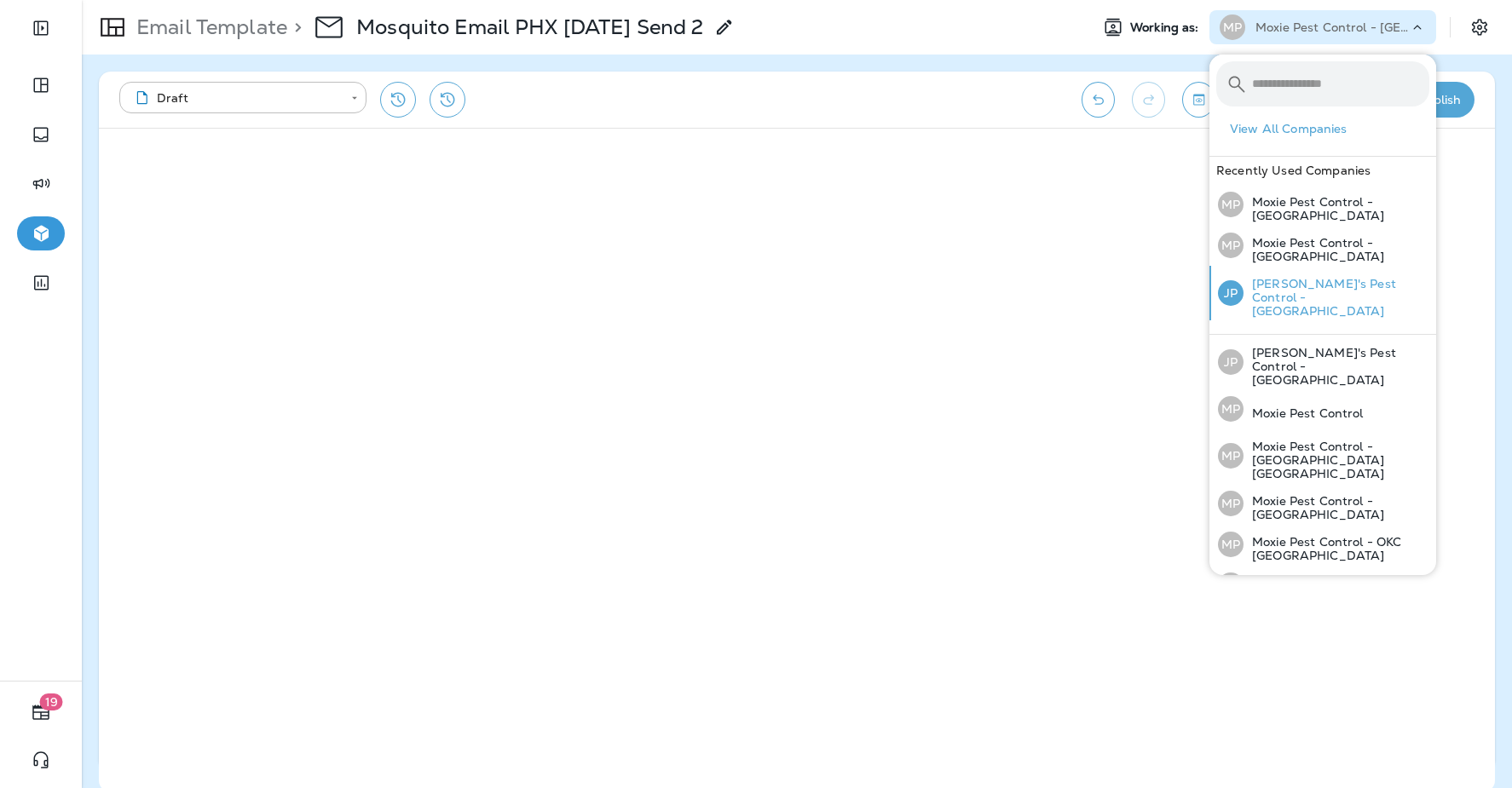
click at [1294, 296] on p "[PERSON_NAME]'s Pest Control - [GEOGRAPHIC_DATA]" at bounding box center [1337, 297] width 186 height 41
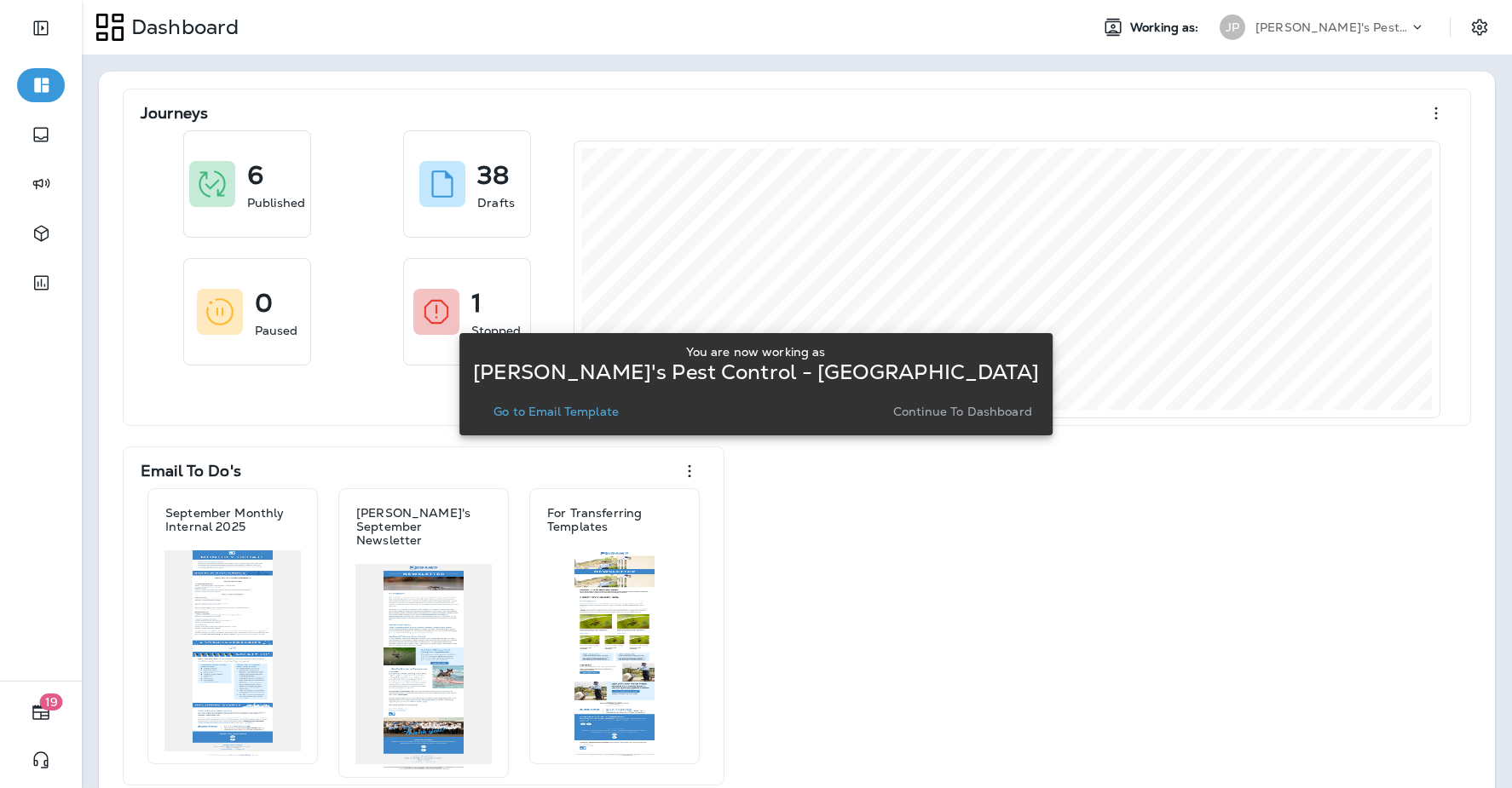
click at [611, 413] on p "Go to Email Template" at bounding box center [556, 411] width 126 height 14
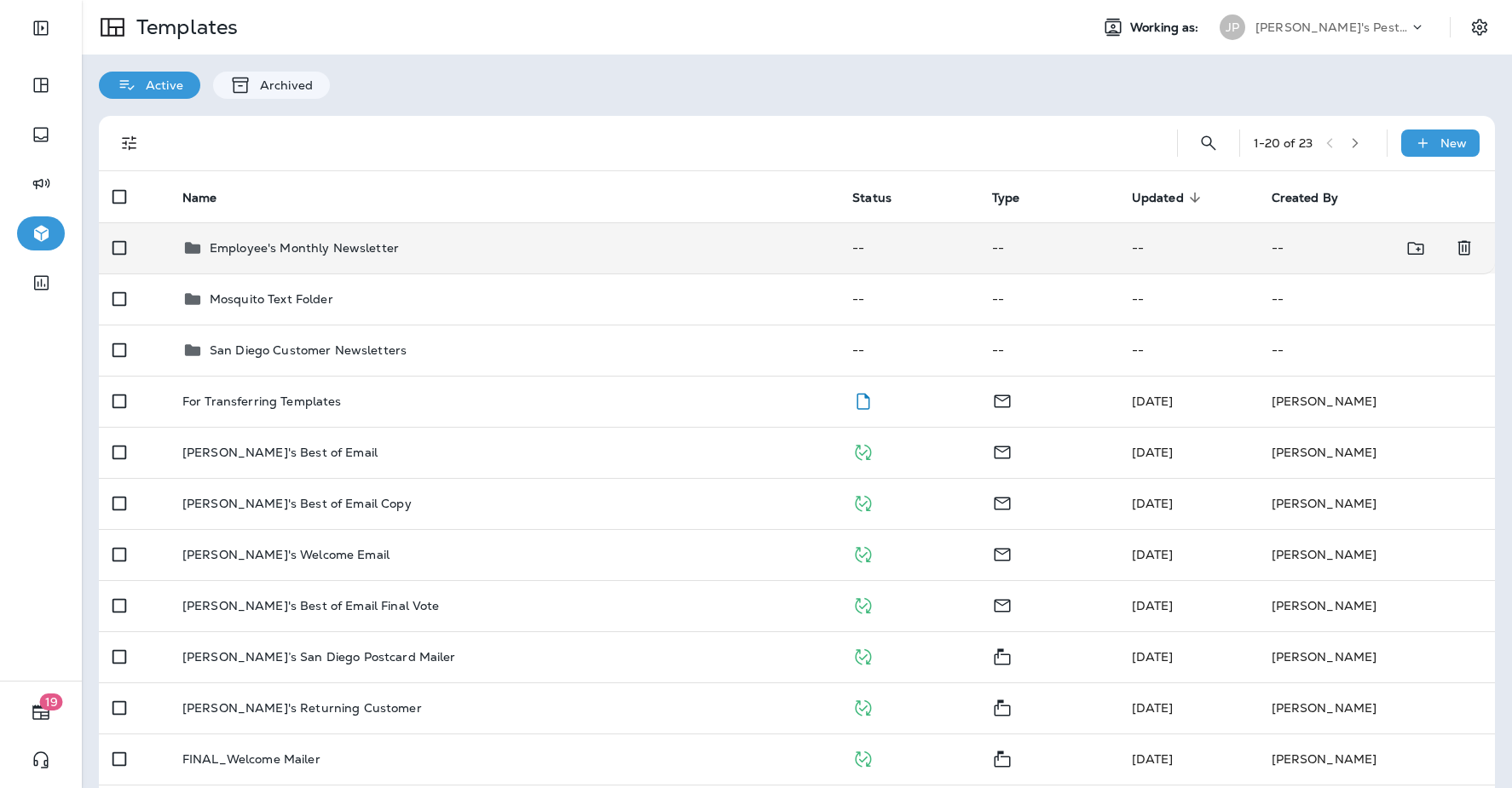
click at [349, 254] on p "Employee's Monthly Newsletter" at bounding box center [304, 248] width 189 height 14
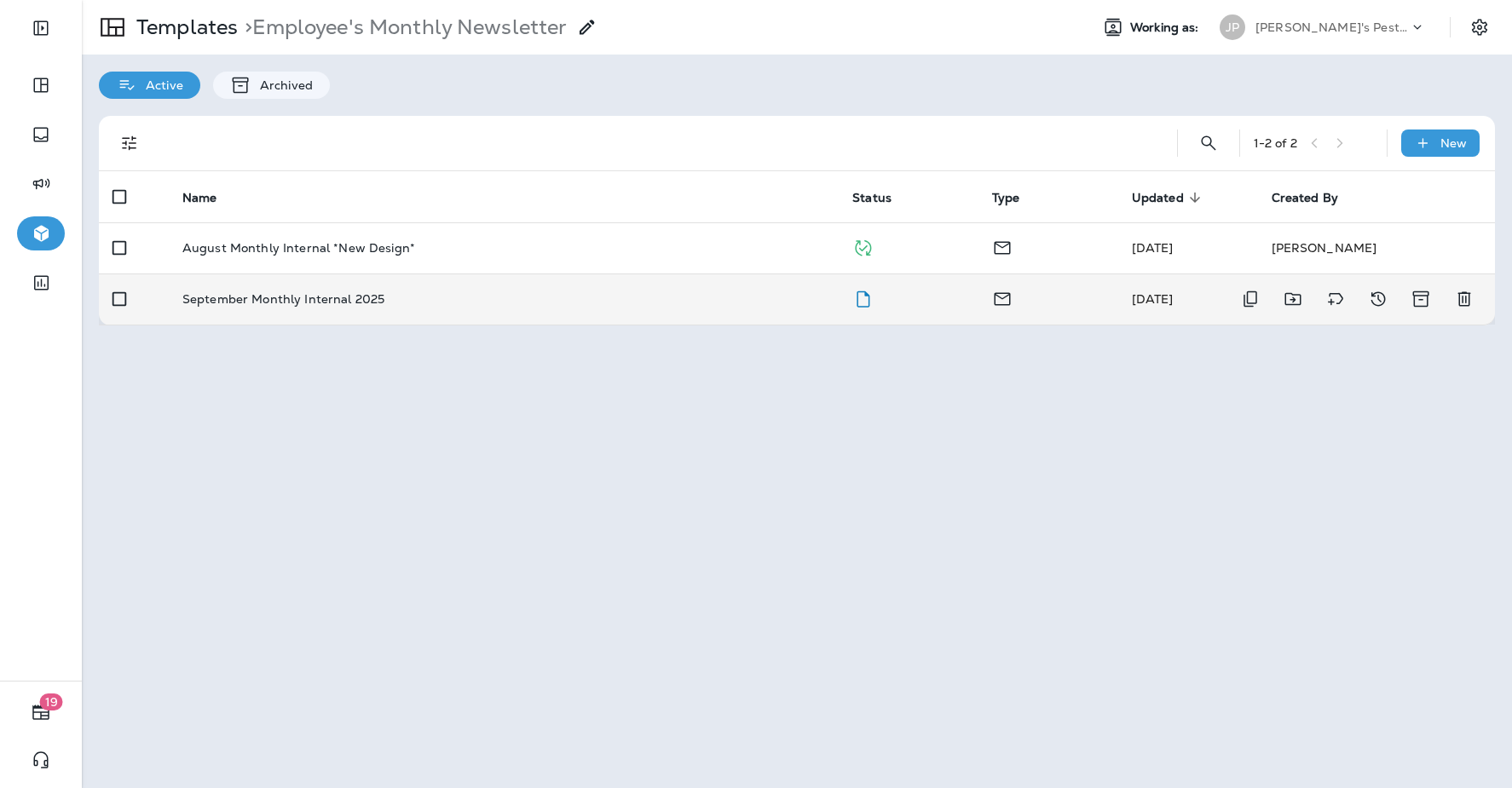
click at [584, 296] on div "September Monthly Internal 2025" at bounding box center [503, 299] width 643 height 14
